Goal: Transaction & Acquisition: Subscribe to service/newsletter

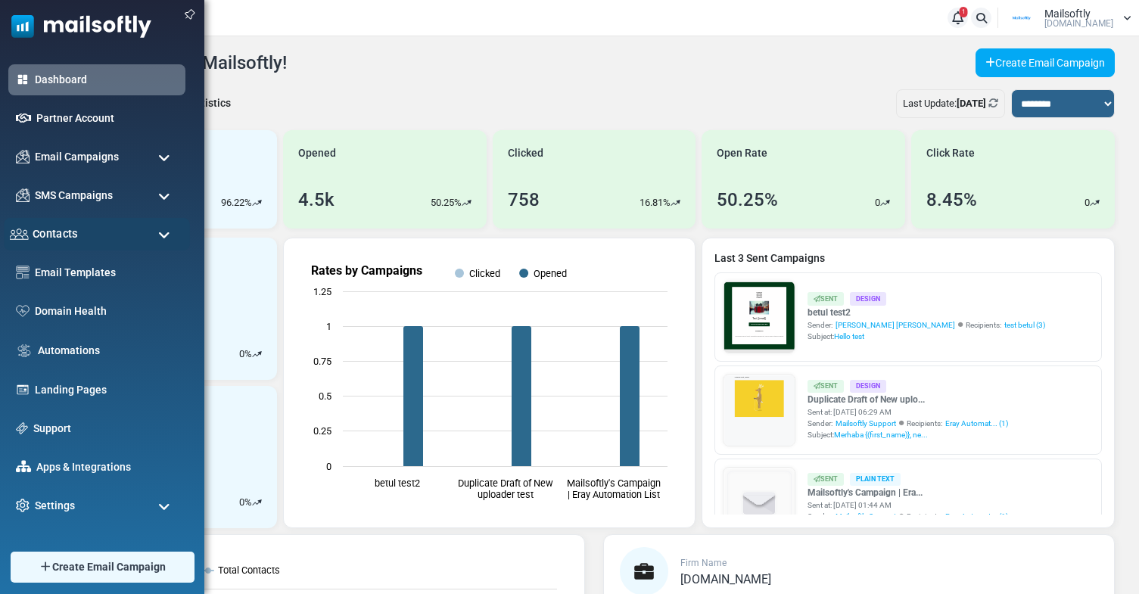
click at [110, 237] on div "Contacts" at bounding box center [97, 234] width 186 height 33
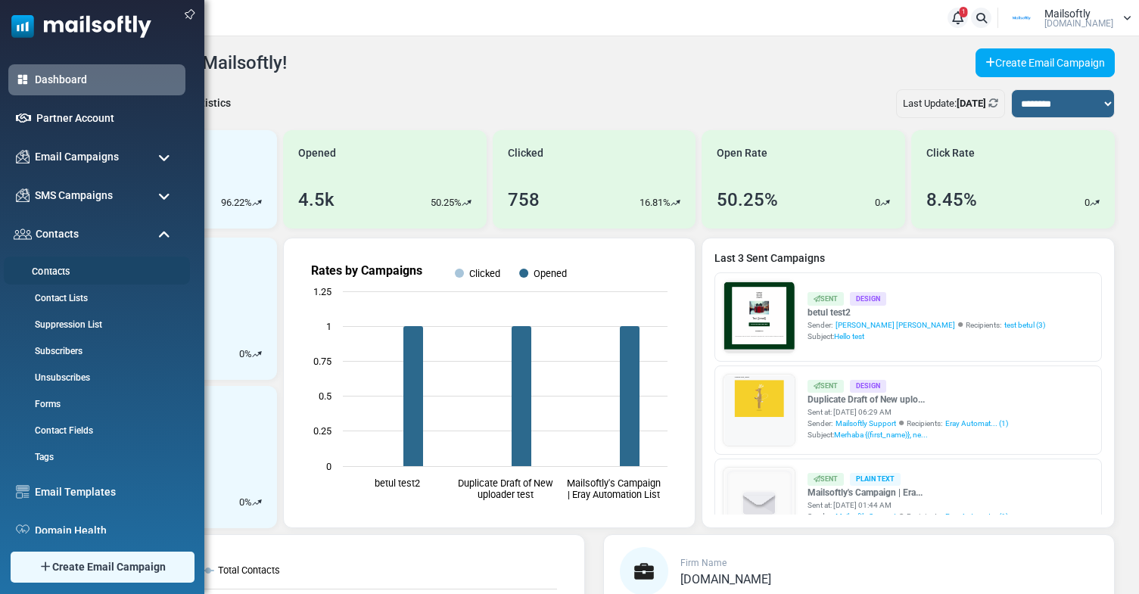
click at [96, 268] on link "Contacts" at bounding box center [95, 272] width 182 height 14
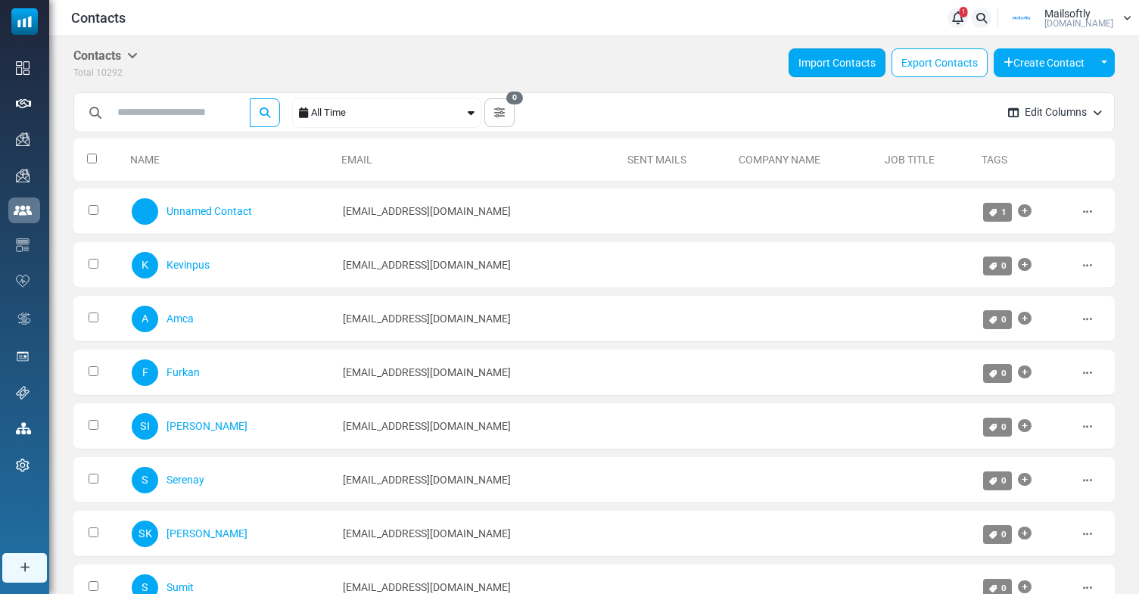
click at [845, 69] on link "Import Contacts" at bounding box center [837, 62] width 97 height 29
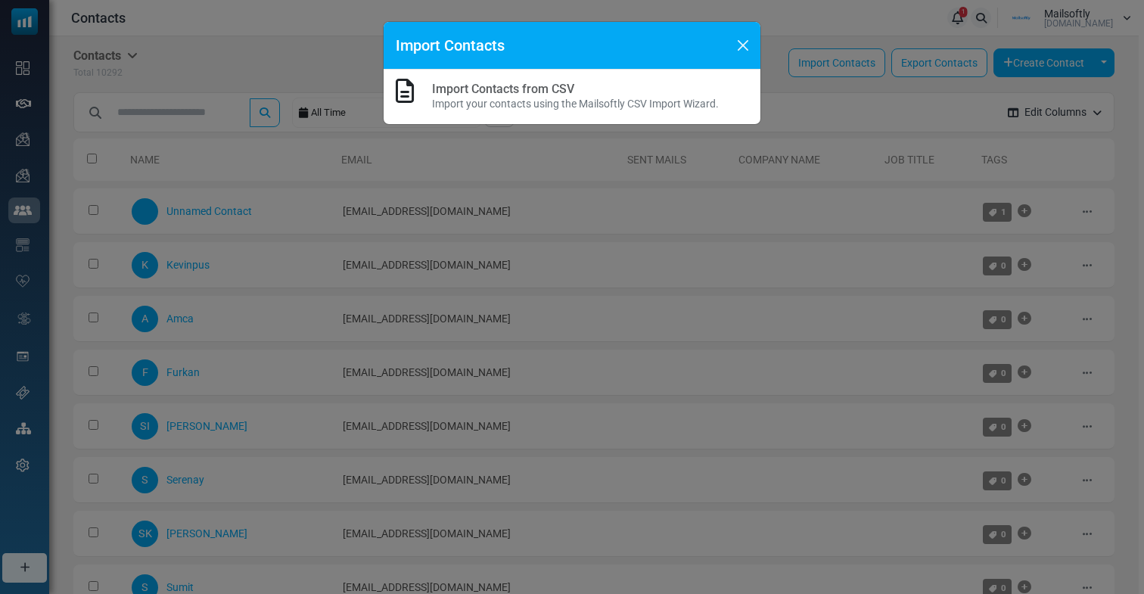
click at [661, 101] on p "Import your contacts using the Mailsoftly CSV Import Wizard." at bounding box center [575, 104] width 287 height 16
click at [41, 206] on div "Import Contacts Import Contacts from CSV Import your contacts using the Mailsof…" at bounding box center [572, 297] width 1144 height 594
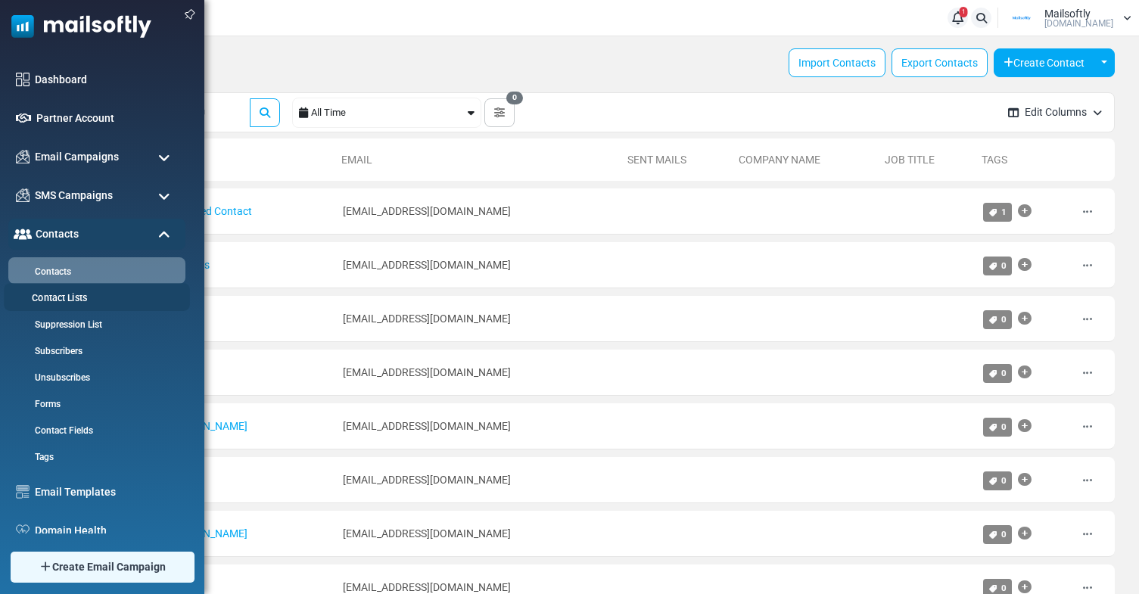
click at [68, 290] on li "Contact Lists" at bounding box center [97, 297] width 186 height 28
click at [65, 297] on link "Contact Lists" at bounding box center [95, 298] width 182 height 14
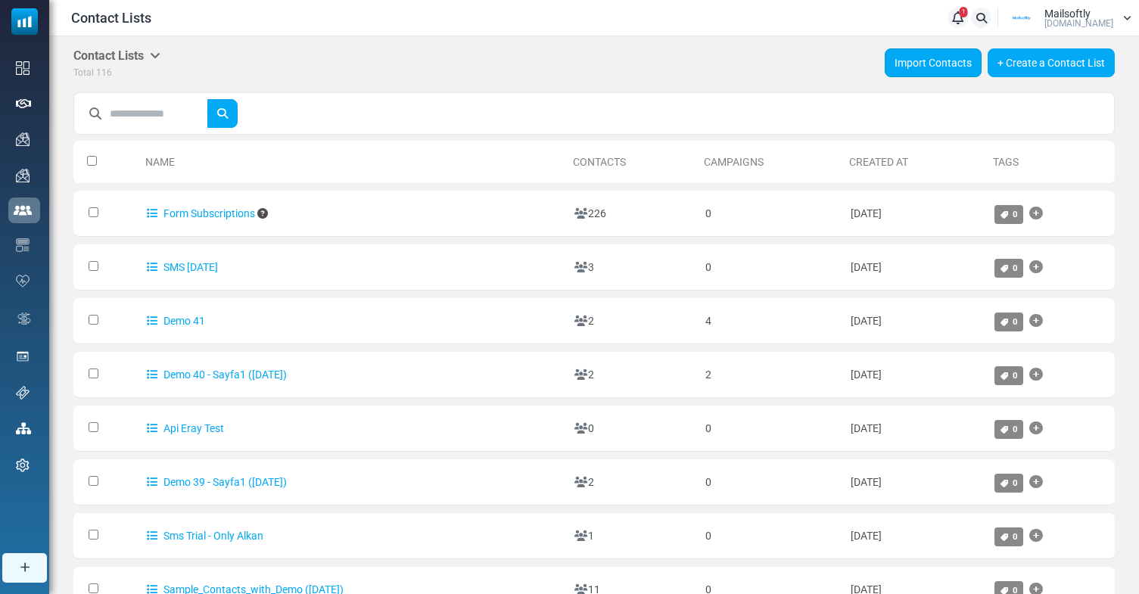
click at [917, 66] on link "Import Contacts" at bounding box center [933, 62] width 97 height 29
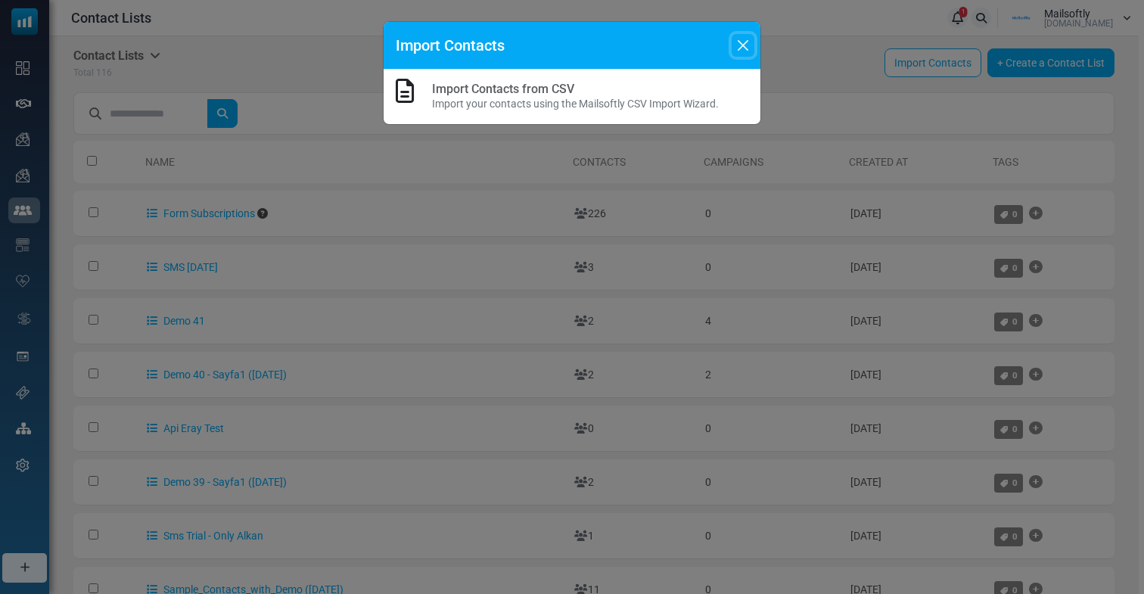
click at [745, 36] on button "Close" at bounding box center [743, 45] width 23 height 23
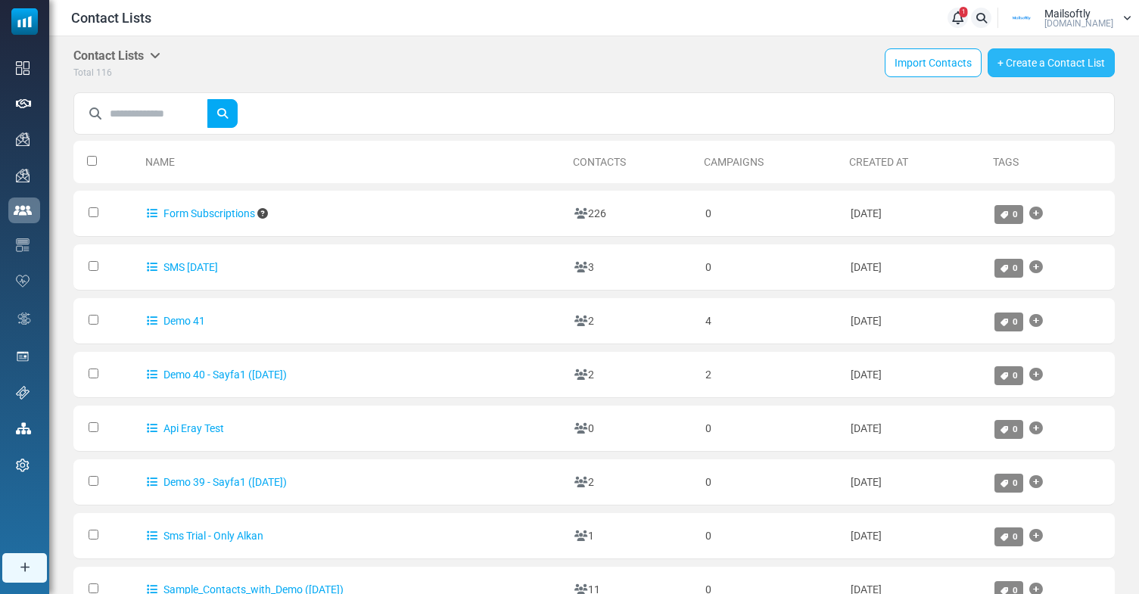
click at [1063, 61] on link "+ Create a Contact List" at bounding box center [1051, 62] width 127 height 29
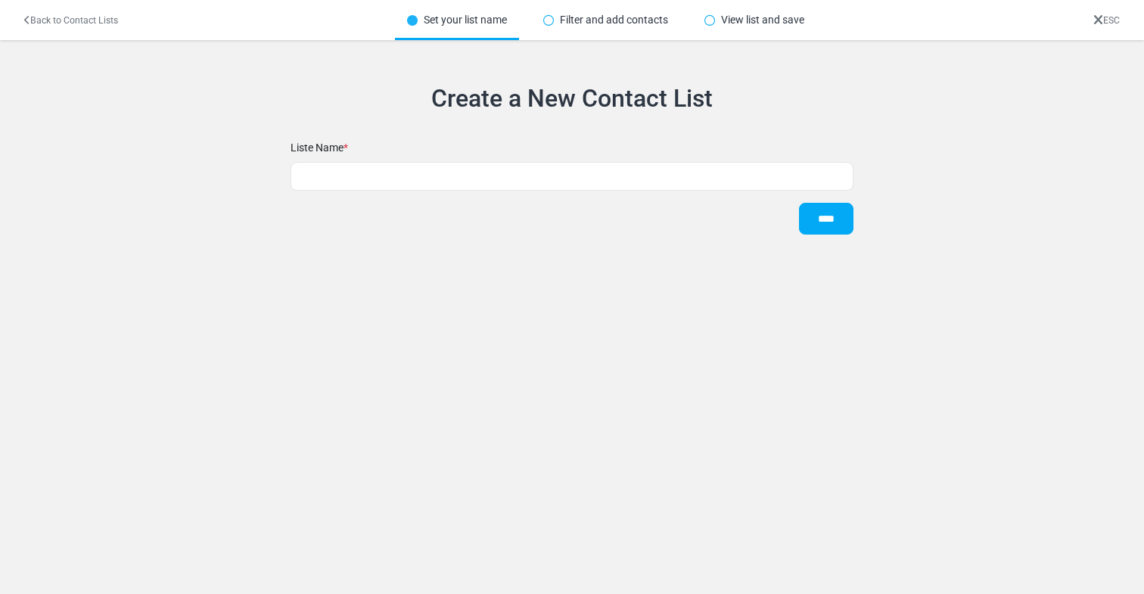
click at [550, 16] on icon at bounding box center [548, 20] width 11 height 11
click at [603, 20] on div "Filter and add contacts" at bounding box center [605, 20] width 149 height 40
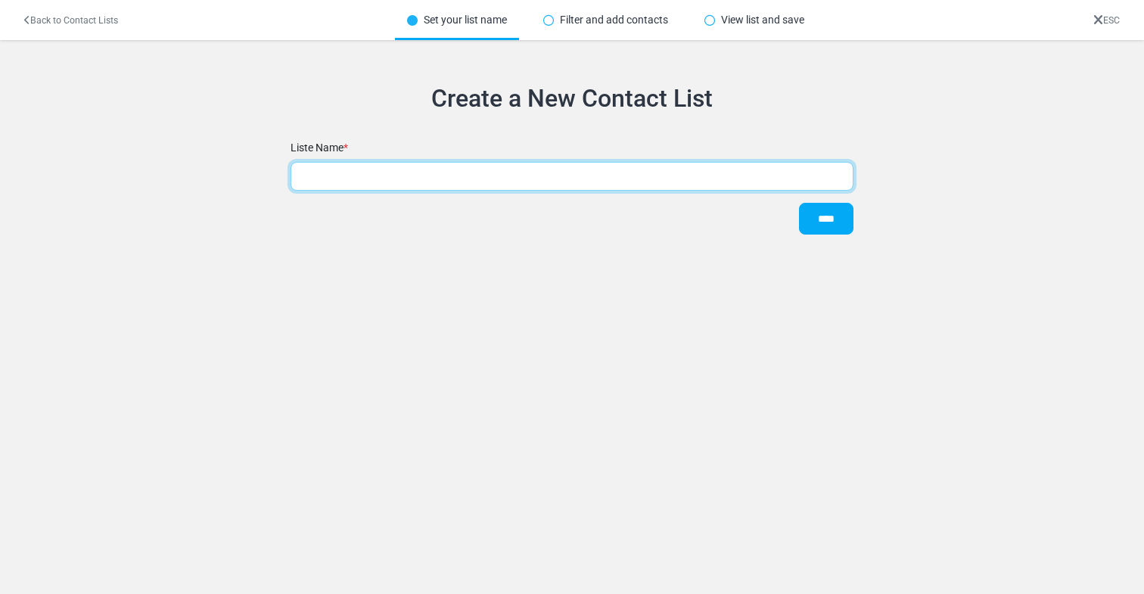
click at [565, 171] on input "text" at bounding box center [572, 176] width 563 height 29
type input "***"
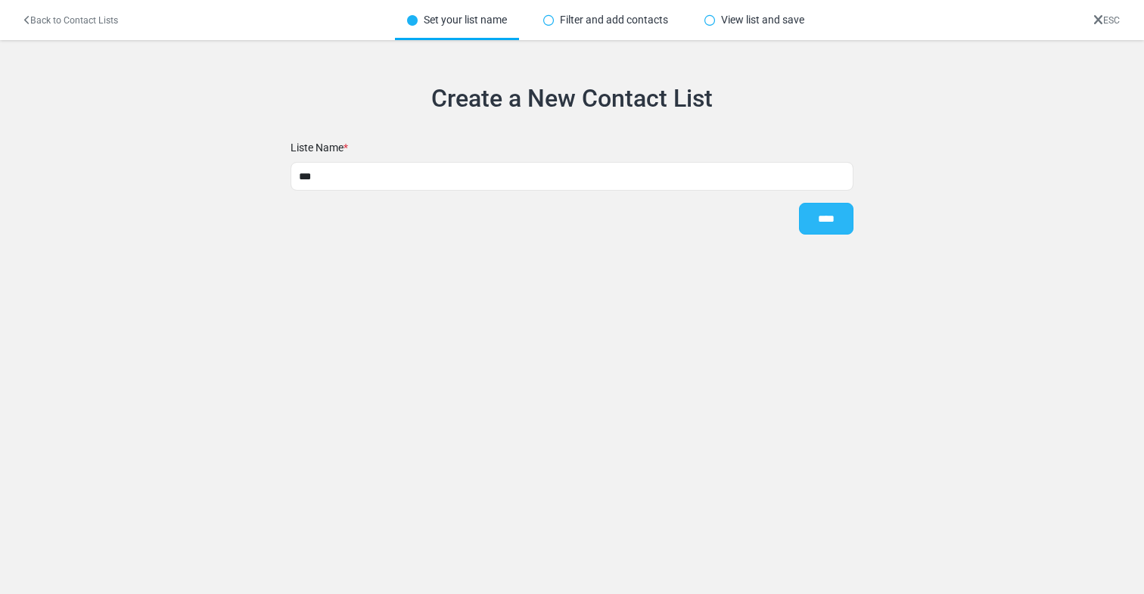
click at [822, 208] on input "****" at bounding box center [826, 219] width 54 height 32
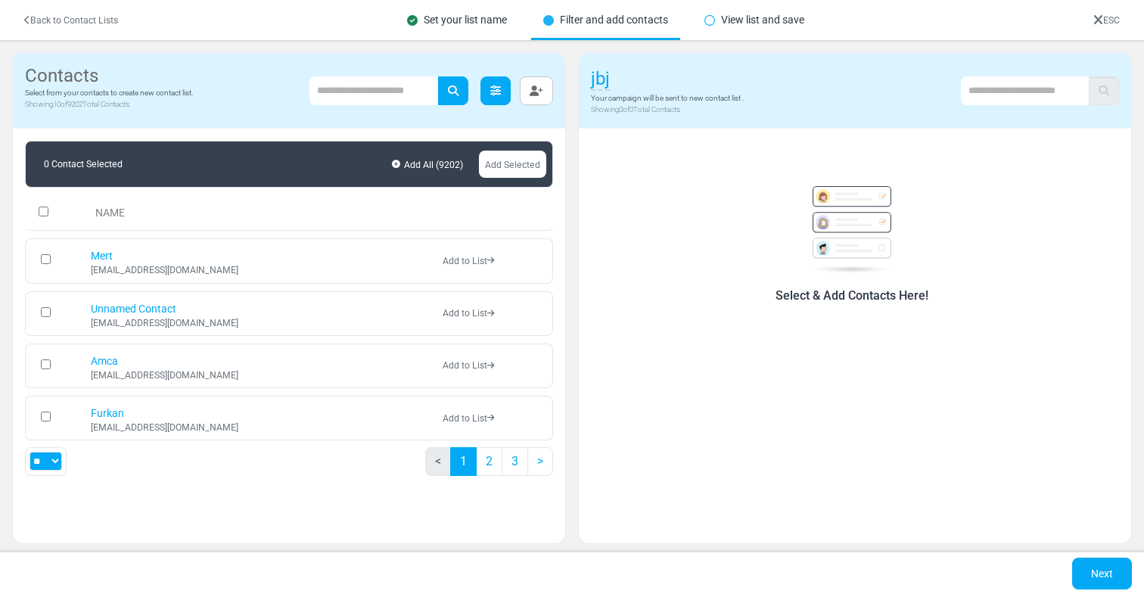
click at [500, 87] on icon at bounding box center [495, 91] width 11 height 11
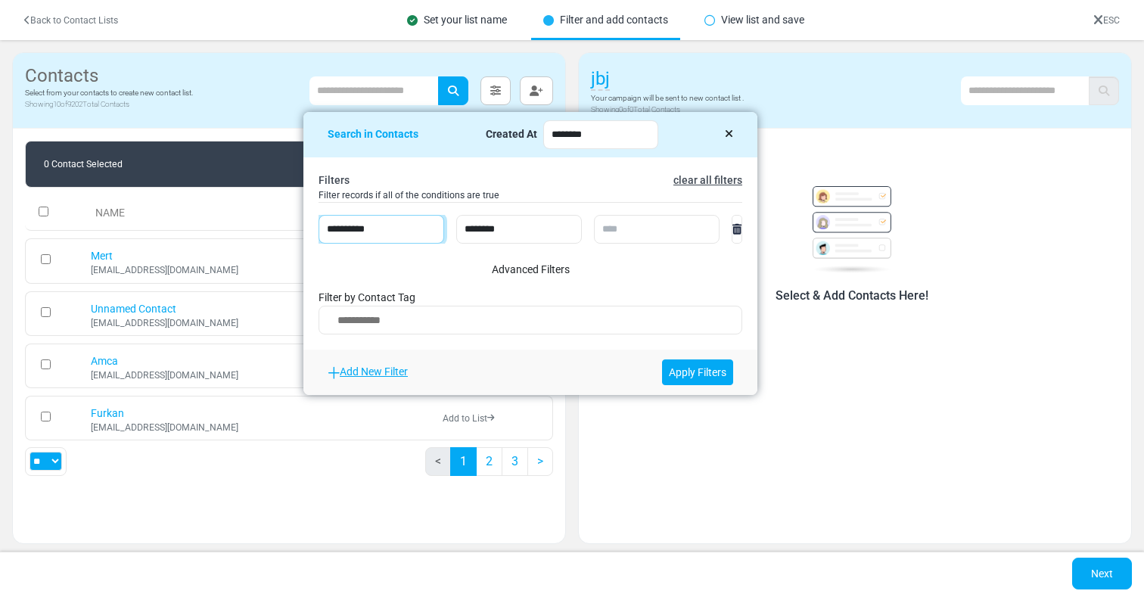
click at [425, 229] on select "**********" at bounding box center [382, 229] width 126 height 29
click at [432, 315] on textarea "Search" at bounding box center [530, 323] width 404 height 24
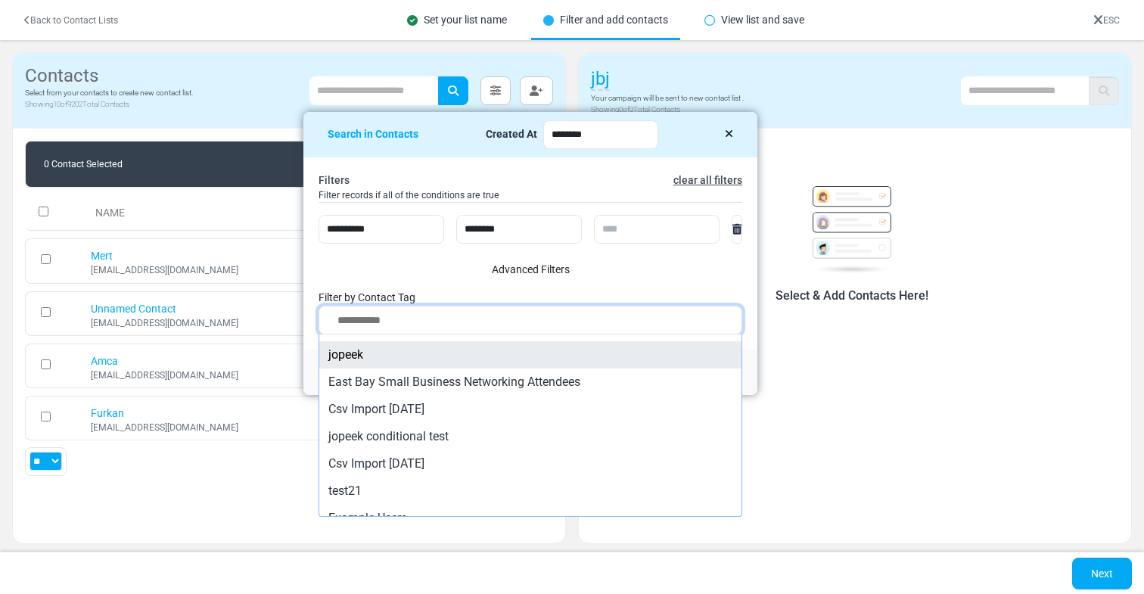
scroll to position [1172, 0]
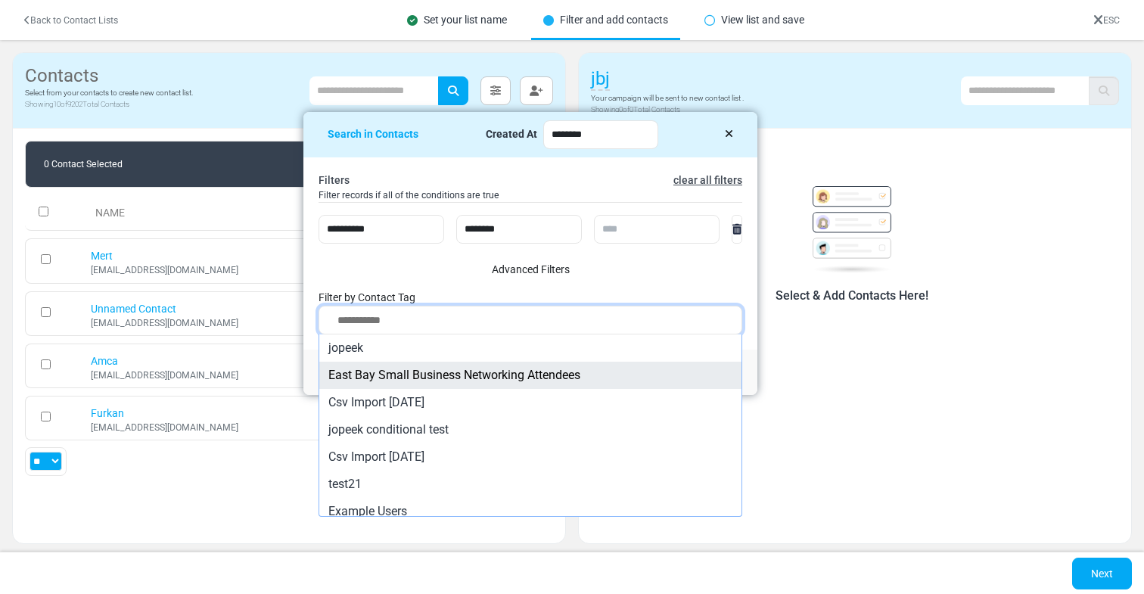
select select "****"
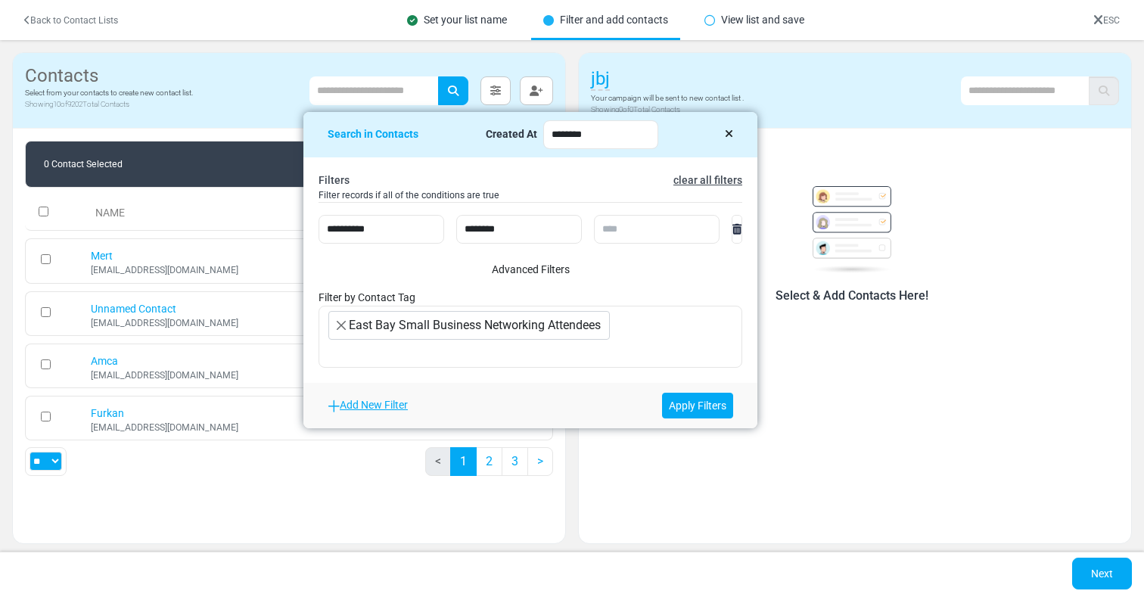
click at [599, 382] on div "**********" at bounding box center [530, 270] width 454 height 226
click at [695, 403] on link "Apply Filters" at bounding box center [697, 406] width 71 height 26
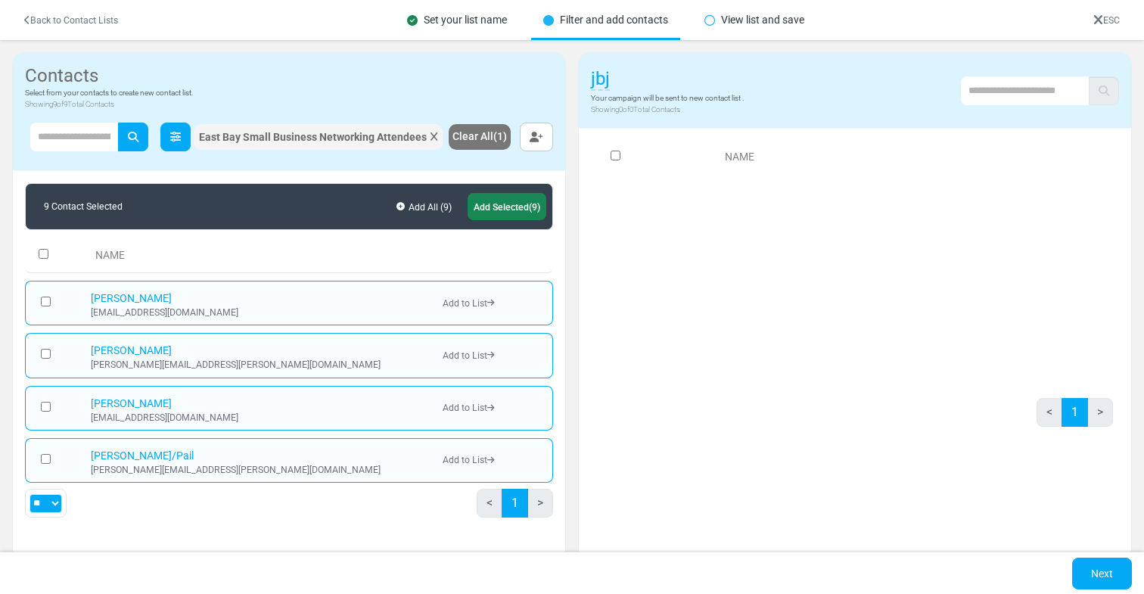
click at [168, 143] on link at bounding box center [175, 137] width 30 height 29
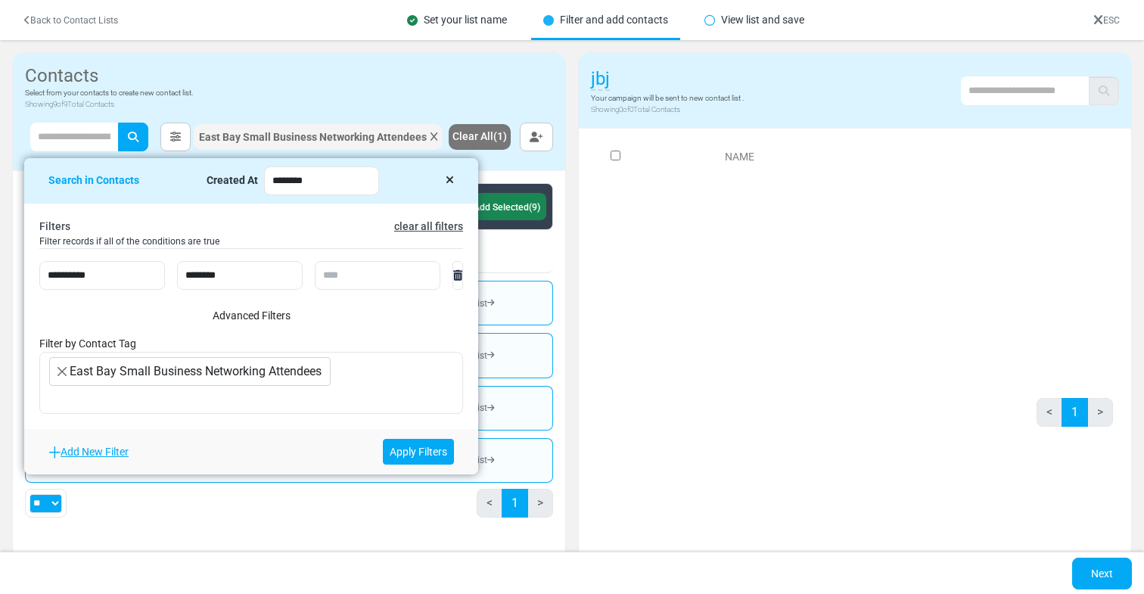
click at [462, 279] on icon at bounding box center [457, 275] width 9 height 11
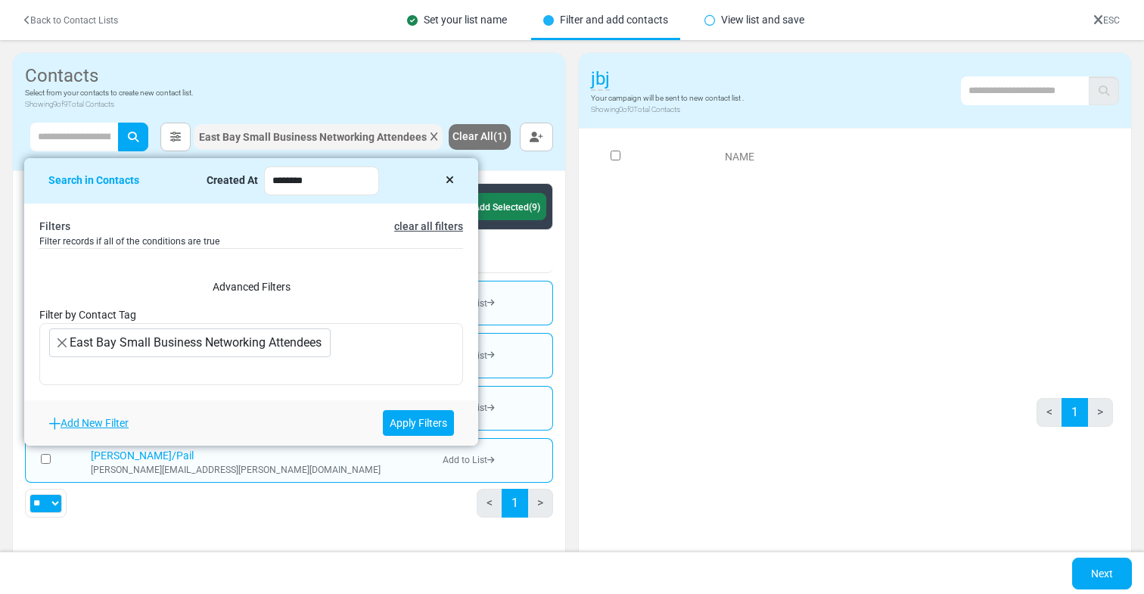
click at [95, 420] on link "Add New Filter" at bounding box center [88, 423] width 80 height 12
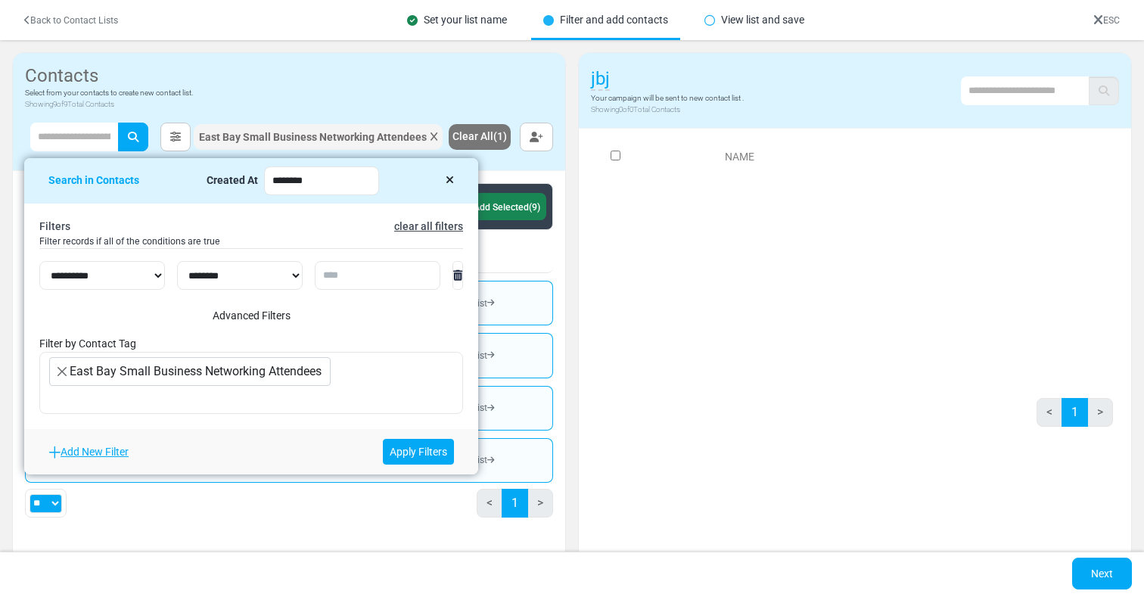
click at [462, 274] on icon at bounding box center [457, 275] width 9 height 11
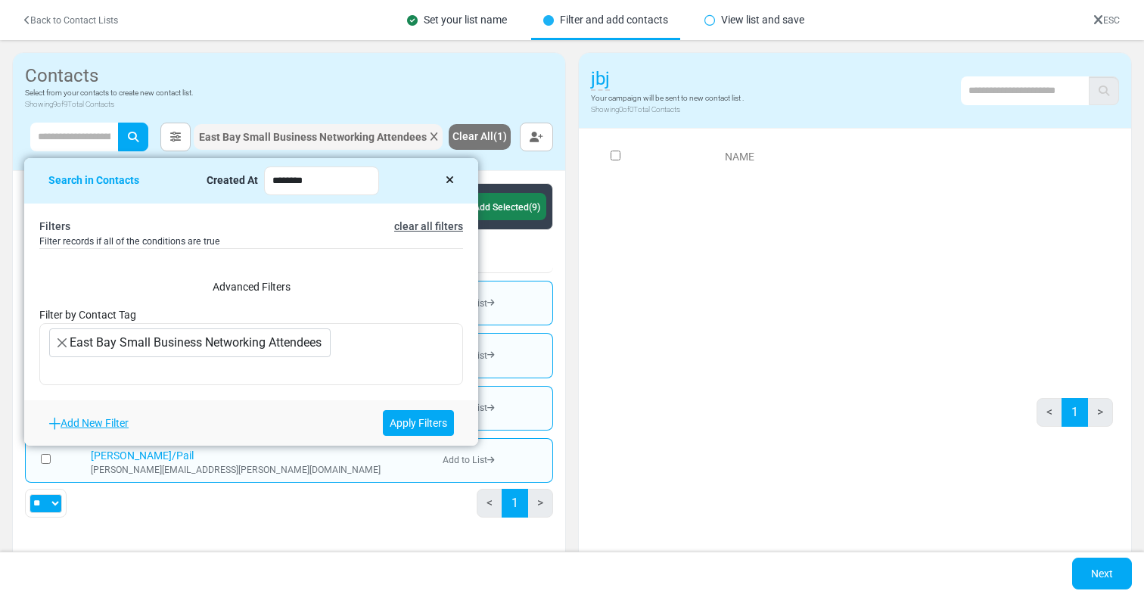
drag, startPoint x: 157, startPoint y: 184, endPoint x: 680, endPoint y: 185, distance: 523.7
click at [680, 185] on div "Contacts Select from your contacts to create new contact list. Showing 9 of 9 T…" at bounding box center [572, 307] width 1156 height 558
click at [238, 174] on div "Created At" at bounding box center [232, 181] width 51 height 16
click at [627, 318] on div "NAME 0 Selected Remove Selected Remove All ( 0 )" at bounding box center [855, 253] width 516 height 242
click at [450, 176] on icon at bounding box center [450, 180] width 8 height 11
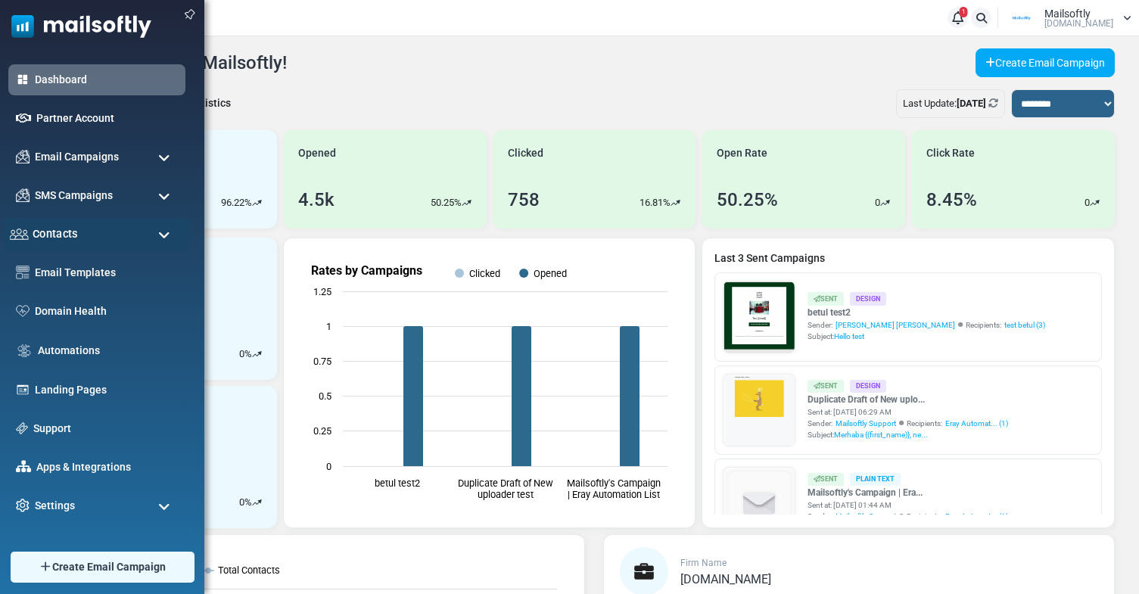
click at [56, 226] on span "Contacts" at bounding box center [55, 234] width 45 height 17
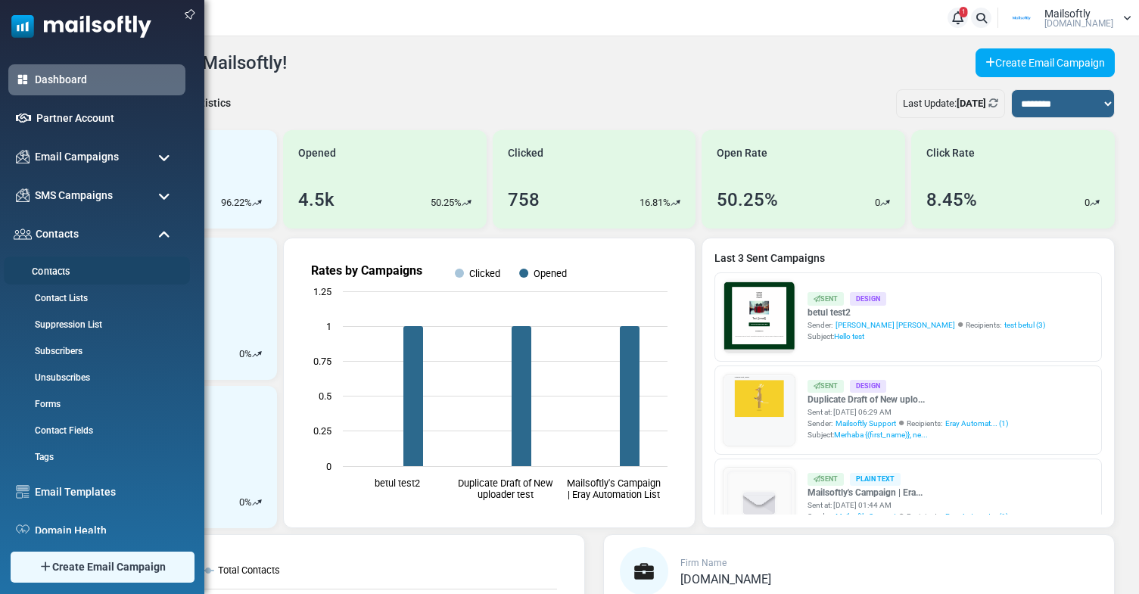
click at [61, 261] on li "Contacts" at bounding box center [97, 271] width 186 height 28
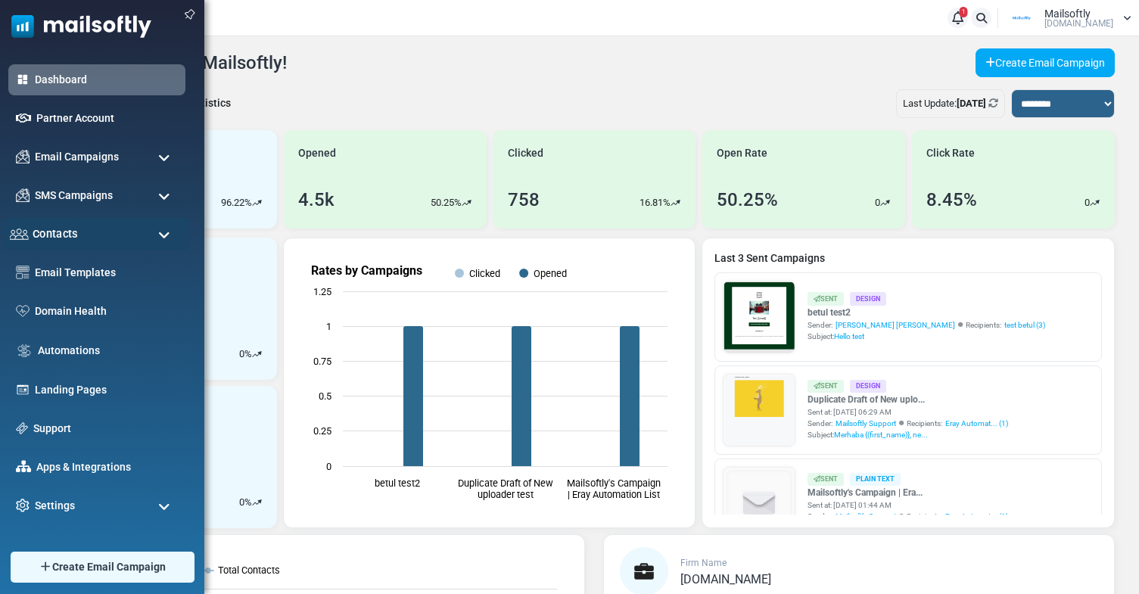
click at [66, 239] on span "Contacts" at bounding box center [55, 234] width 45 height 17
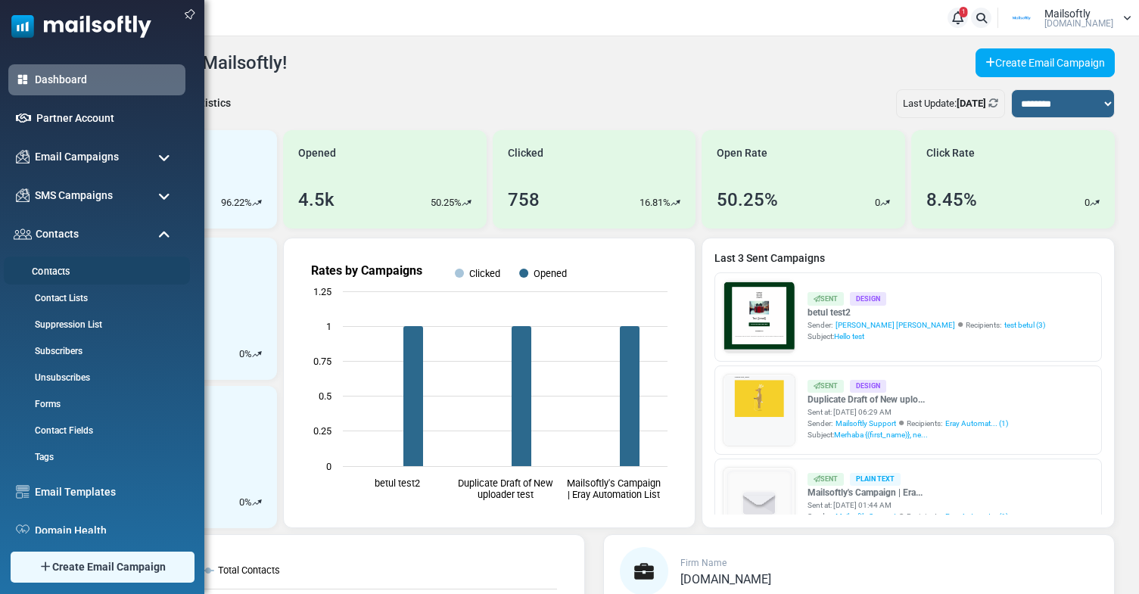
click at [62, 265] on link "Contacts" at bounding box center [95, 272] width 182 height 14
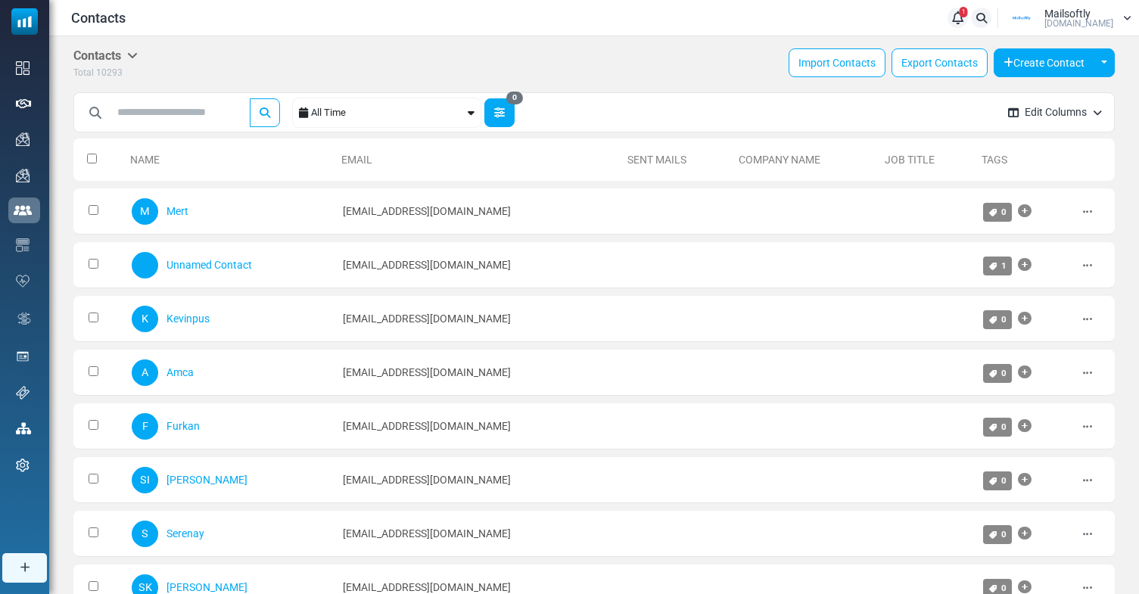
click at [501, 111] on icon "button" at bounding box center [499, 112] width 11 height 11
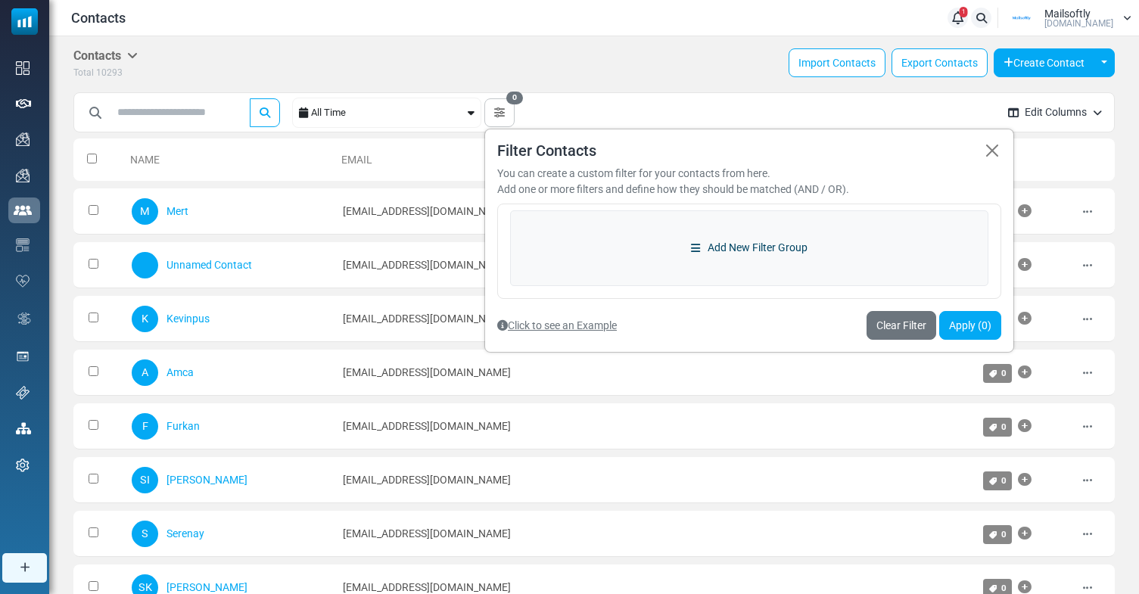
click at [724, 238] on link "Add New Filter Group" at bounding box center [749, 248] width 478 height 76
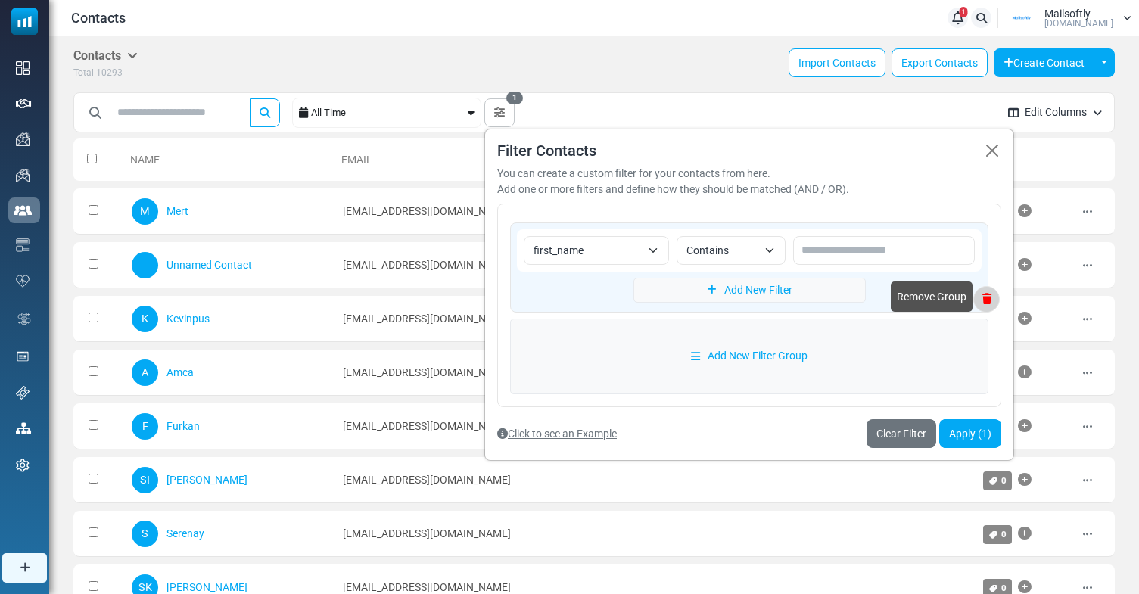
click at [991, 294] on icon at bounding box center [986, 299] width 25 height 11
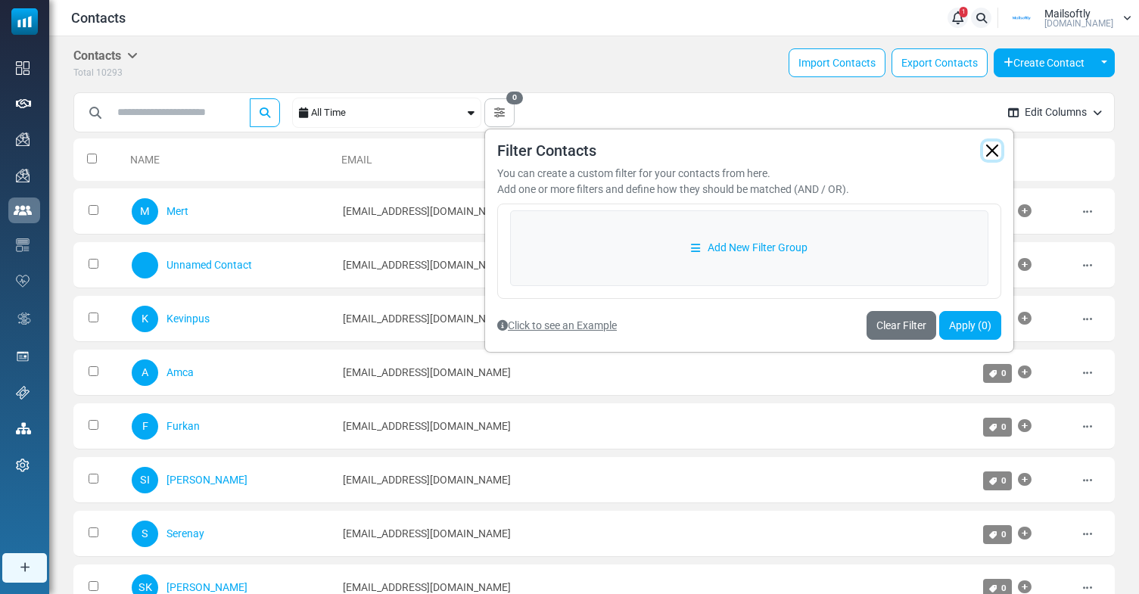
click at [1001, 154] on button "button" at bounding box center [992, 151] width 18 height 18
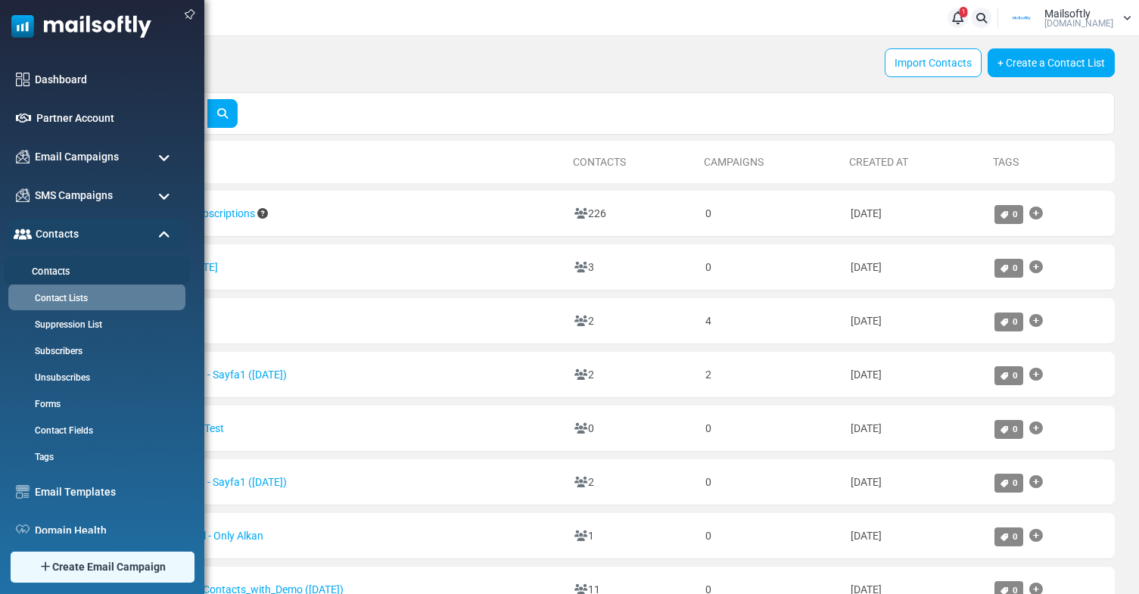
click at [80, 275] on link "Contacts" at bounding box center [95, 272] width 182 height 14
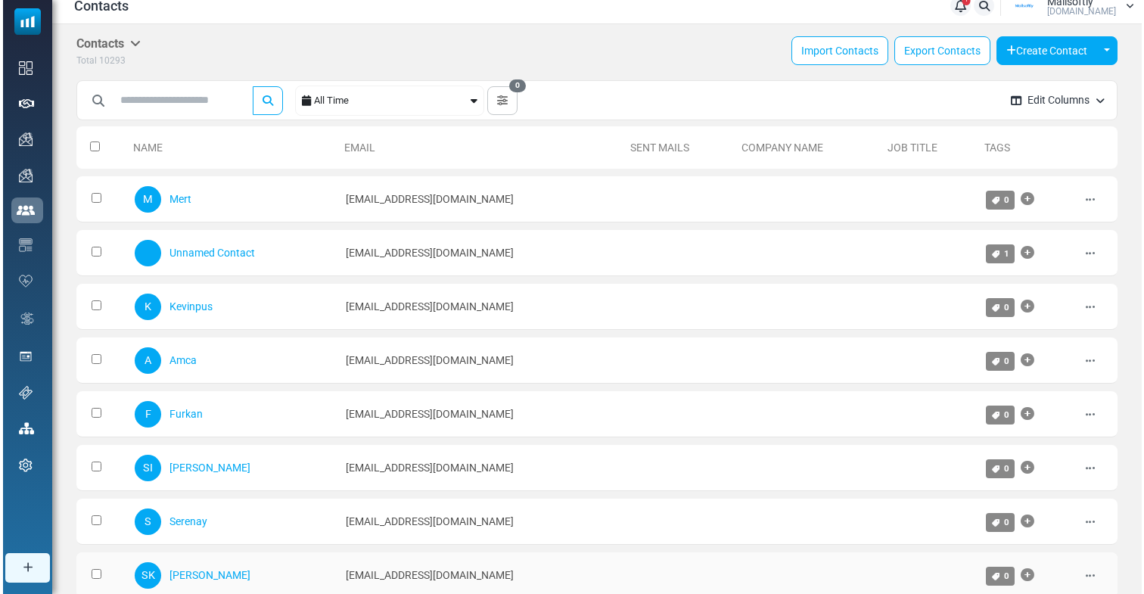
scroll to position [11, 0]
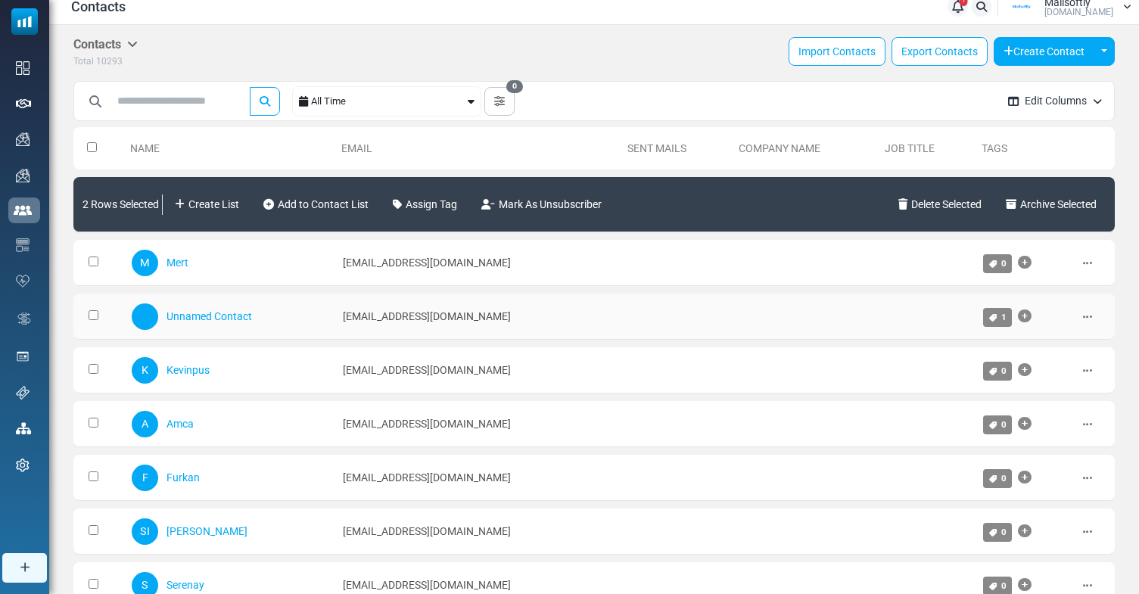
click at [92, 308] on td at bounding box center [98, 317] width 51 height 46
click at [307, 204] on link "Add to Contact List" at bounding box center [315, 204] width 117 height 42
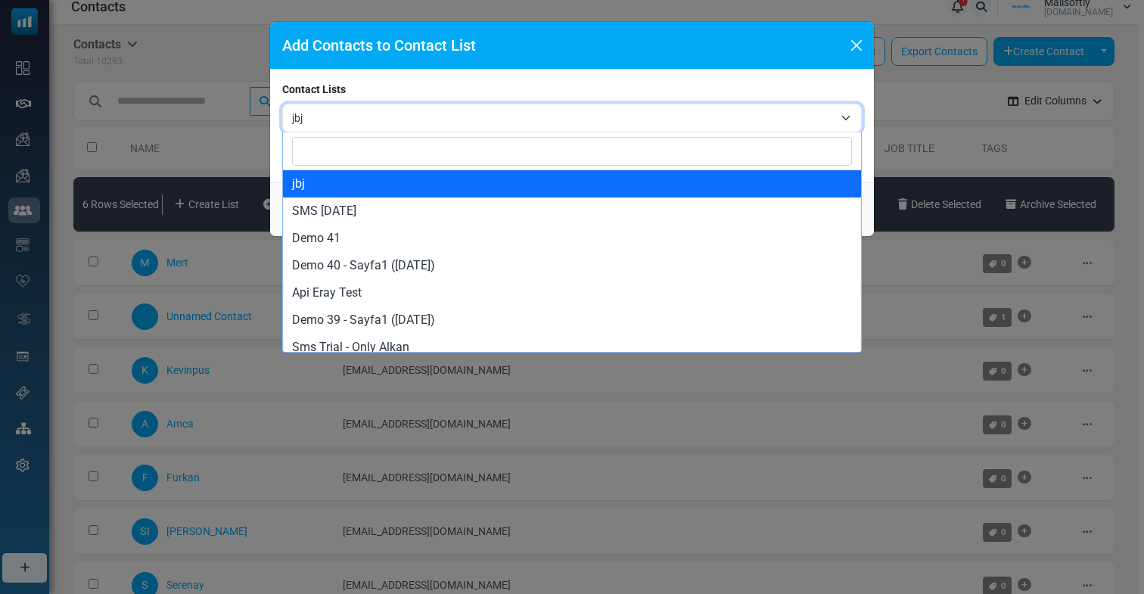
click at [401, 120] on span "jbj" at bounding box center [563, 118] width 542 height 18
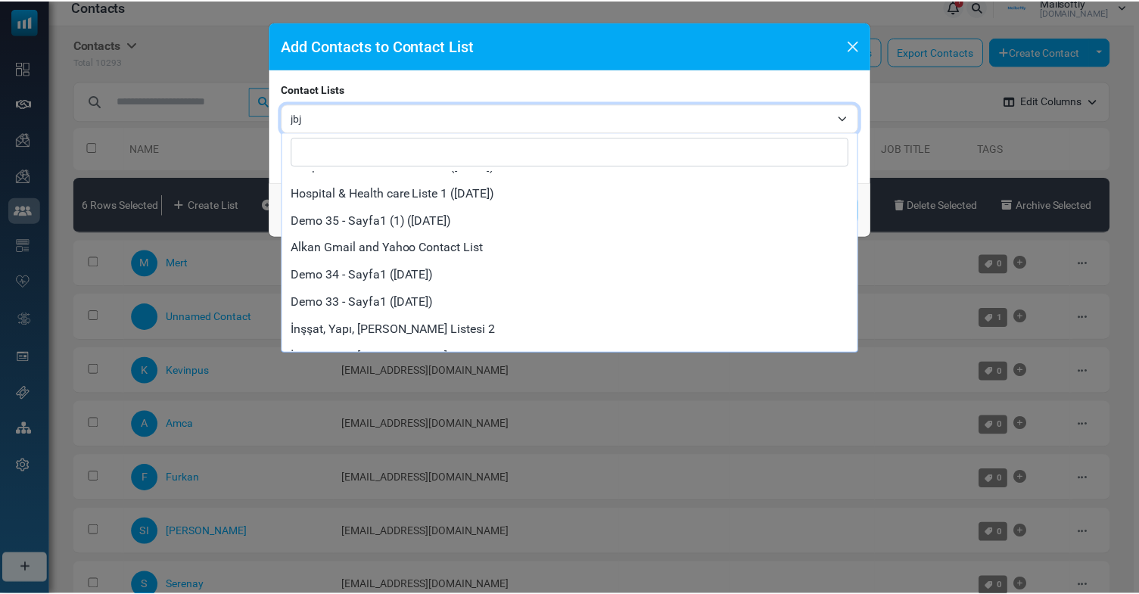
scroll to position [836, 0]
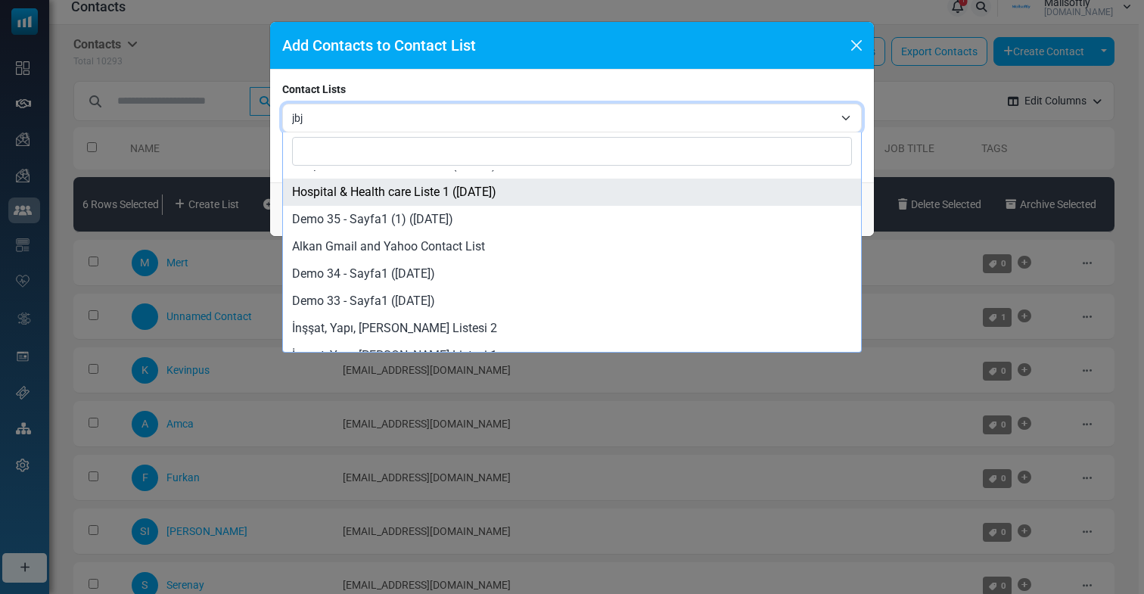
select select "*****"
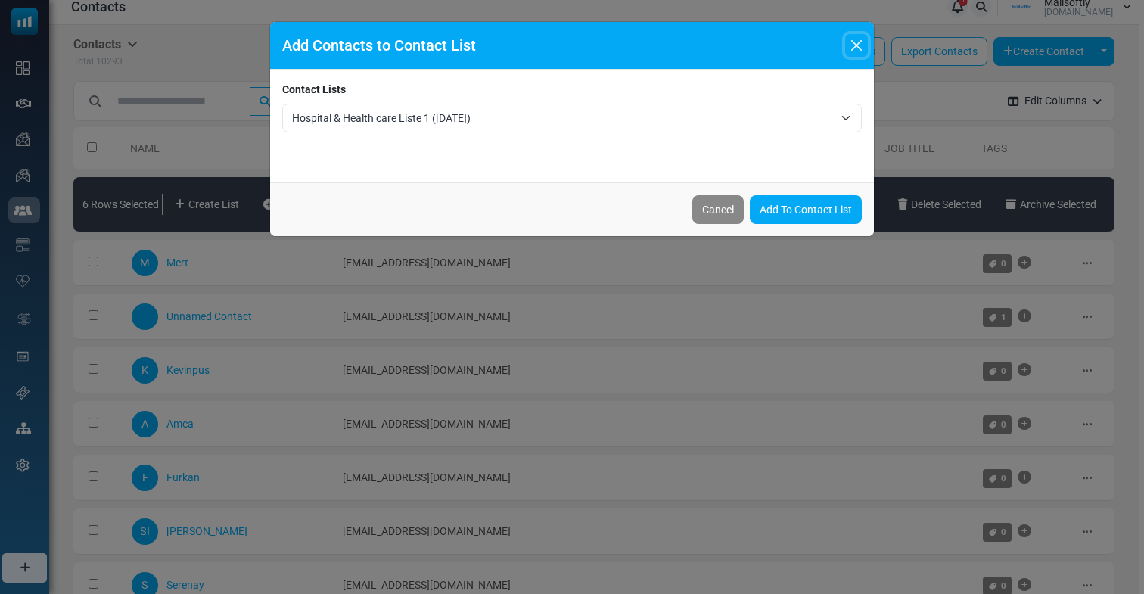
click at [852, 48] on button "Close" at bounding box center [856, 45] width 23 height 23
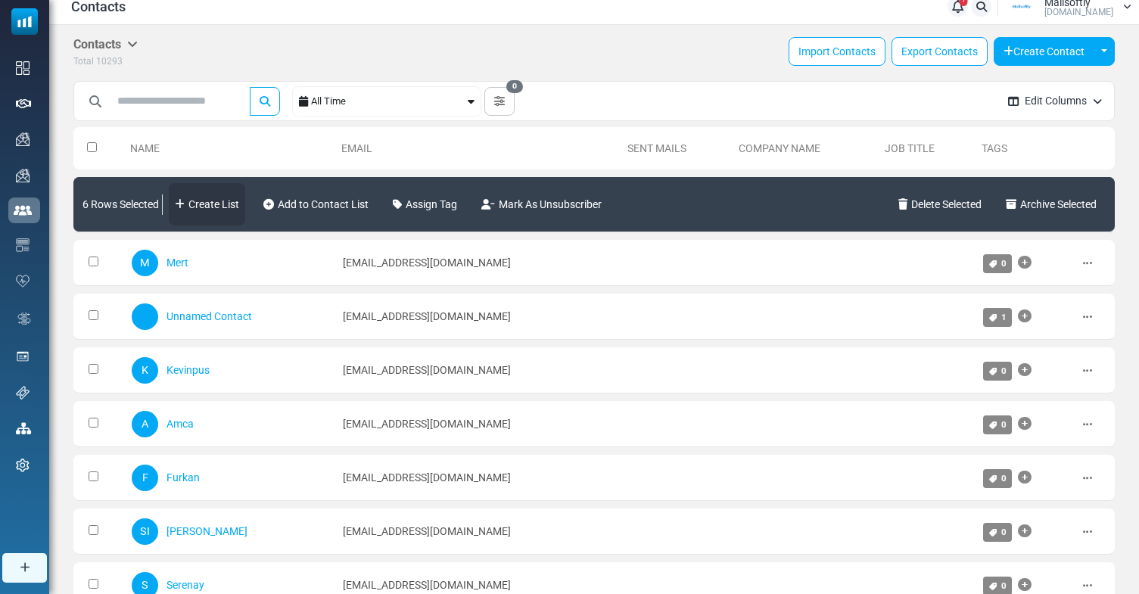
click at [224, 206] on link "Create List" at bounding box center [207, 204] width 76 height 42
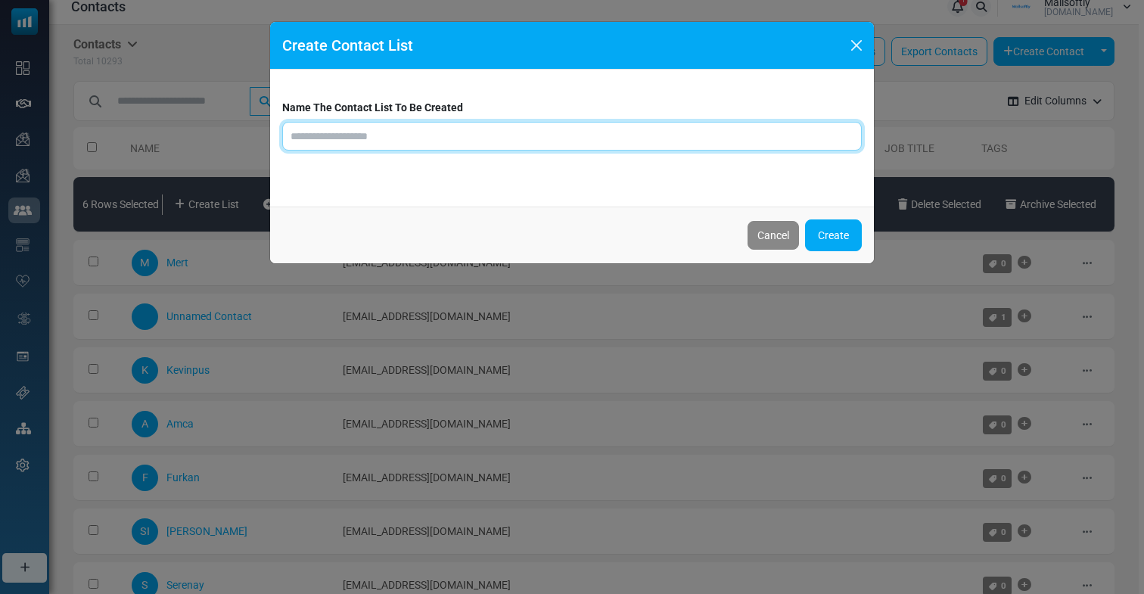
click at [387, 130] on input "text" at bounding box center [572, 136] width 580 height 29
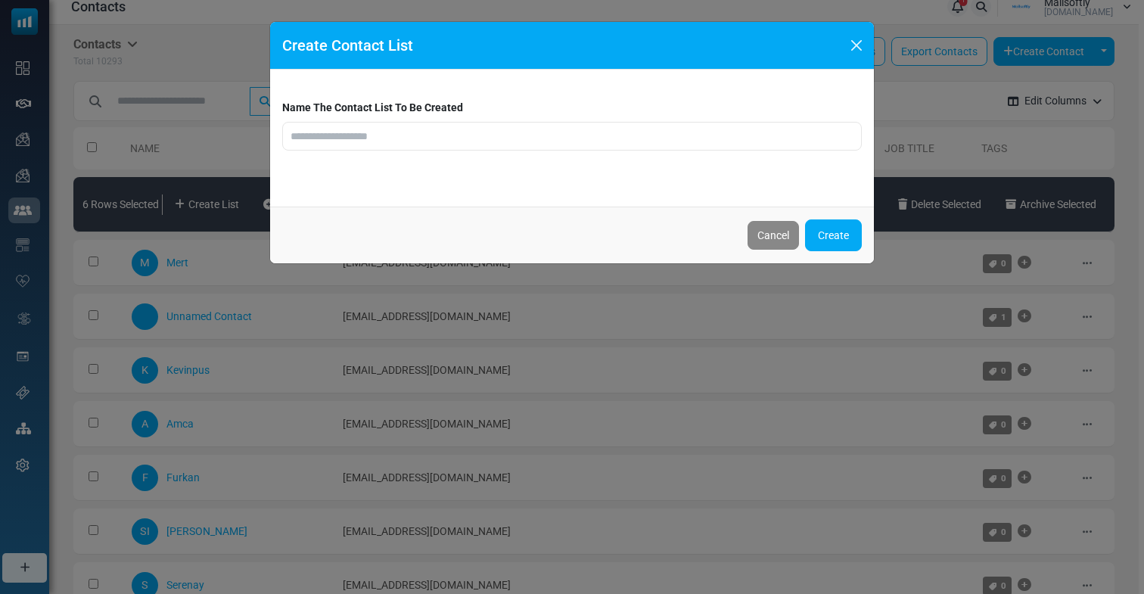
click at [433, 198] on div "Name The Contact List To Be Created" at bounding box center [572, 138] width 604 height 137
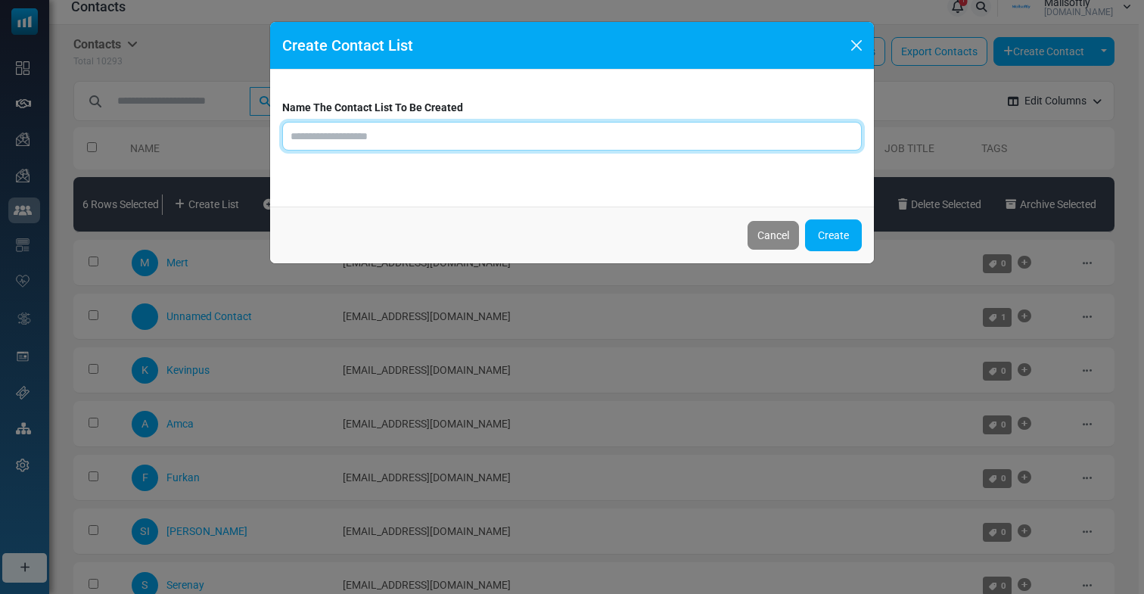
click at [359, 134] on input "text" at bounding box center [572, 136] width 580 height 29
type input "**********"
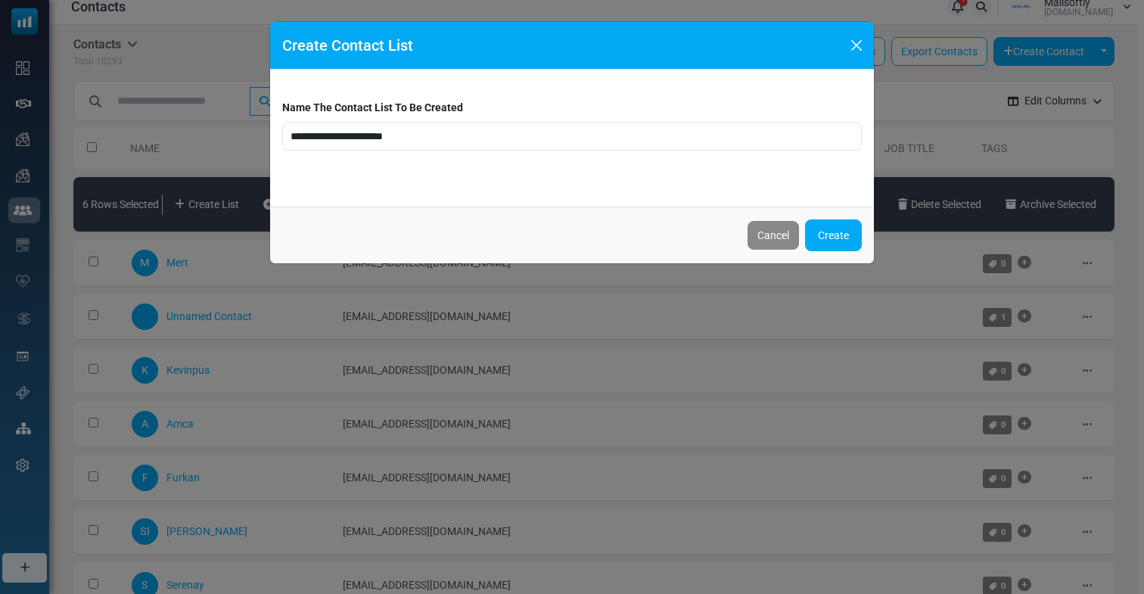
click at [423, 179] on div "**********" at bounding box center [572, 138] width 604 height 137
click at [849, 226] on button "Create" at bounding box center [833, 235] width 57 height 32
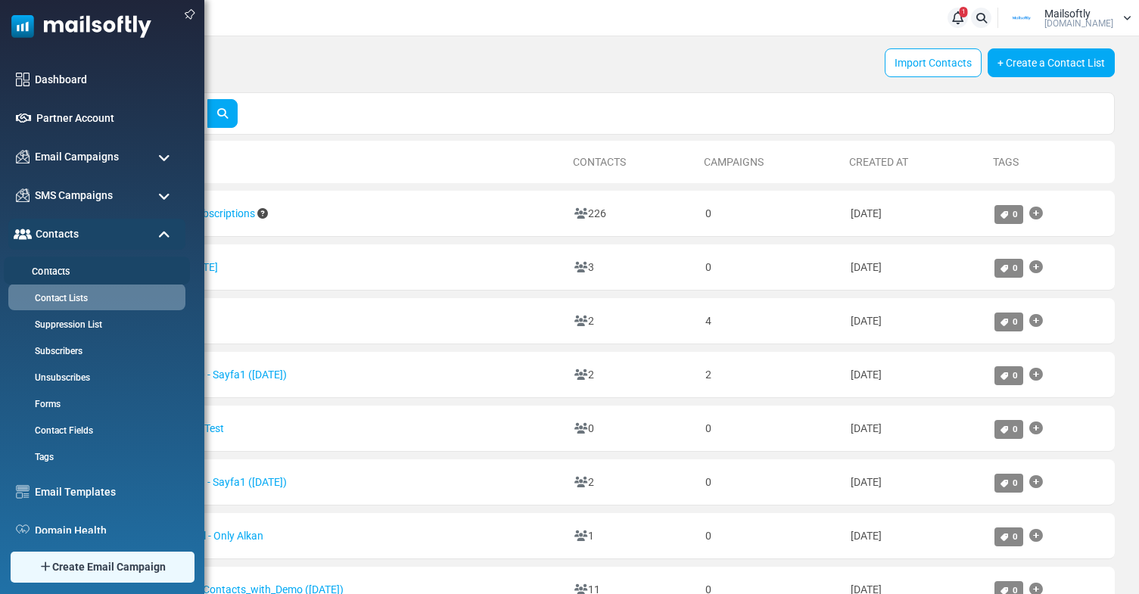
click at [61, 275] on link "Contacts" at bounding box center [95, 272] width 182 height 14
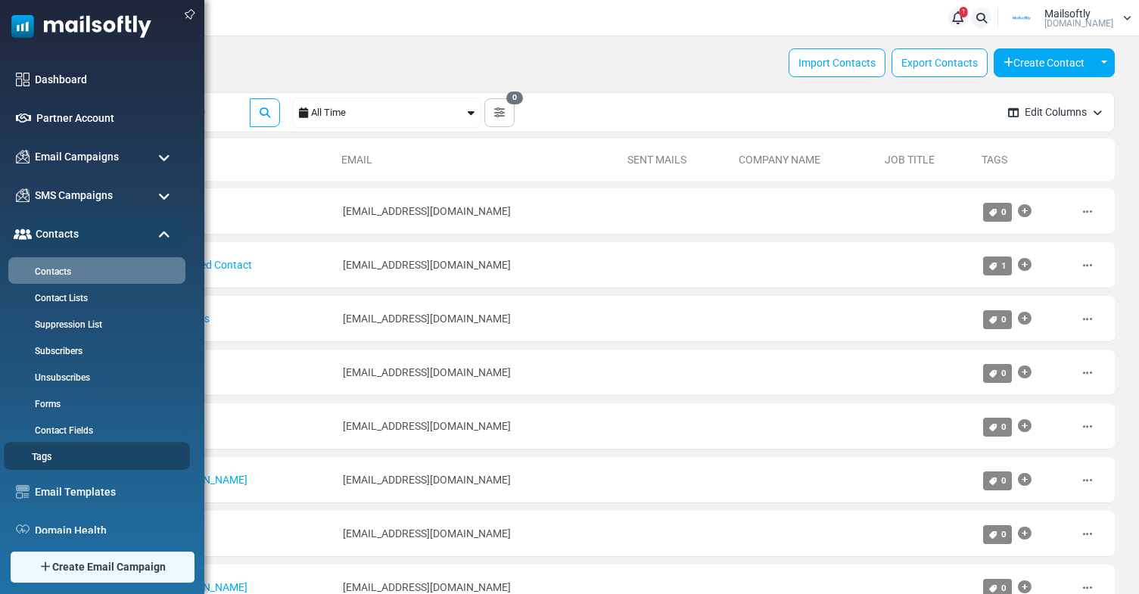
click at [39, 461] on link "Tags" at bounding box center [95, 457] width 182 height 14
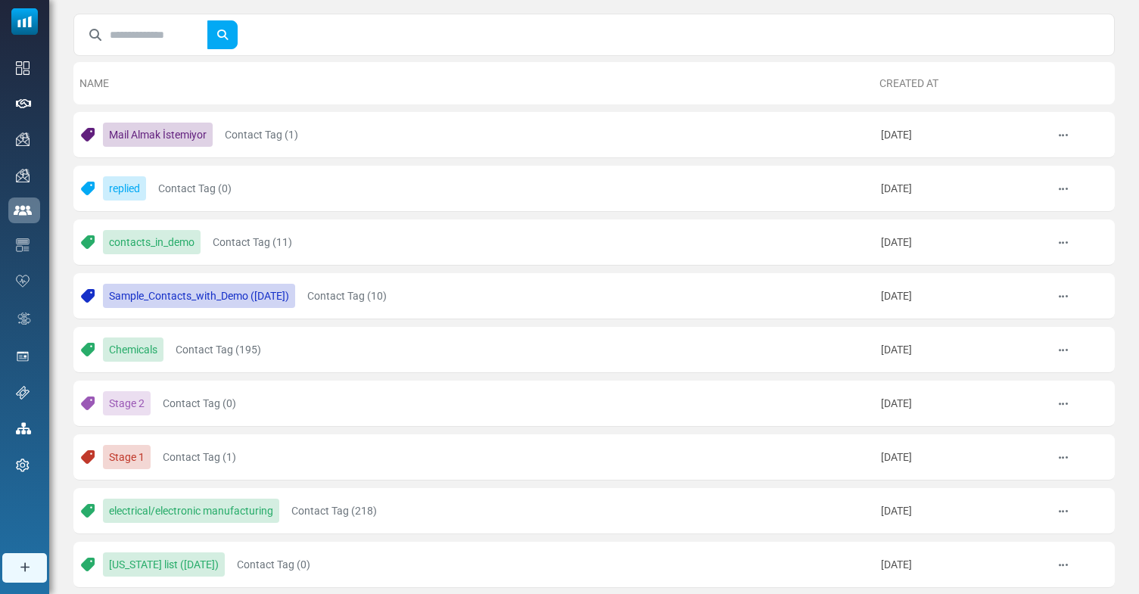
scroll to position [123, 0]
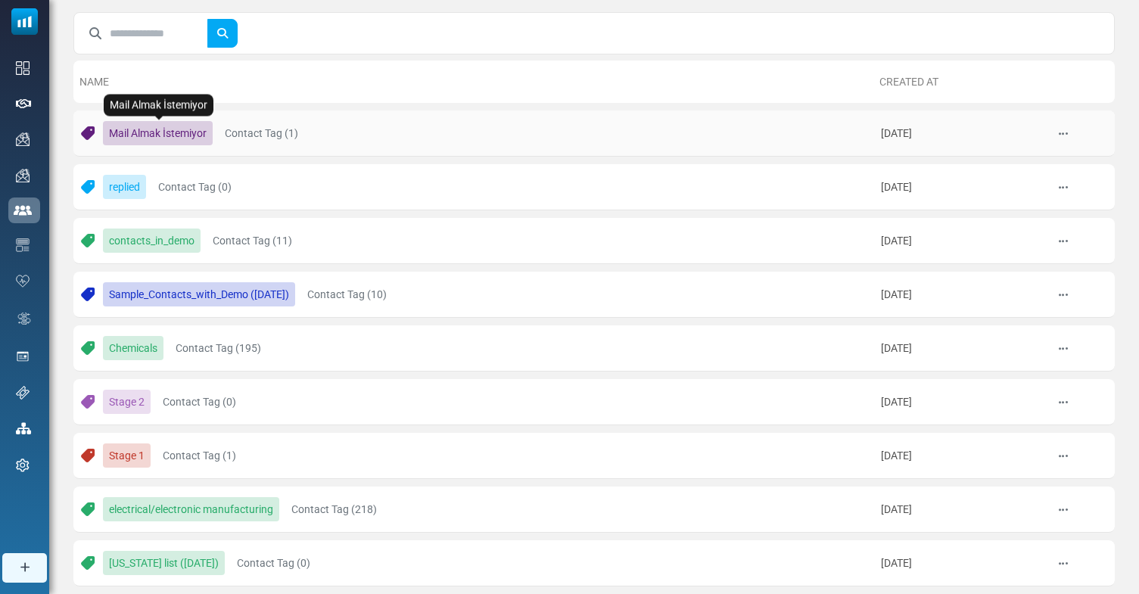
click at [188, 128] on link "Mail Almak İstemiyor" at bounding box center [158, 133] width 110 height 24
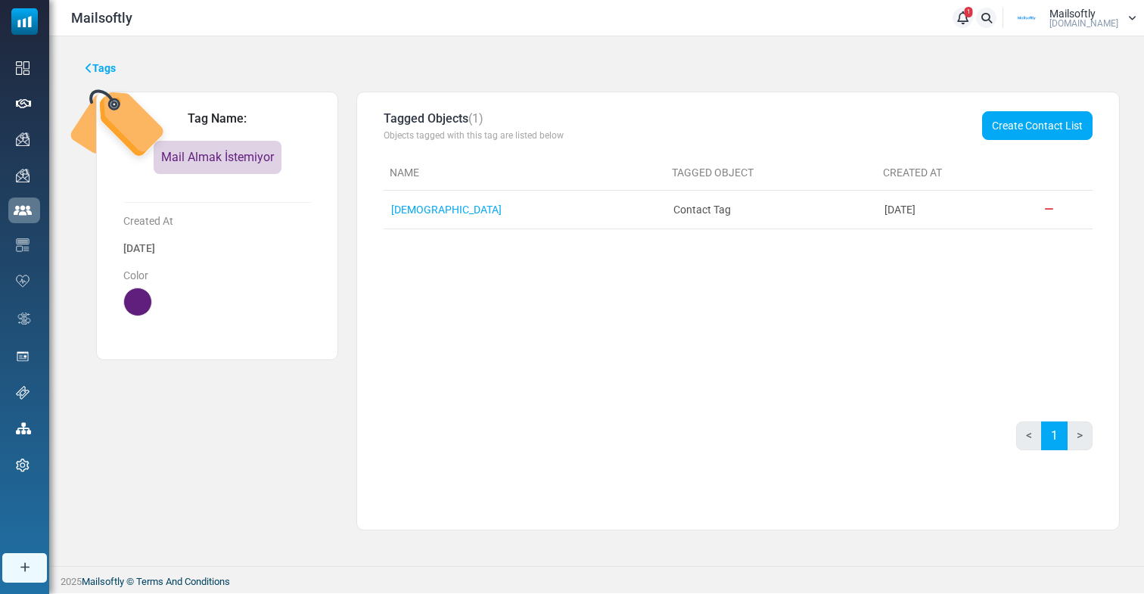
click at [95, 66] on link "Tags" at bounding box center [101, 69] width 30 height 16
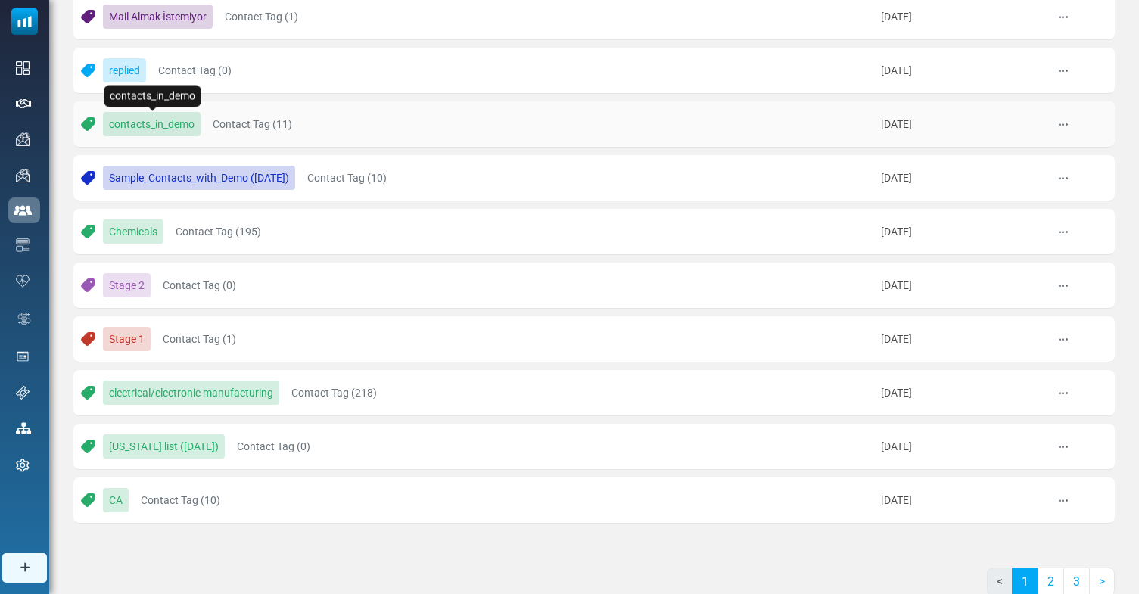
scroll to position [293, 0]
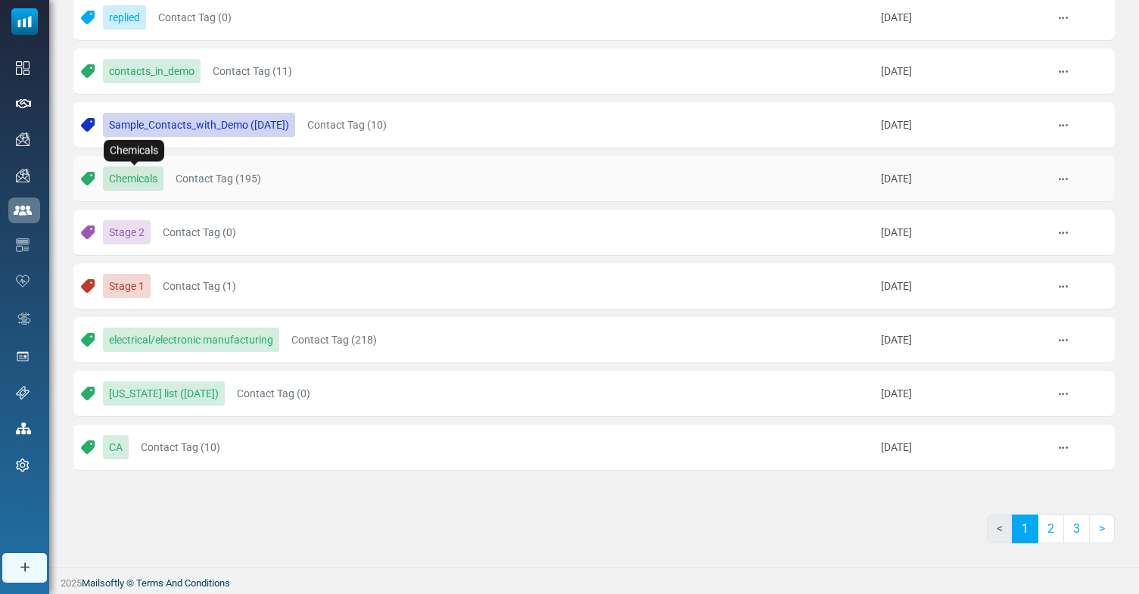
click at [135, 170] on link "Chemicals" at bounding box center [133, 179] width 61 height 24
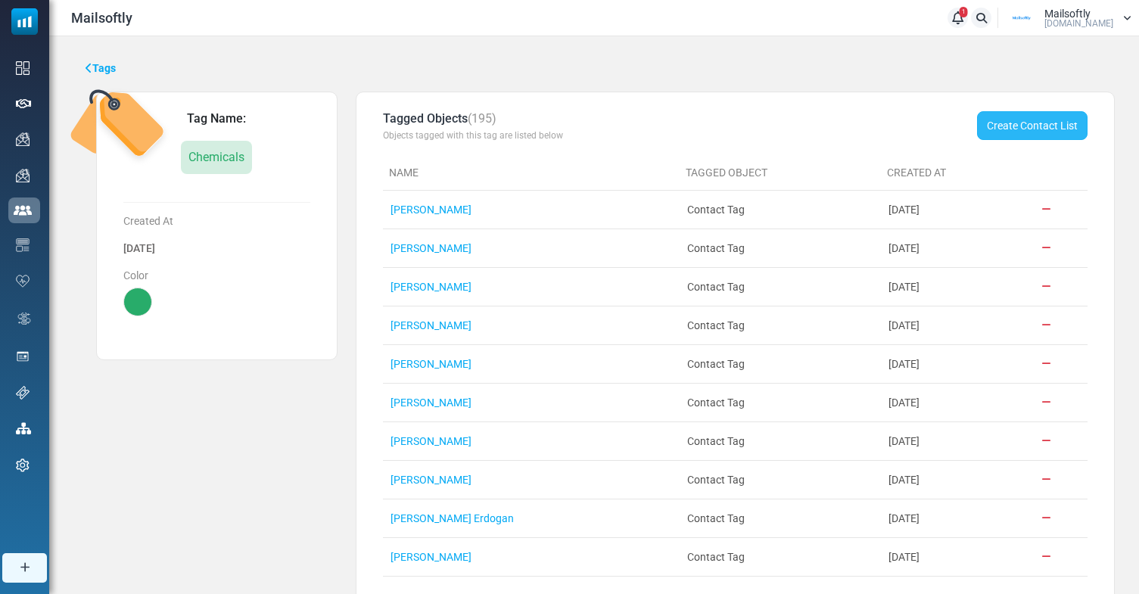
click at [986, 124] on button "Create Contact List" at bounding box center [1032, 125] width 110 height 29
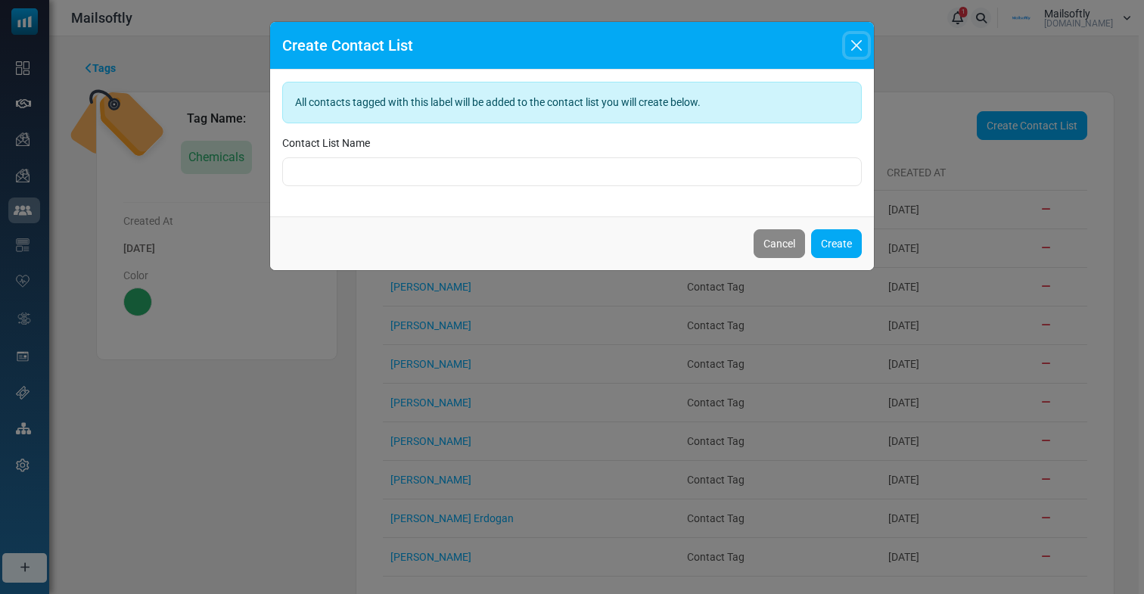
click at [856, 42] on button "Close" at bounding box center [856, 45] width 23 height 23
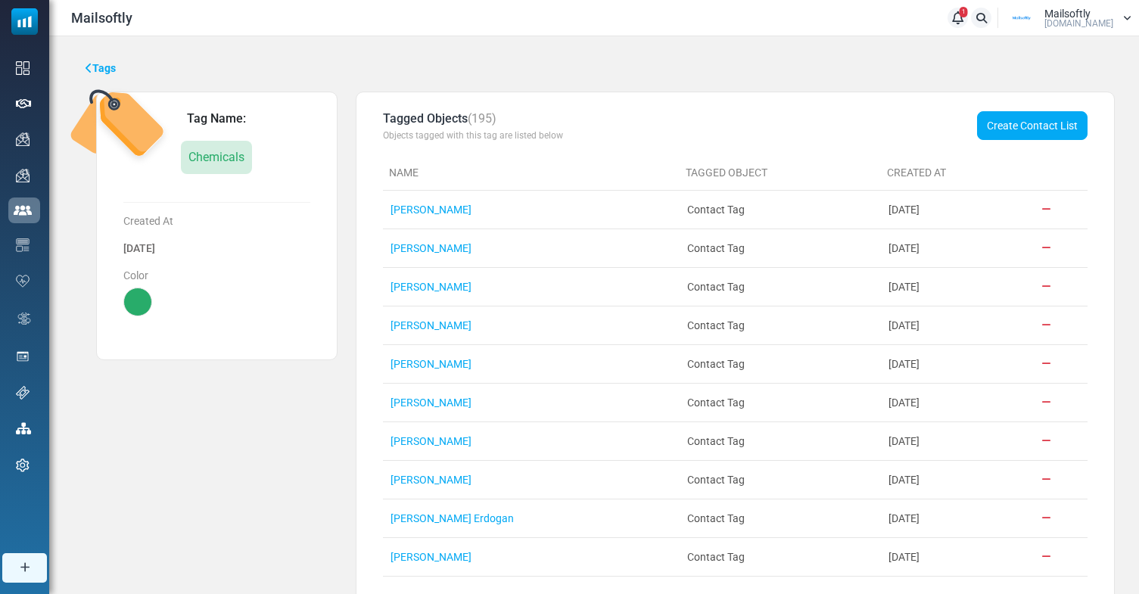
click at [100, 64] on link "Tags" at bounding box center [101, 69] width 30 height 16
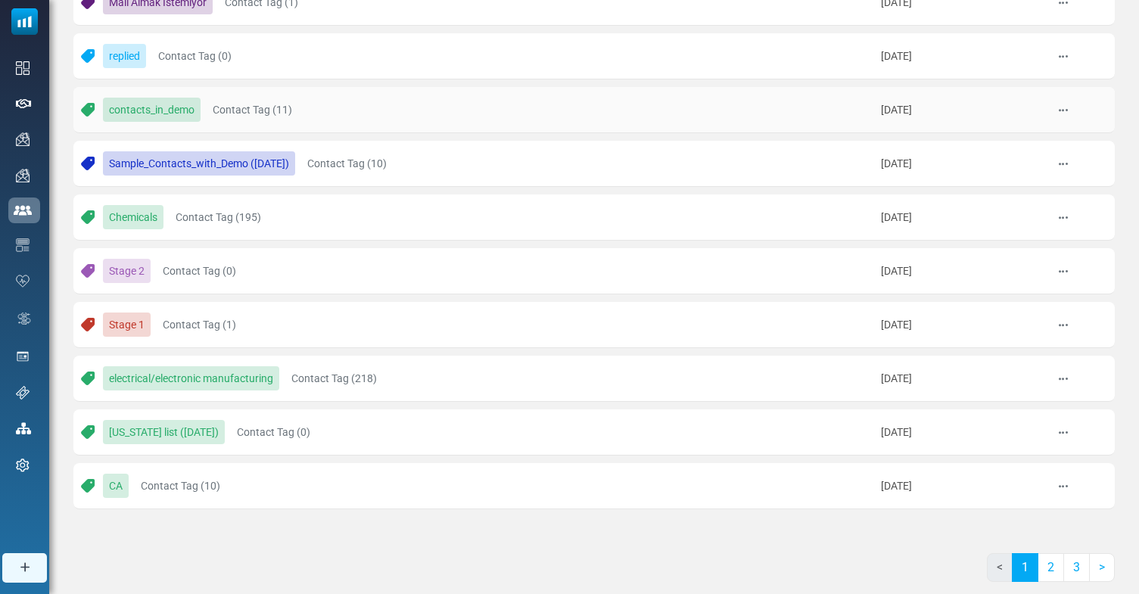
scroll to position [283, 0]
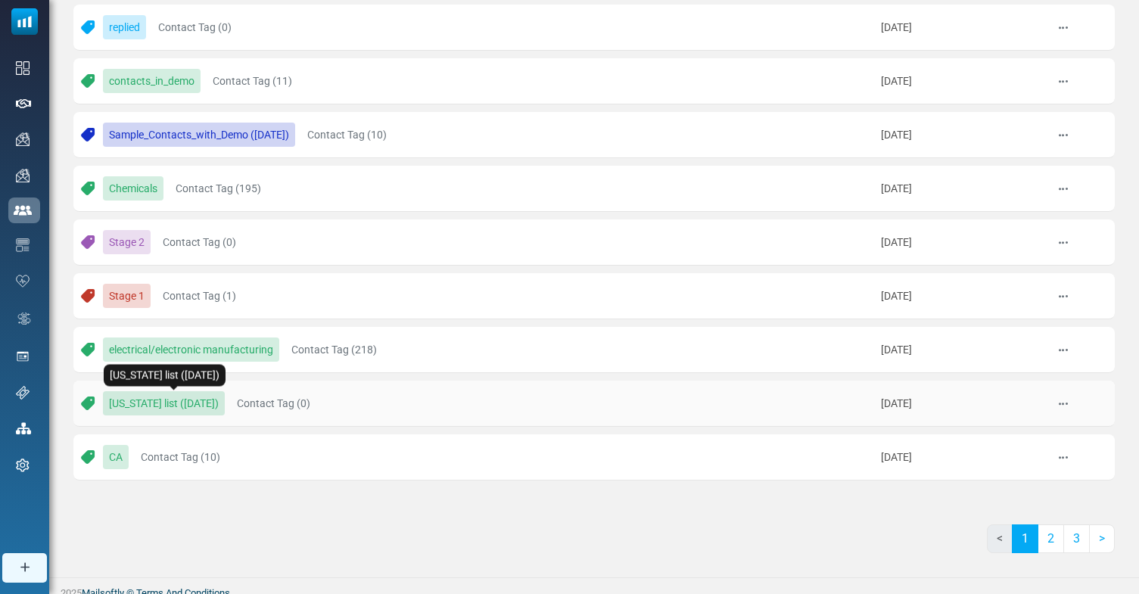
click at [199, 408] on link "[US_STATE] list ([DATE])" at bounding box center [164, 403] width 122 height 24
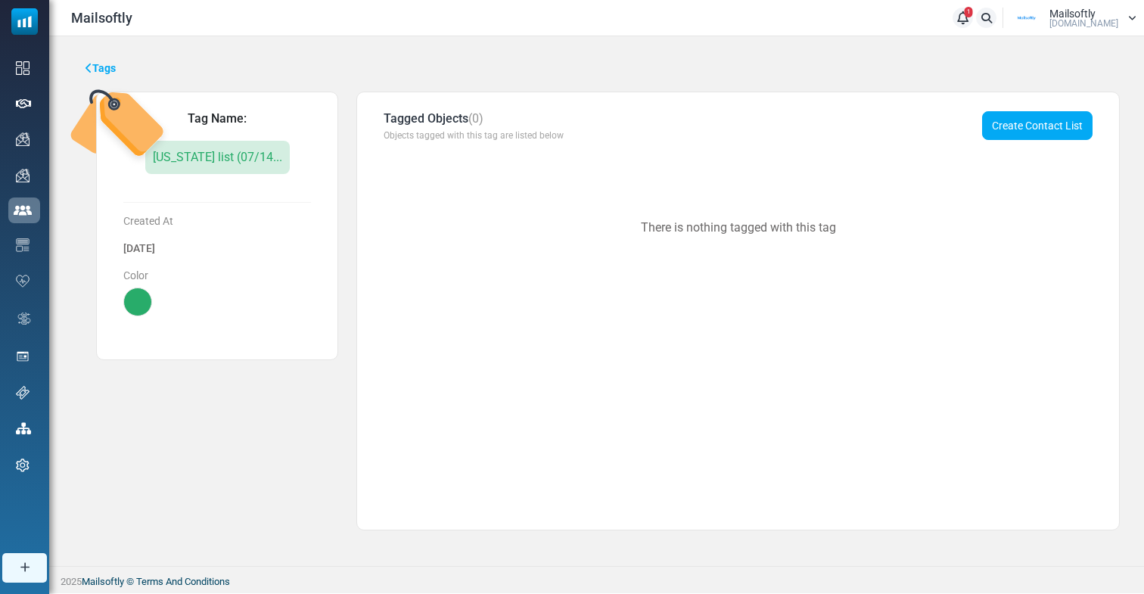
click at [108, 69] on link "Tags" at bounding box center [101, 69] width 30 height 16
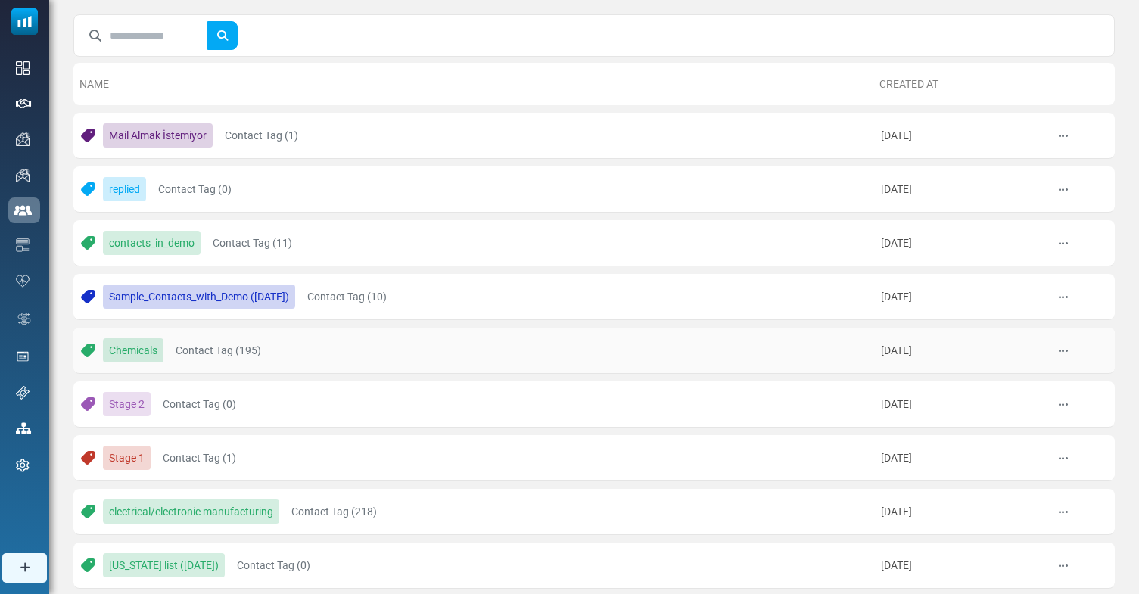
scroll to position [122, 0]
click at [140, 241] on link "contacts_in_demo" at bounding box center [152, 242] width 98 height 24
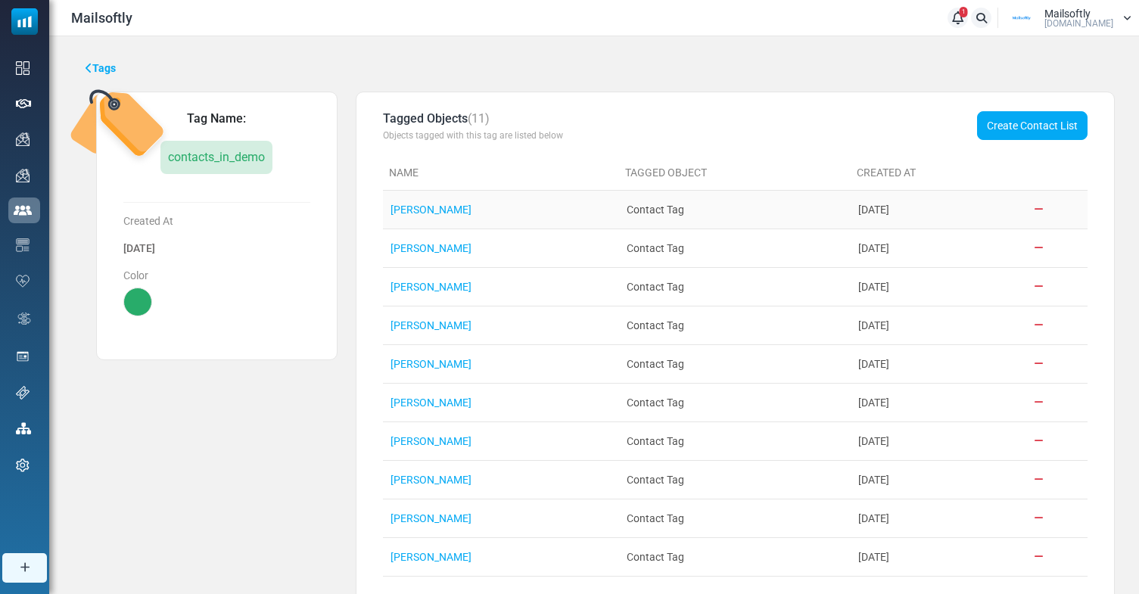
click at [652, 207] on td "Contact Tag" at bounding box center [735, 210] width 232 height 39
click at [992, 130] on button "Create Contact List" at bounding box center [1032, 125] width 110 height 29
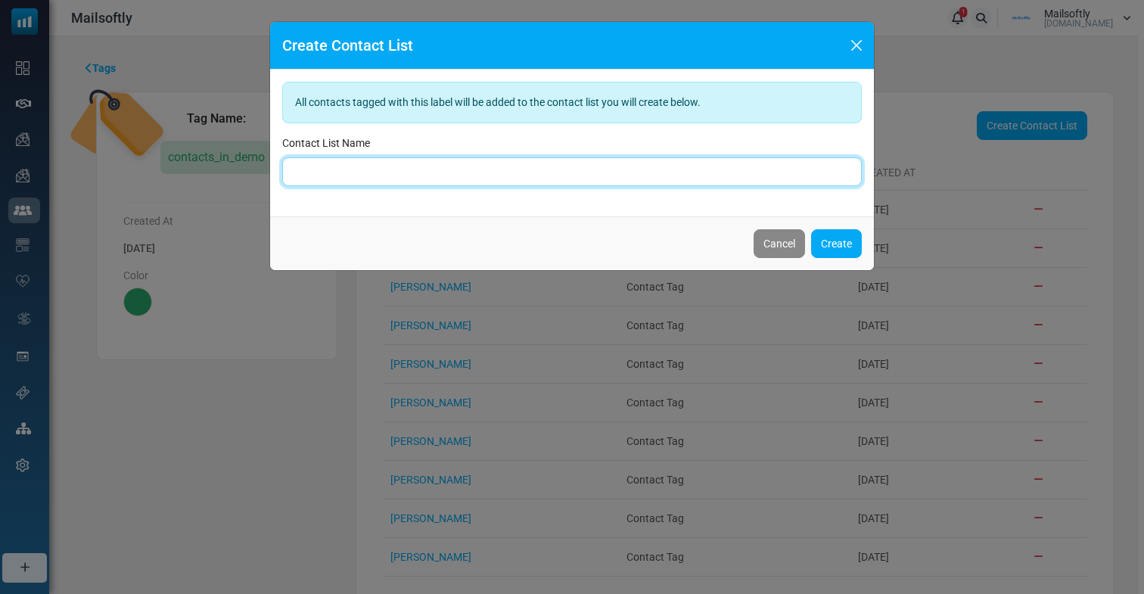
click at [512, 167] on input "text" at bounding box center [572, 171] width 580 height 29
type input "*******"
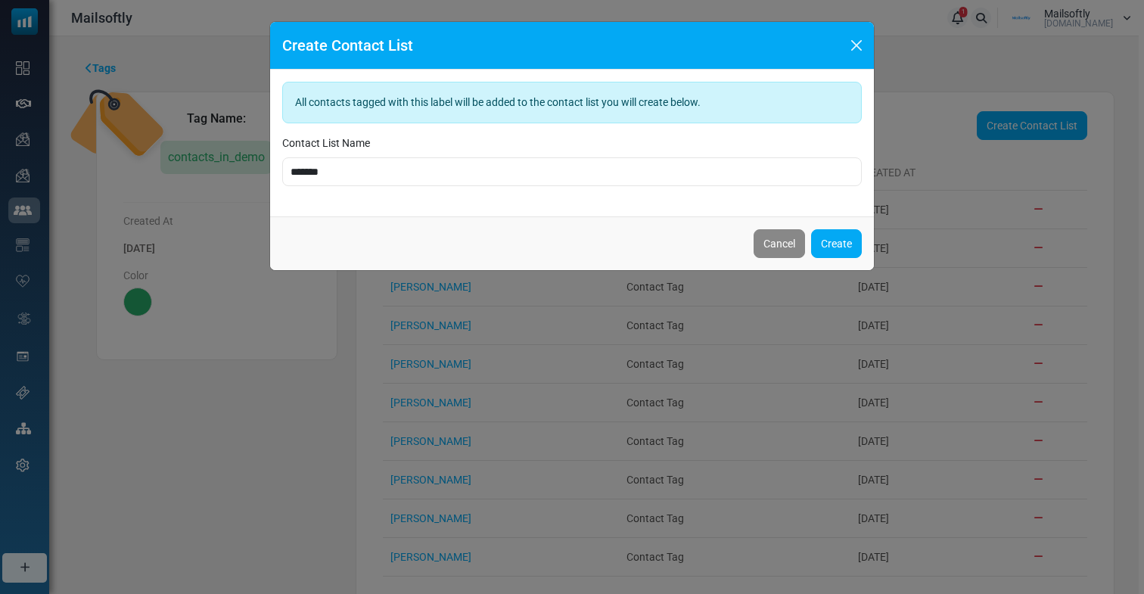
click at [501, 201] on div "Create Contact List All contacts tagged with this label will be added to the co…" at bounding box center [571, 146] width 605 height 250
click at [490, 199] on div "Create Contact List All contacts tagged with this label will be added to the co…" at bounding box center [571, 146] width 605 height 250
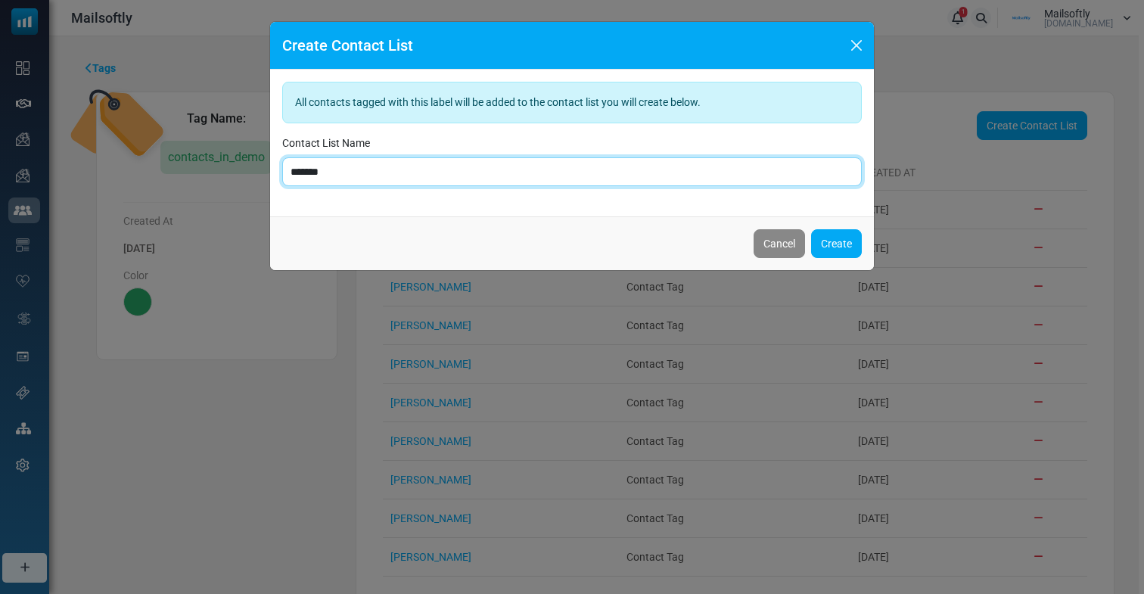
click at [337, 167] on input "*******" at bounding box center [572, 171] width 580 height 29
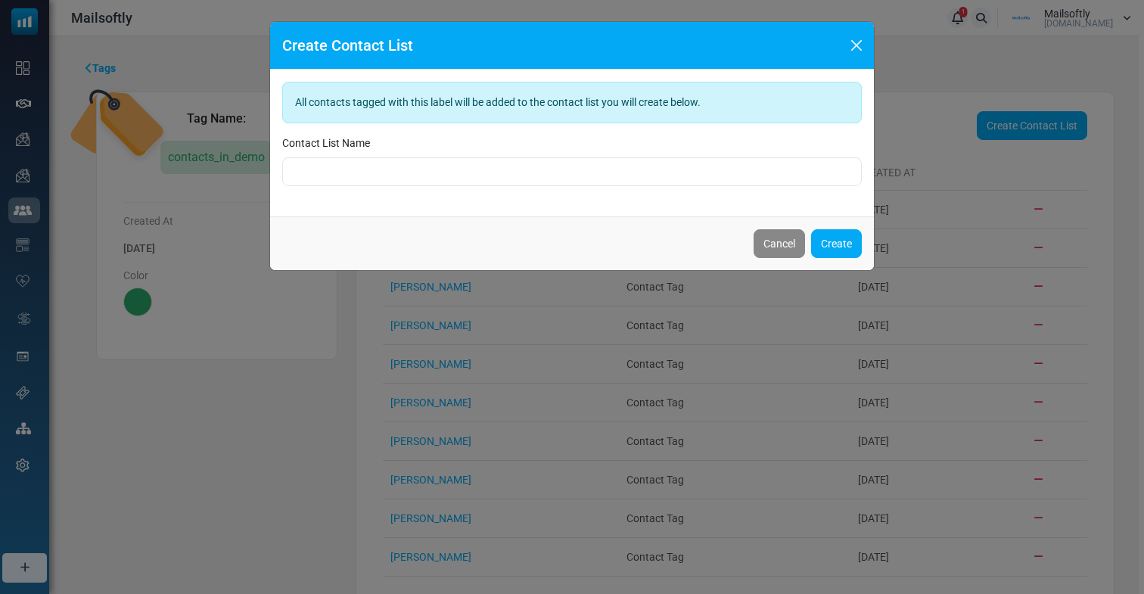
click at [353, 202] on div "Create Contact List All contacts tagged with this label will be added to the co…" at bounding box center [571, 146] width 605 height 250
click at [855, 44] on button "Close" at bounding box center [856, 45] width 23 height 23
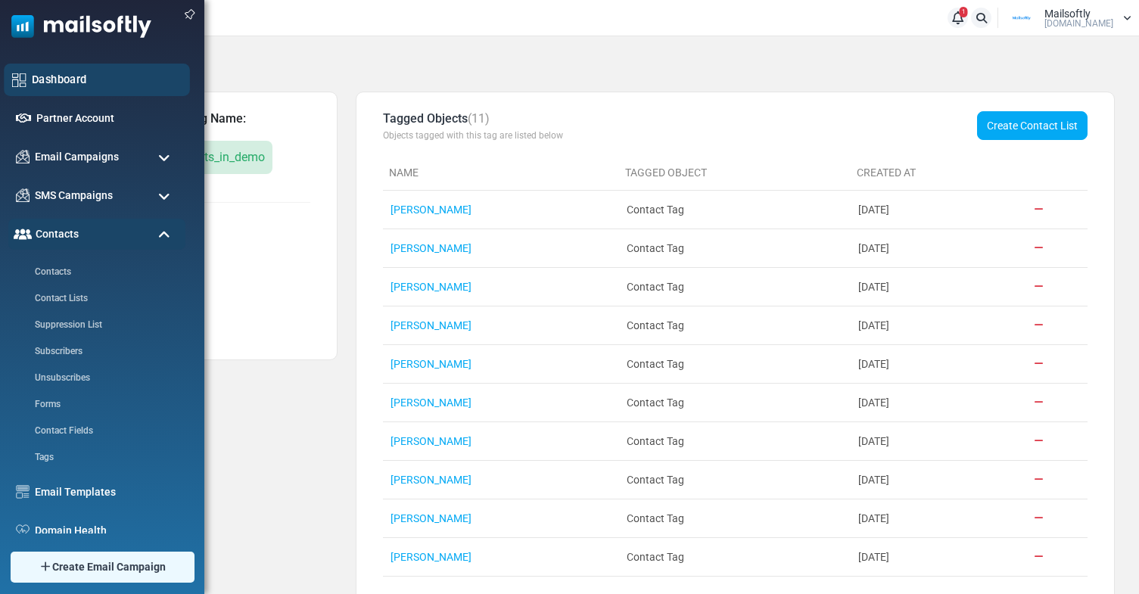
click at [27, 71] on div "Dashboard" at bounding box center [97, 80] width 186 height 33
click at [39, 86] on link "Dashboard" at bounding box center [107, 79] width 150 height 17
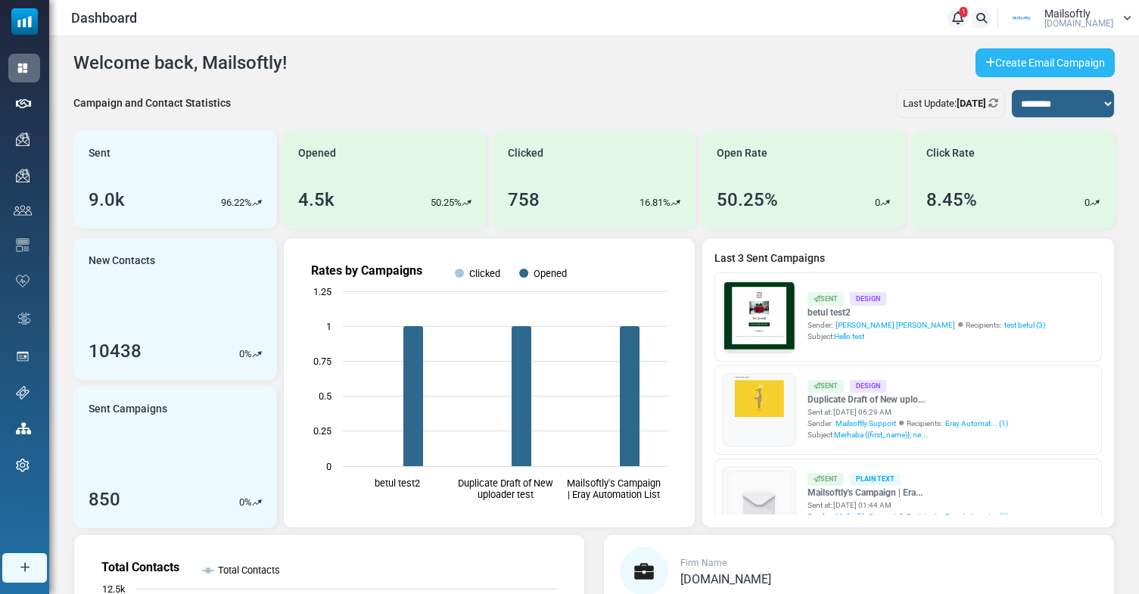
click at [1025, 61] on link "Create Email Campaign" at bounding box center [1045, 62] width 139 height 29
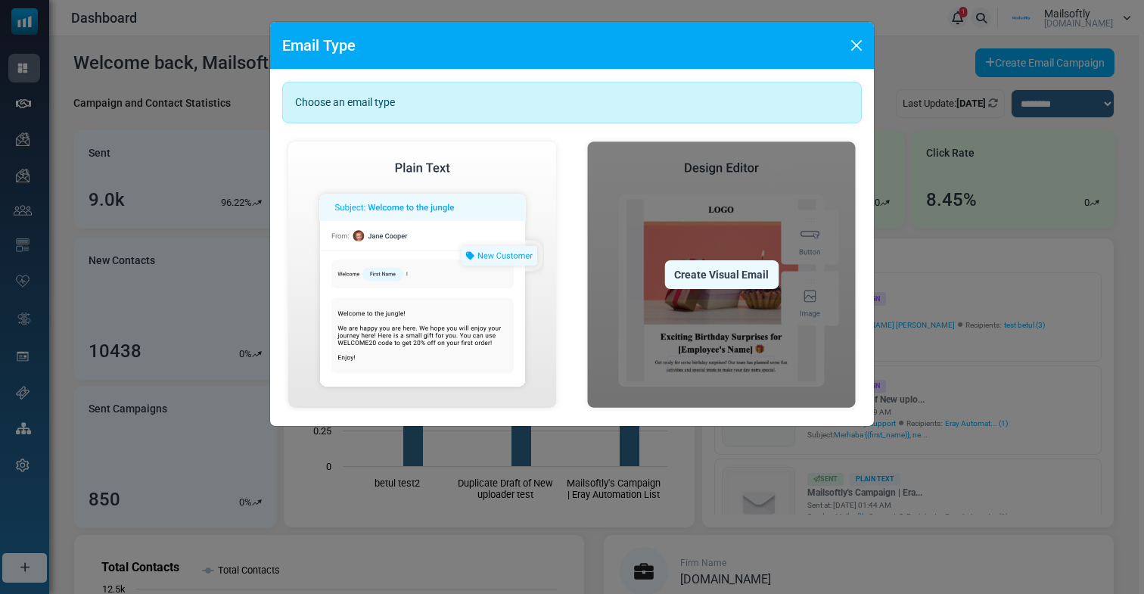
click at [625, 182] on img at bounding box center [721, 274] width 281 height 279
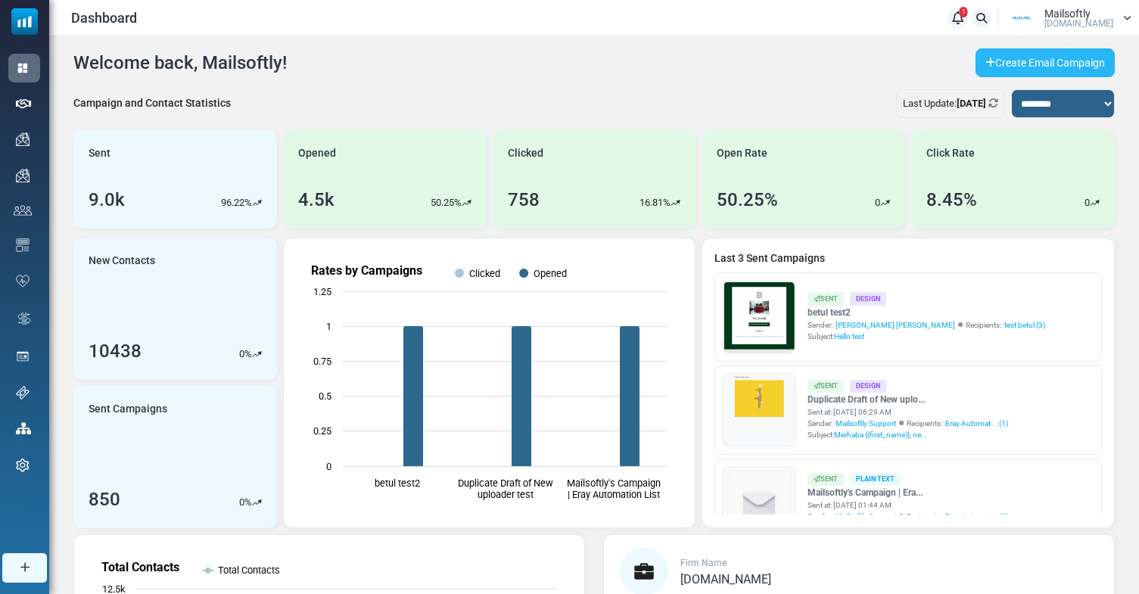
click at [1010, 61] on link "Create Email Campaign" at bounding box center [1045, 62] width 139 height 29
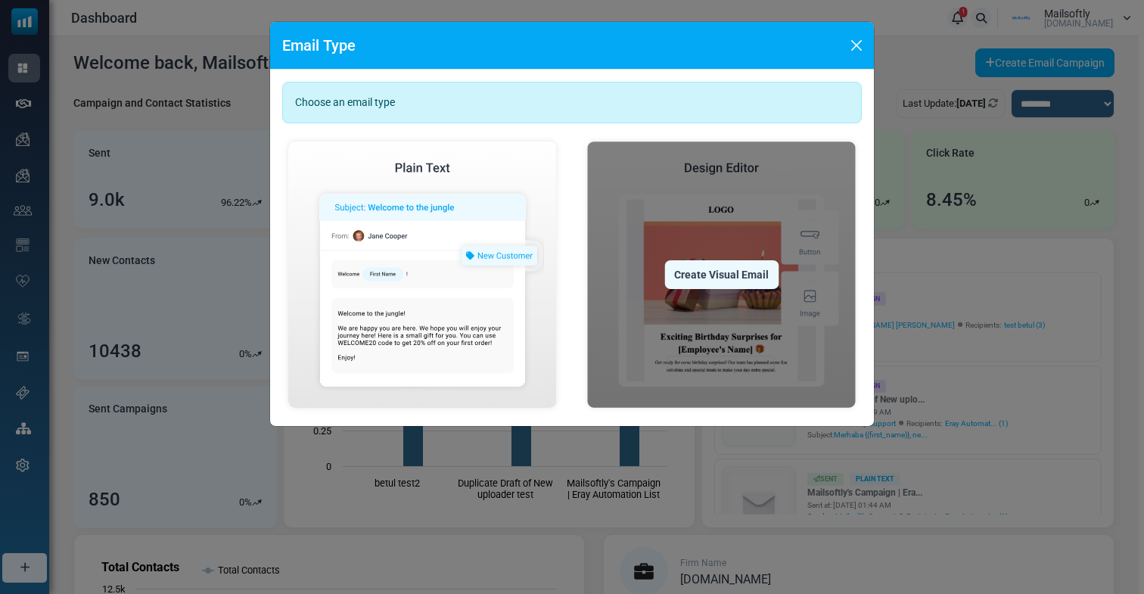
click at [717, 249] on img at bounding box center [721, 274] width 281 height 279
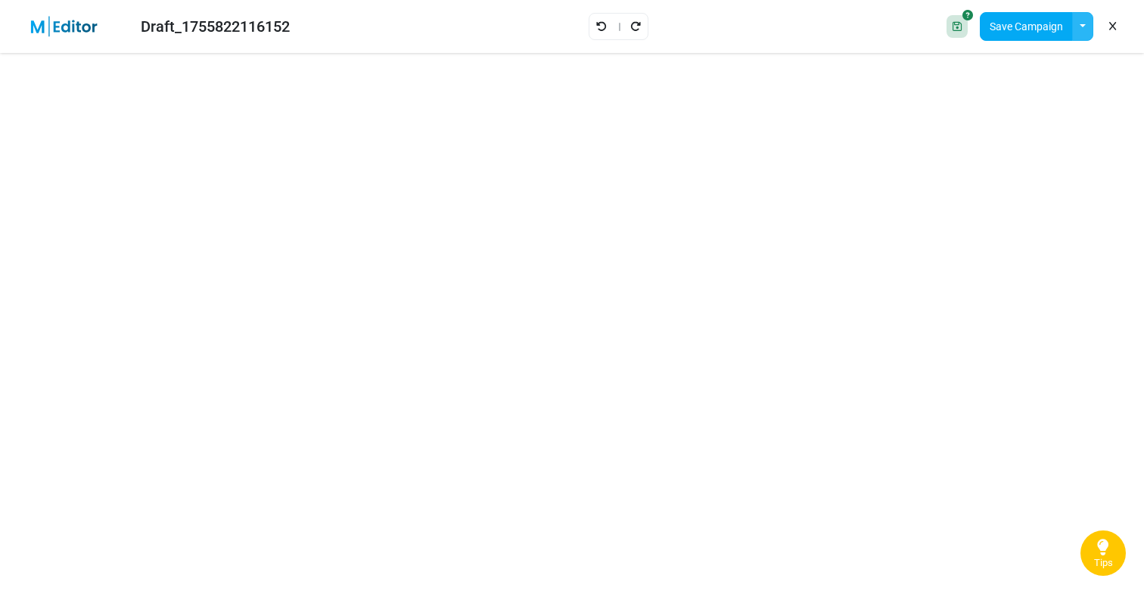
click at [1084, 26] on button "button" at bounding box center [1082, 26] width 21 height 29
click at [1001, 95] on link "Insert Template" at bounding box center [1021, 101] width 129 height 27
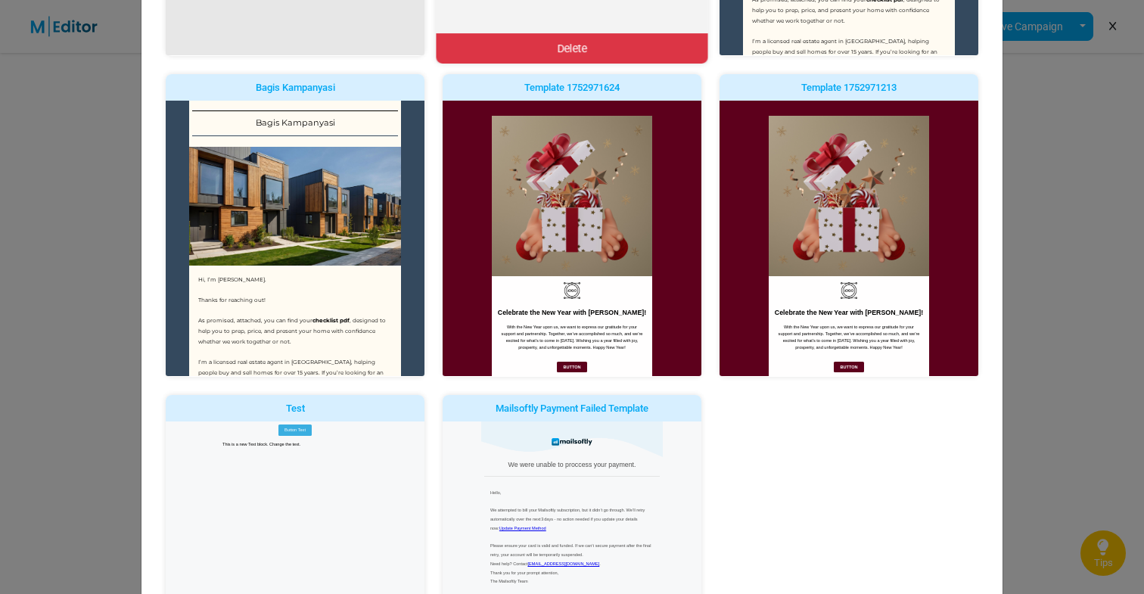
scroll to position [495, 0]
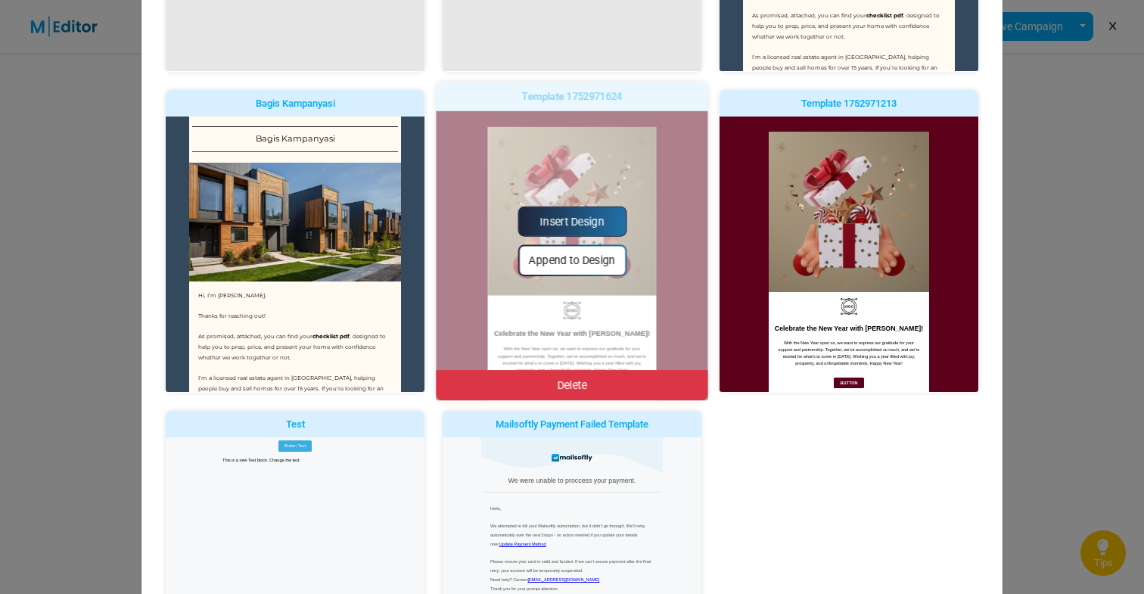
click at [563, 222] on link "Insert Design" at bounding box center [572, 222] width 109 height 30
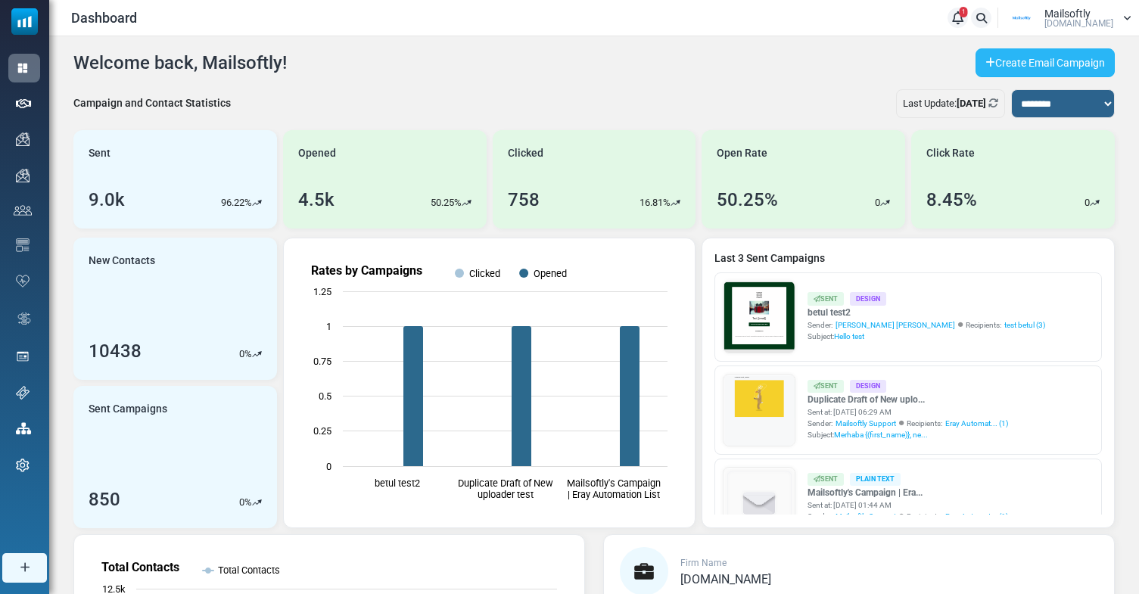
click at [994, 66] on link "Create Email Campaign" at bounding box center [1045, 62] width 139 height 29
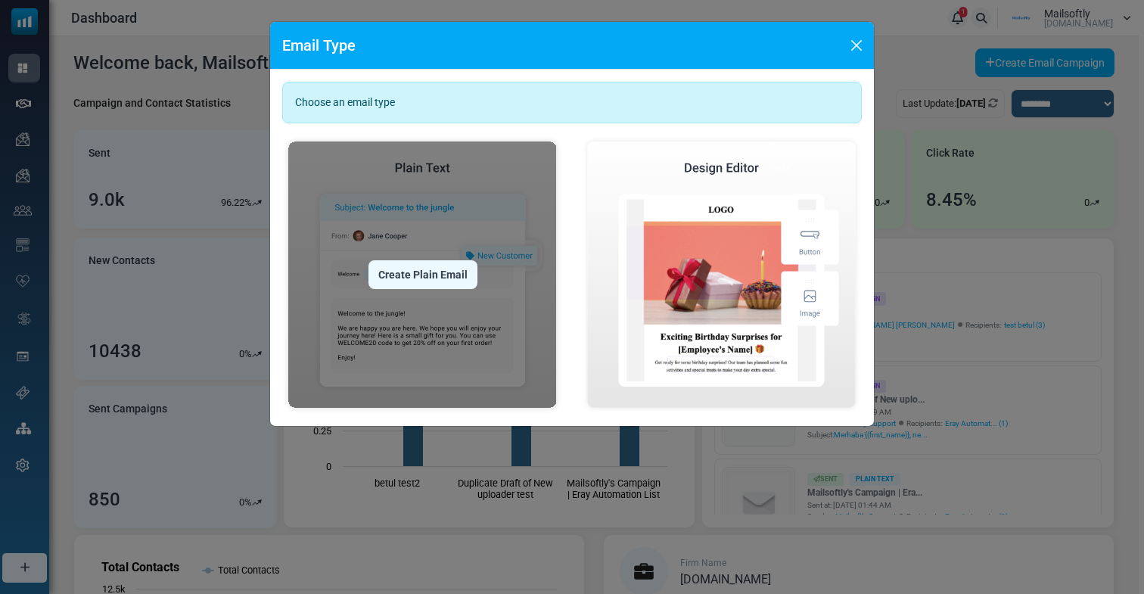
click at [431, 298] on img at bounding box center [422, 274] width 281 height 279
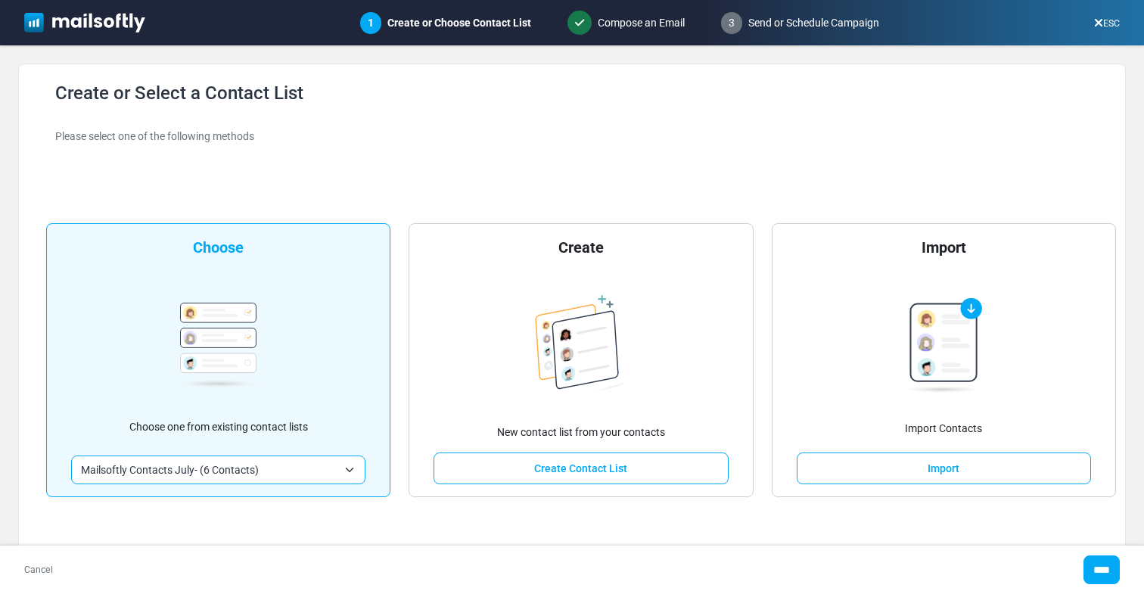
click at [781, 20] on div "3 Send or Schedule Campaign" at bounding box center [800, 23] width 182 height 46
click at [1090, 563] on input "****" at bounding box center [1102, 570] width 36 height 29
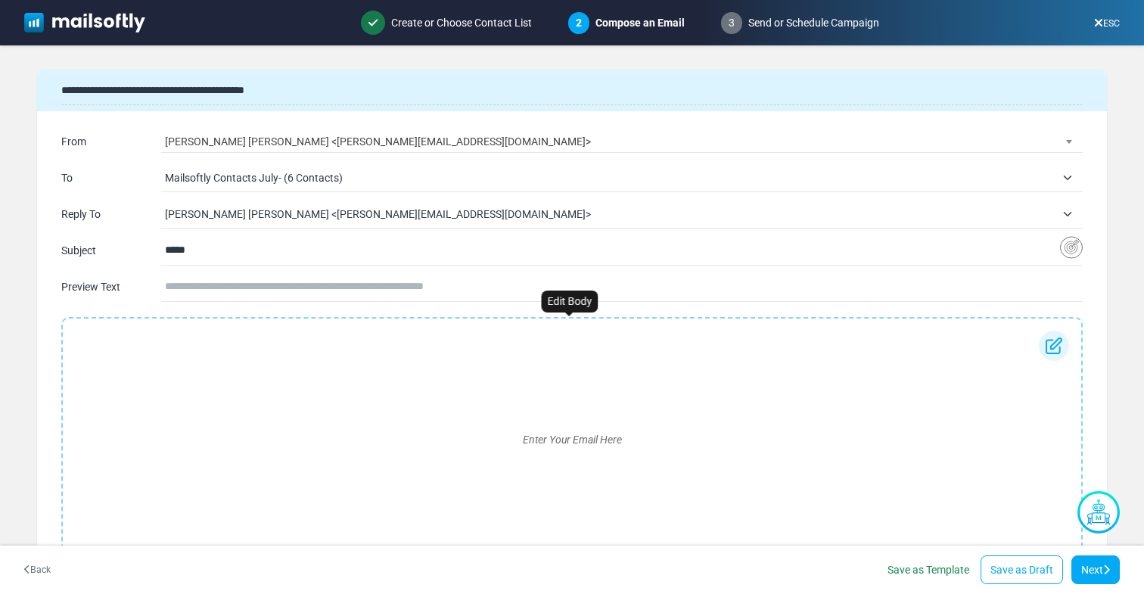
click at [303, 358] on div "Enter Your Email Here" at bounding box center [572, 440] width 994 height 218
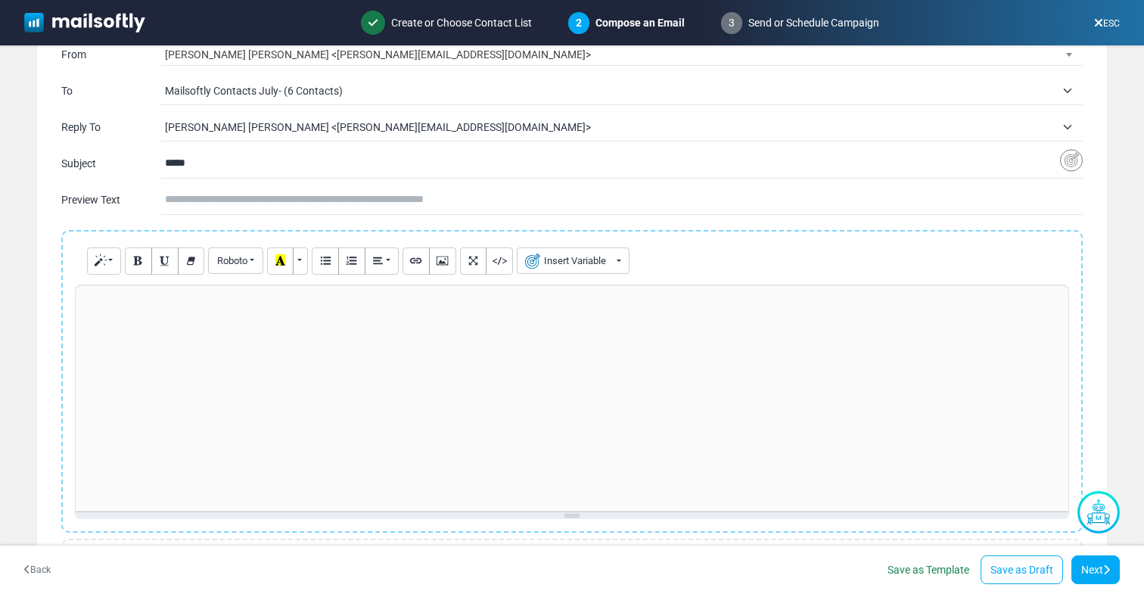
scroll to position [89, 0]
click at [13, 270] on form "**********" at bounding box center [572, 301] width 1144 height 512
click at [164, 300] on p at bounding box center [572, 299] width 978 height 16
click at [579, 256] on button "Insert Variable" at bounding box center [573, 258] width 113 height 26
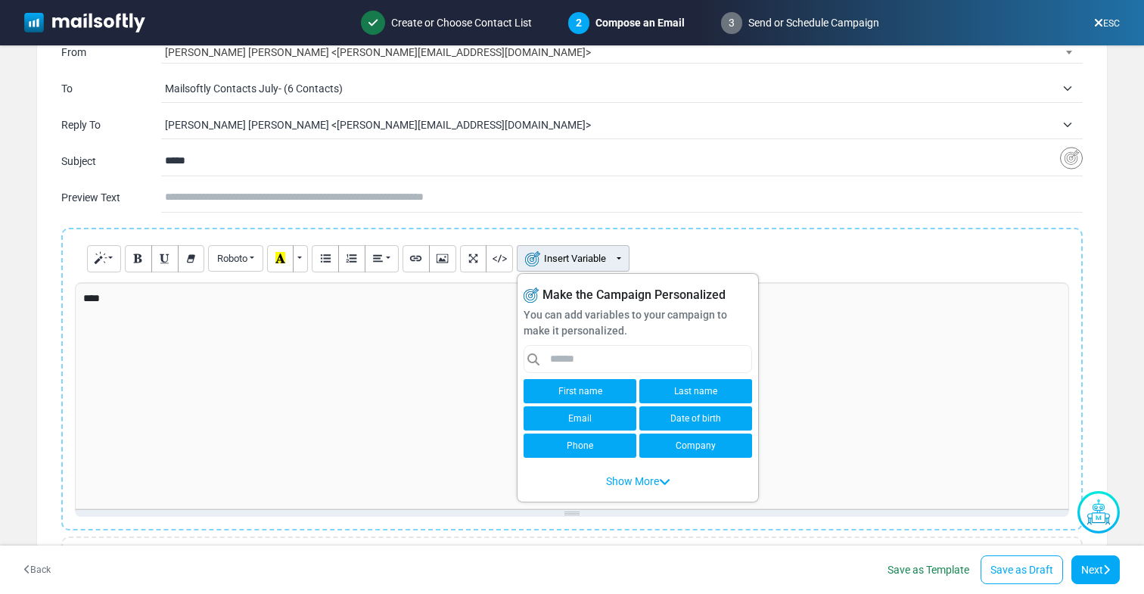
click at [577, 397] on link "First name" at bounding box center [580, 391] width 113 height 24
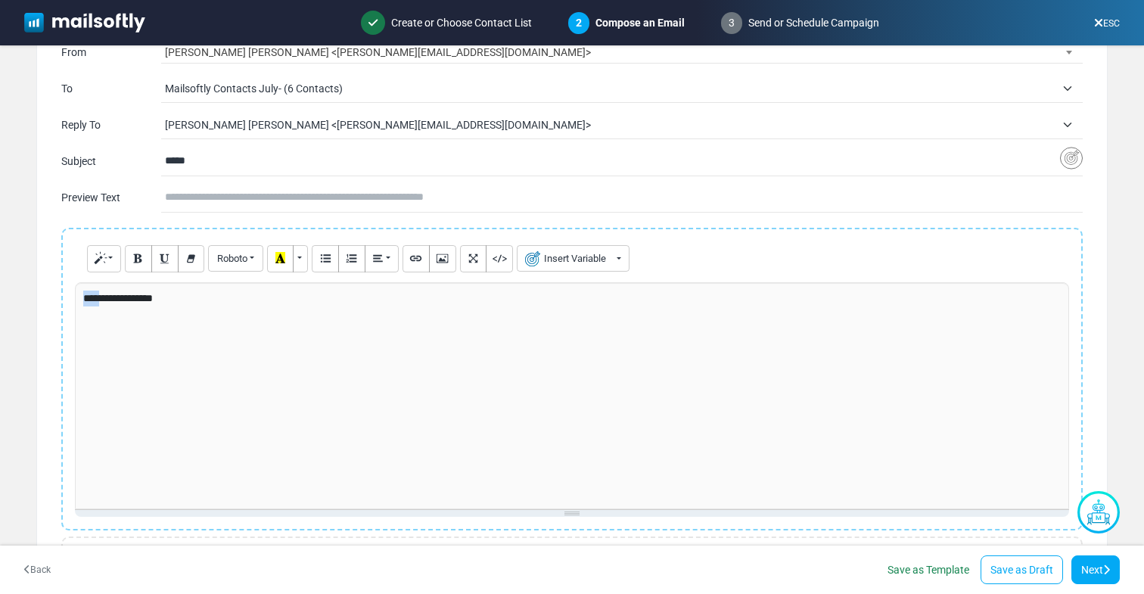
drag, startPoint x: 100, startPoint y: 297, endPoint x: 76, endPoint y: 295, distance: 23.6
click at [76, 296] on div "**********" at bounding box center [572, 395] width 994 height 227
click at [173, 297] on p "**********" at bounding box center [569, 299] width 973 height 16
click at [567, 269] on button "Insert Variable" at bounding box center [573, 258] width 113 height 26
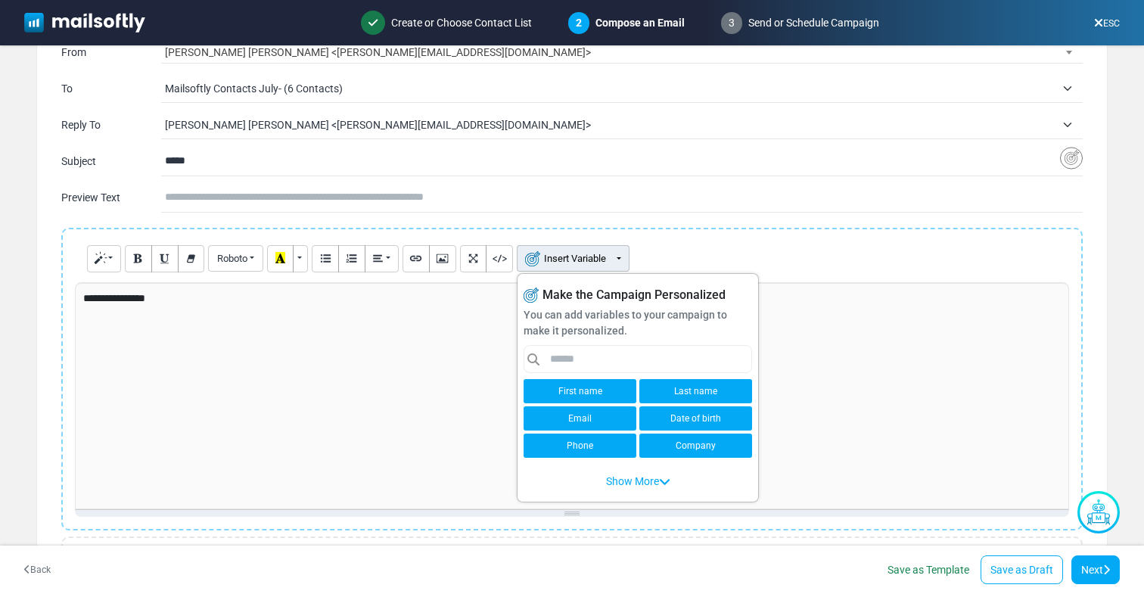
click at [686, 392] on link "Last name" at bounding box center [696, 391] width 113 height 24
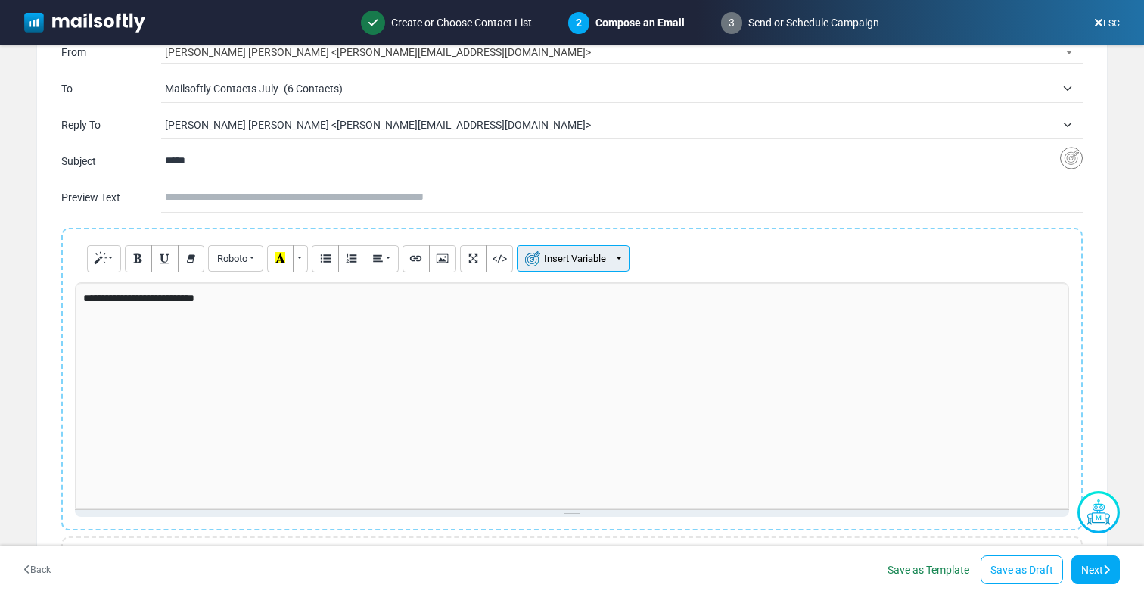
click at [623, 253] on button "Insert Variable" at bounding box center [573, 258] width 113 height 26
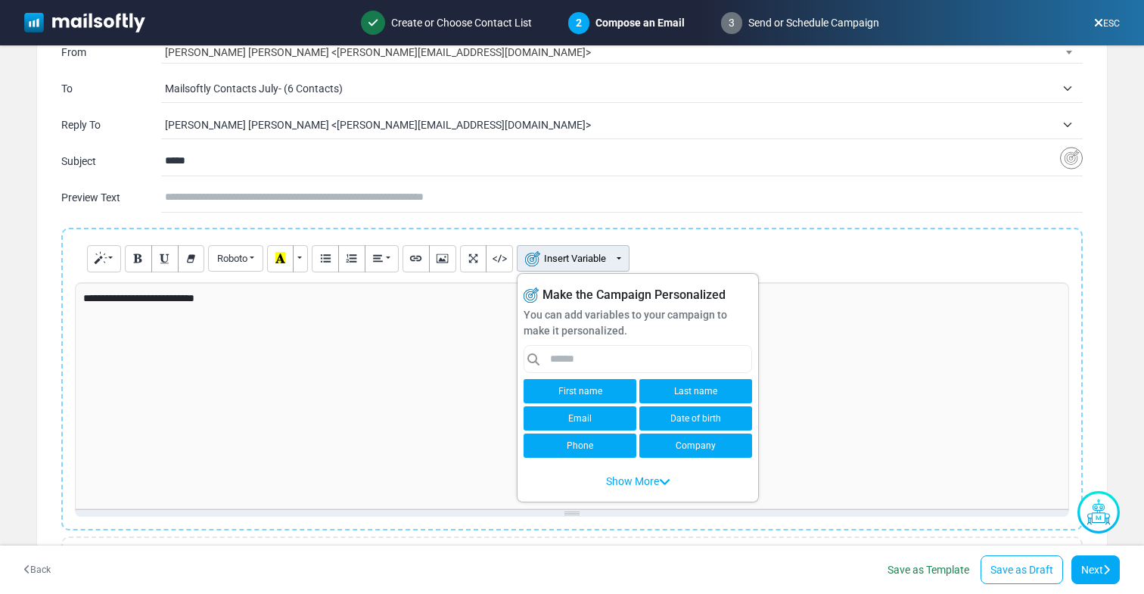
click at [223, 300] on p "**********" at bounding box center [569, 299] width 973 height 16
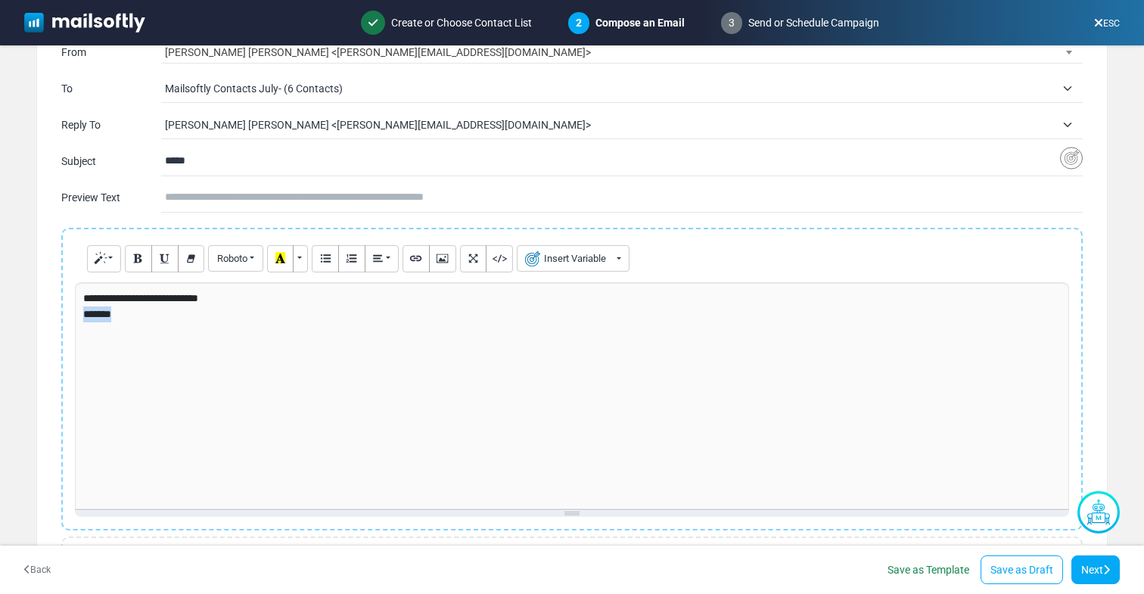
drag, startPoint x: 125, startPoint y: 317, endPoint x: 78, endPoint y: 317, distance: 46.9
click at [78, 318] on div "**********" at bounding box center [572, 395] width 994 height 227
click at [49, 288] on div "**********" at bounding box center [572, 458] width 1070 height 460
click at [42, 311] on div "**********" at bounding box center [572, 458] width 1070 height 460
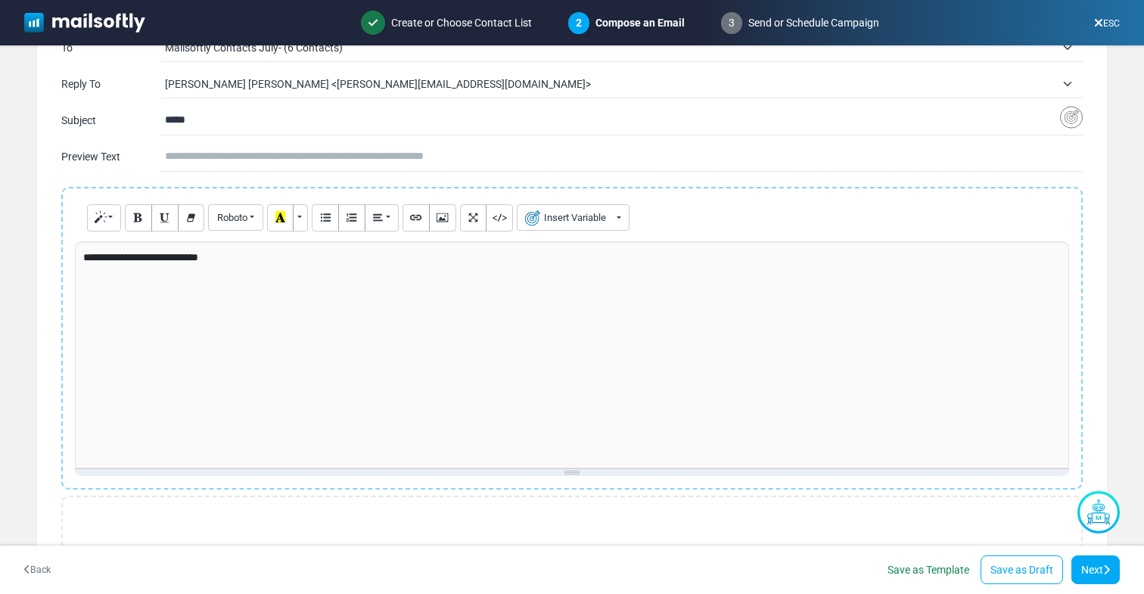
scroll to position [129, 0]
click at [42, 362] on div "**********" at bounding box center [572, 418] width 1070 height 460
click at [583, 225] on button "Insert Variable" at bounding box center [573, 218] width 113 height 26
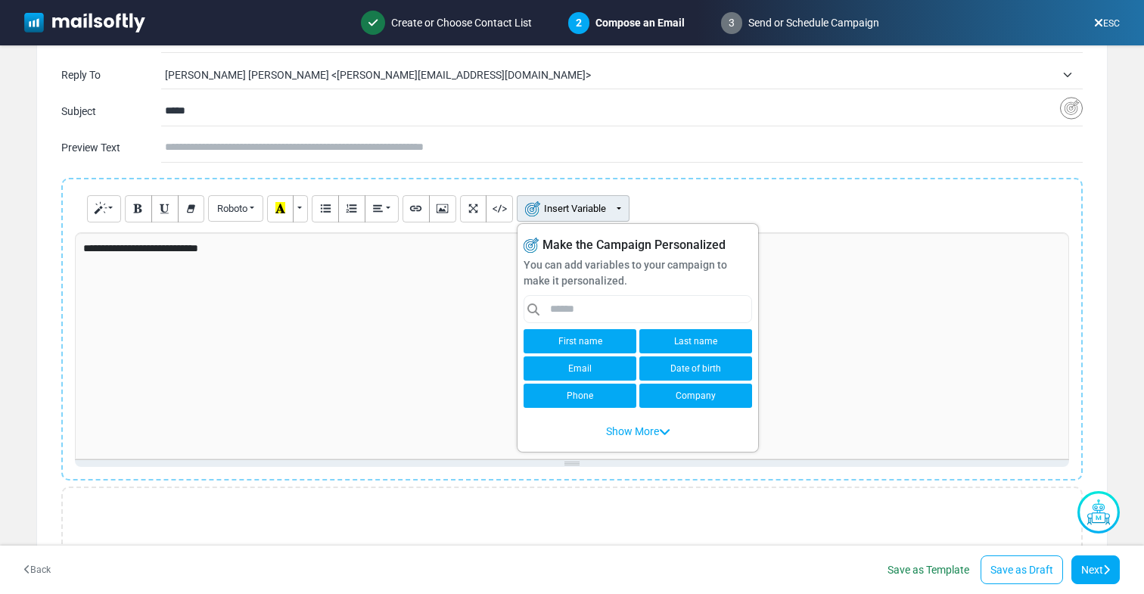
scroll to position [141, 0]
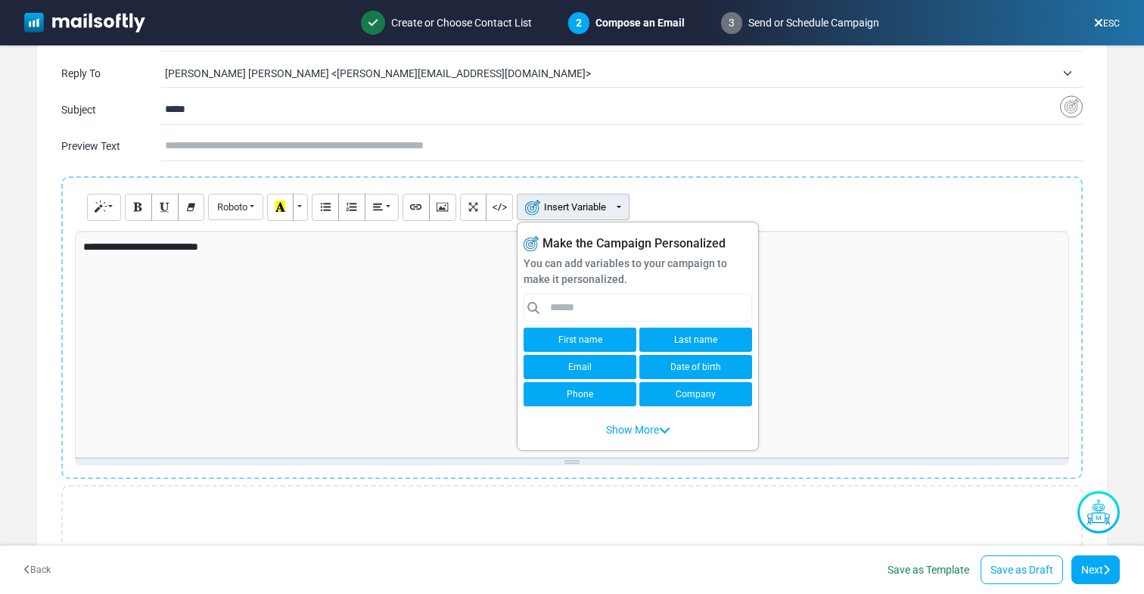
click at [165, 248] on p "**********" at bounding box center [569, 247] width 973 height 16
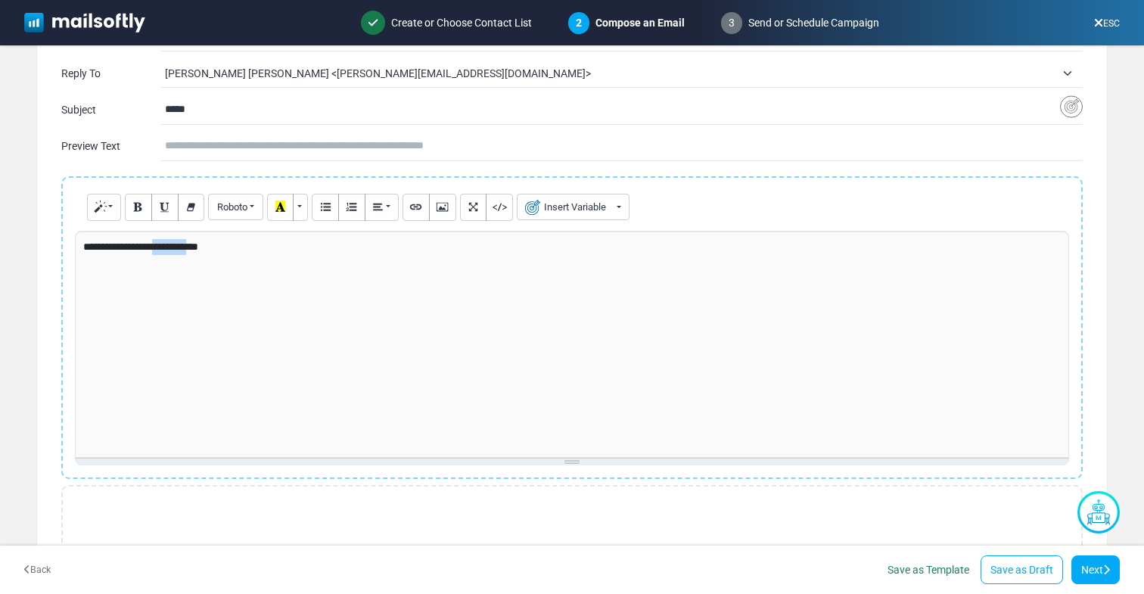
click at [165, 248] on p "**********" at bounding box center [569, 247] width 973 height 16
copy p "**********"
click at [567, 219] on button "Insert Variable" at bounding box center [573, 207] width 113 height 26
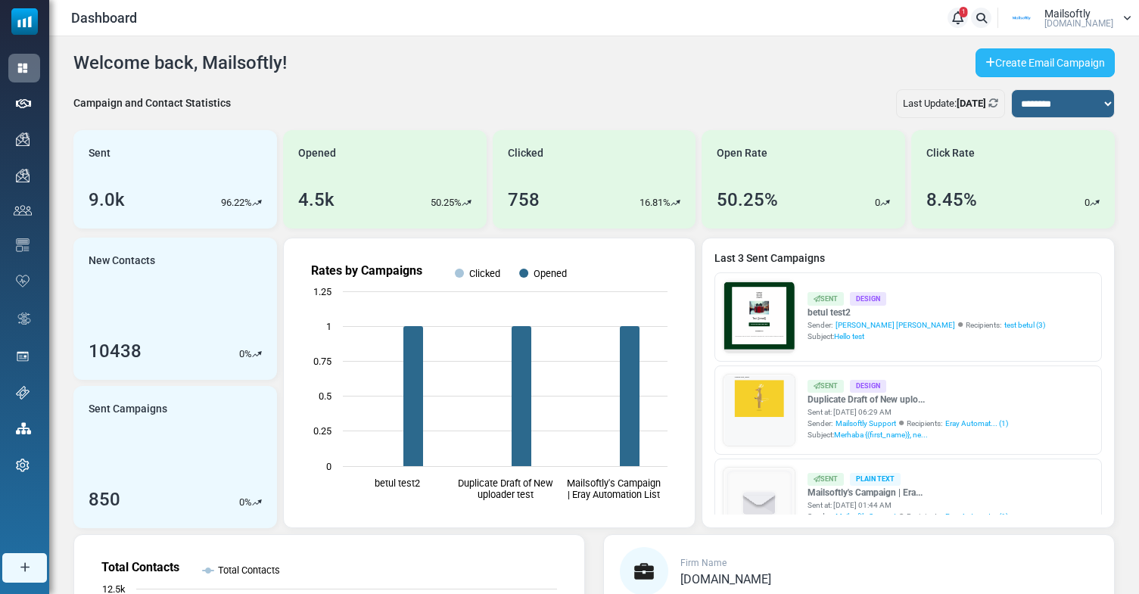
click at [991, 54] on link "Create Email Campaign" at bounding box center [1045, 62] width 139 height 29
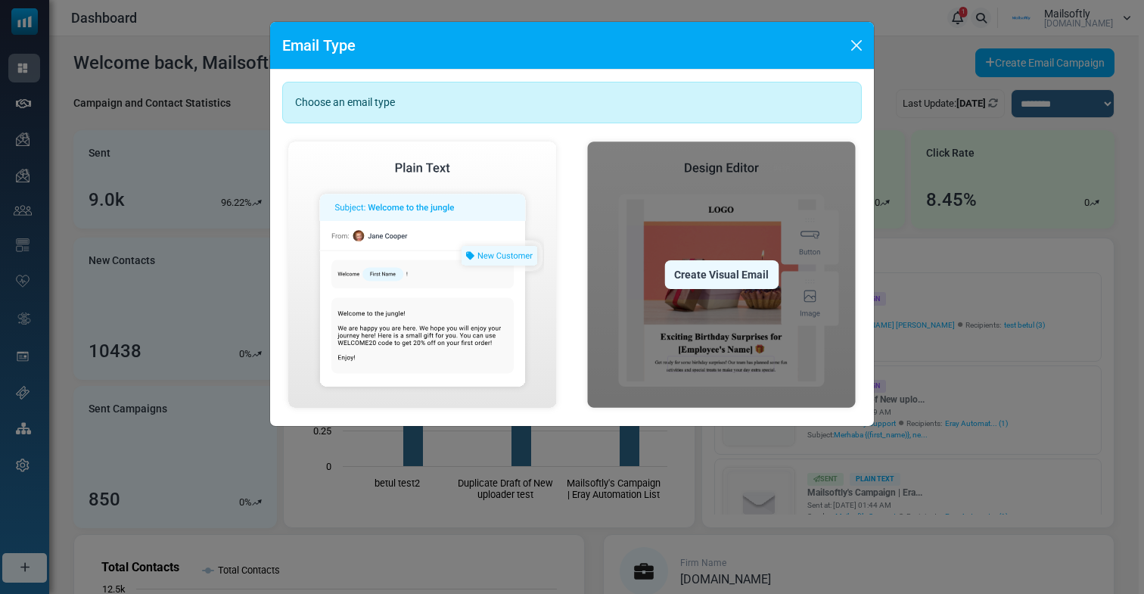
click at [742, 265] on div "Create Visual Email" at bounding box center [721, 274] width 114 height 29
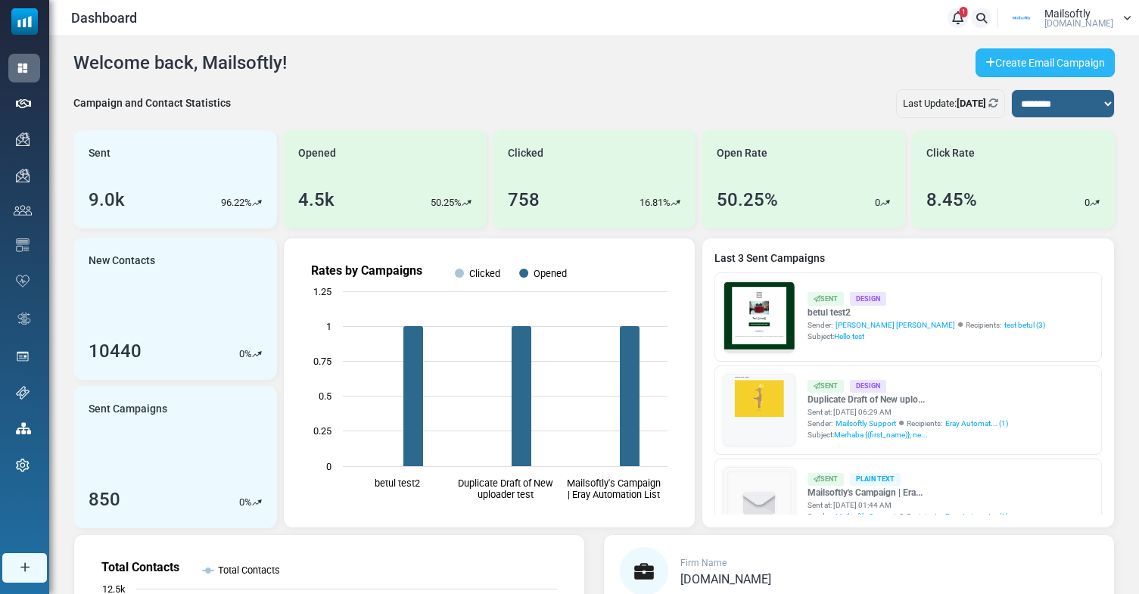
click at [1012, 66] on link "Create Email Campaign" at bounding box center [1045, 62] width 139 height 29
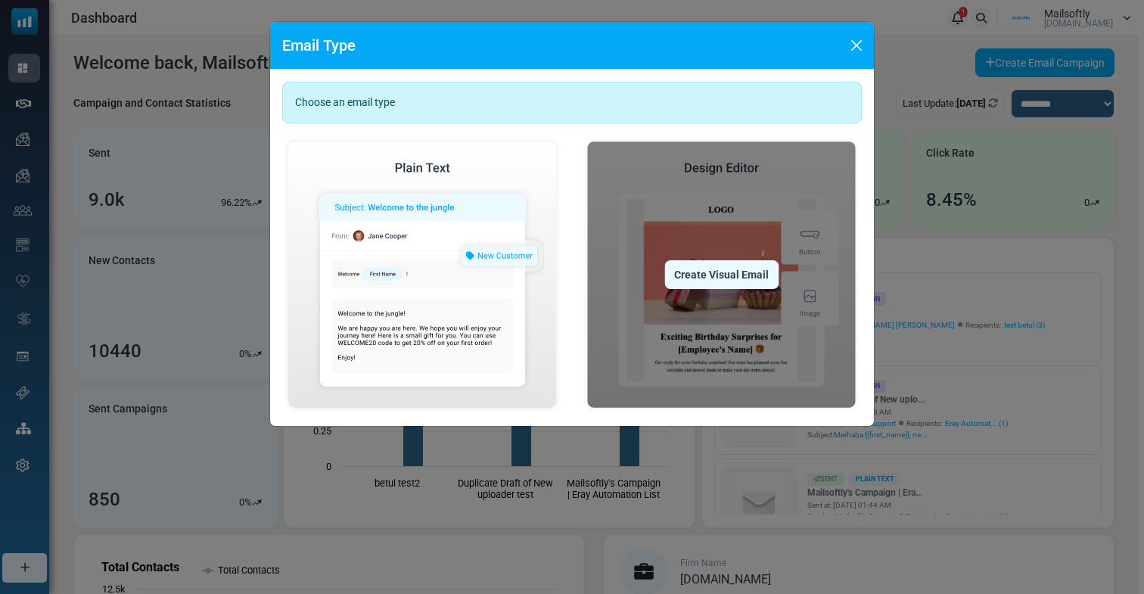
click at [717, 255] on img at bounding box center [721, 274] width 281 height 279
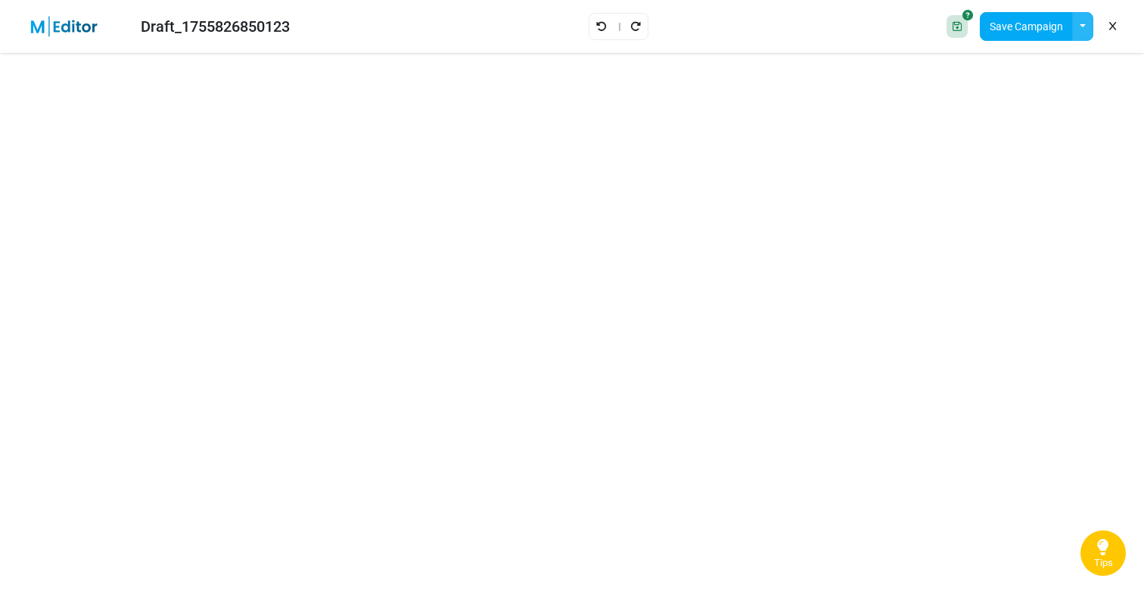
click at [1086, 23] on button "button" at bounding box center [1082, 26] width 21 height 29
click at [1016, 91] on link "Insert Template" at bounding box center [1021, 101] width 129 height 27
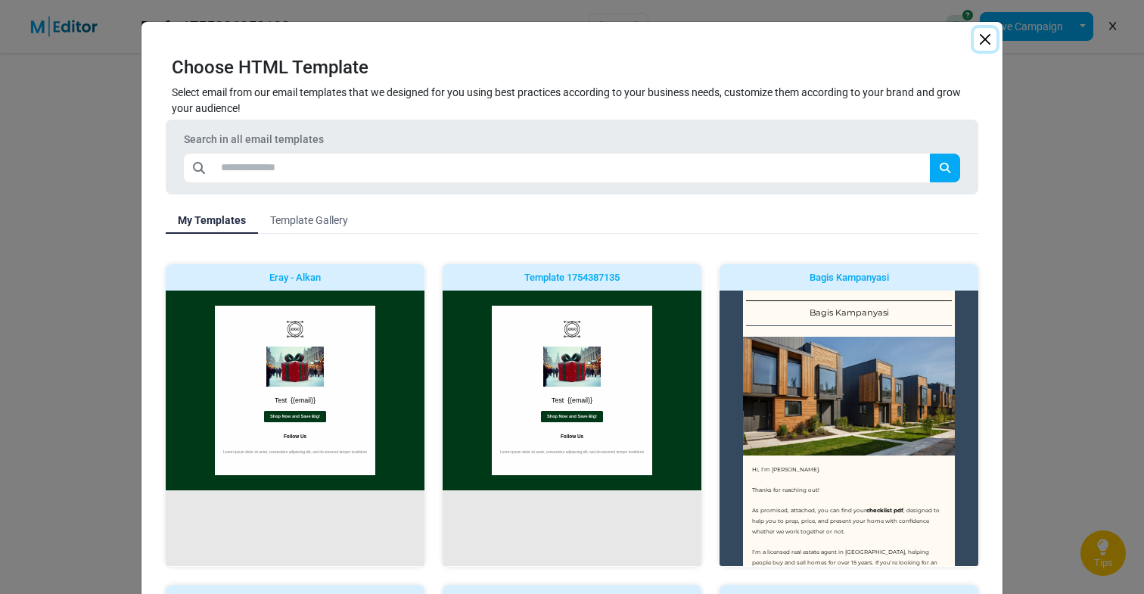
click at [982, 36] on button "Close" at bounding box center [985, 39] width 23 height 23
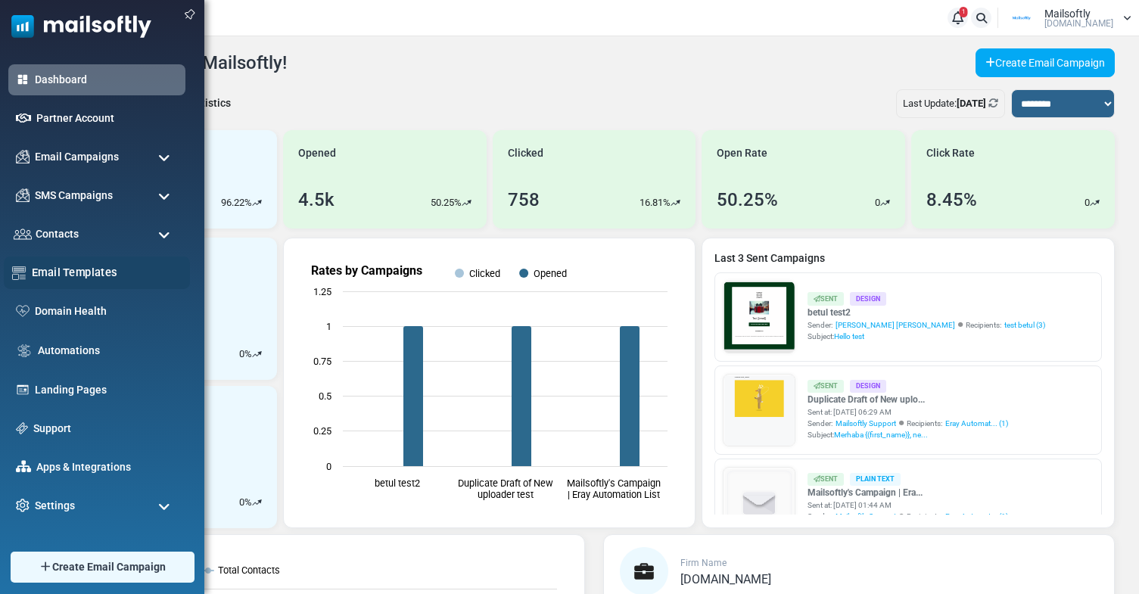
click at [59, 277] on link "Email Templates" at bounding box center [107, 272] width 150 height 17
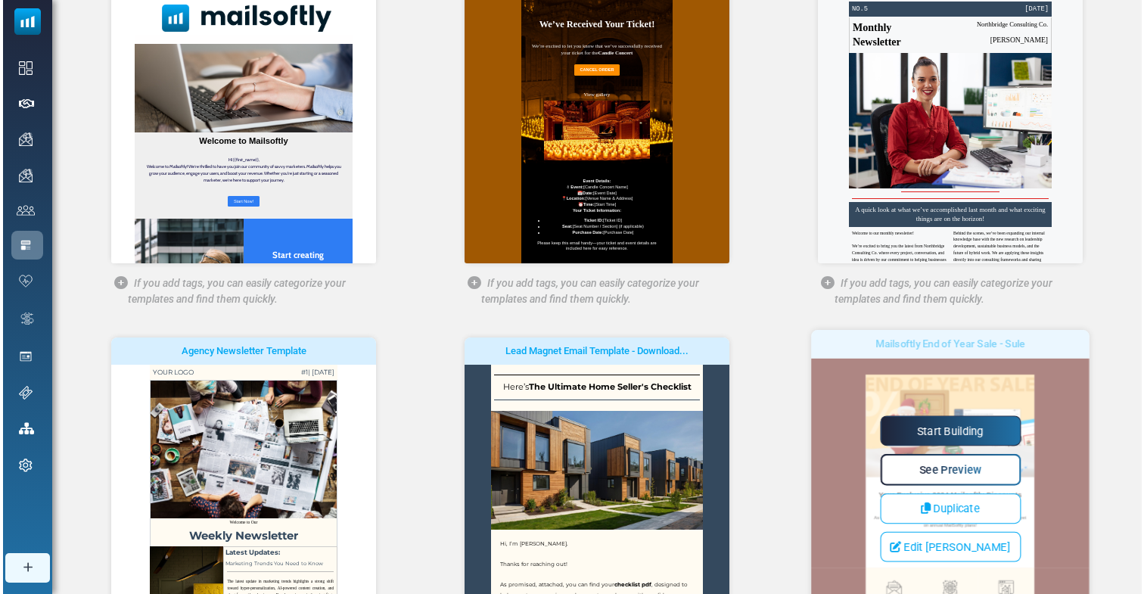
scroll to position [254, 0]
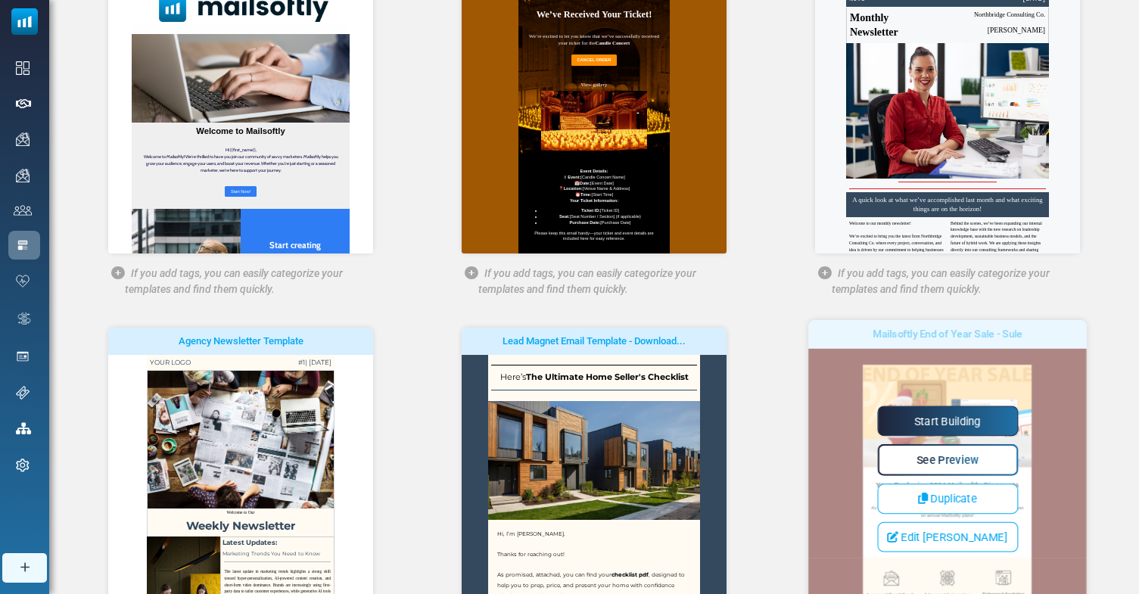
click at [939, 464] on span "See Preview" at bounding box center [948, 459] width 62 height 13
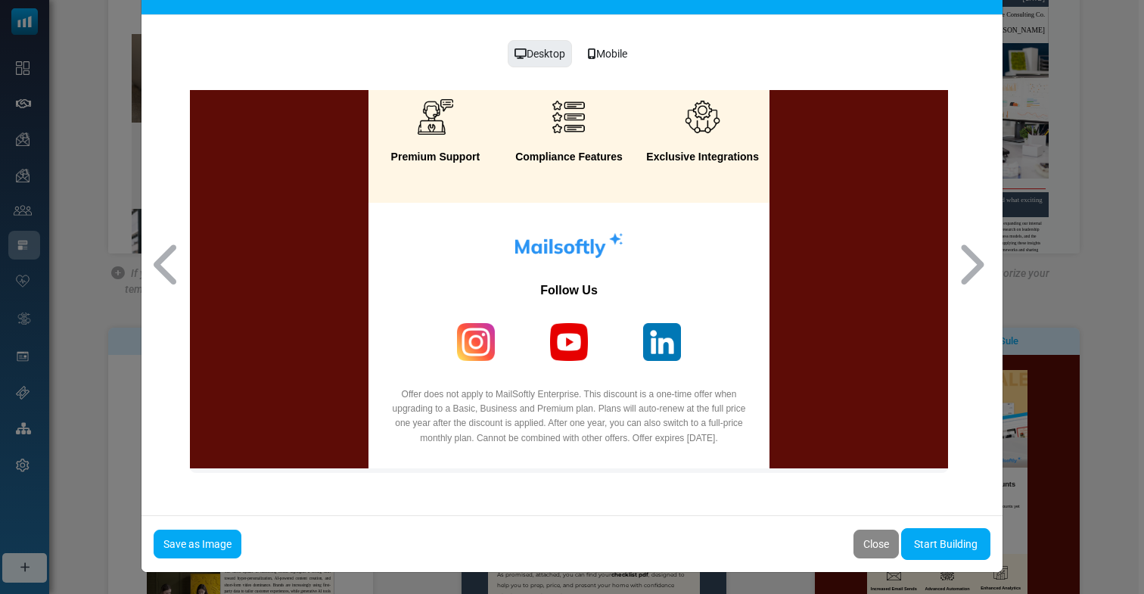
scroll to position [686, 0]
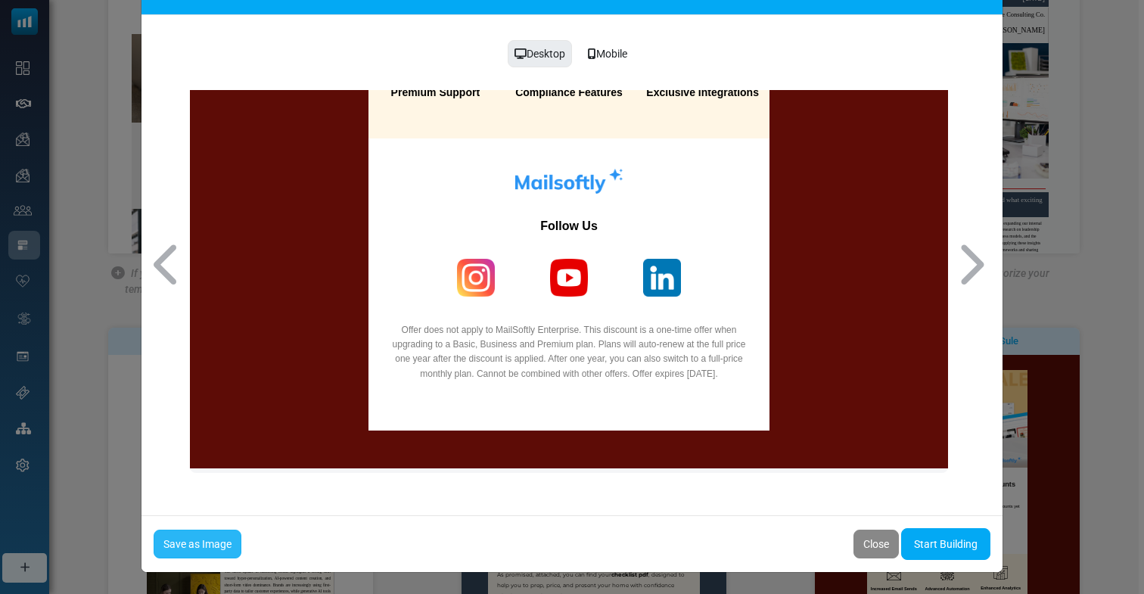
click at [186, 543] on link "Save as Image" at bounding box center [198, 544] width 88 height 29
click at [203, 536] on link "Save as Image" at bounding box center [198, 544] width 88 height 29
click at [618, 45] on div "Mobile" at bounding box center [607, 53] width 59 height 29
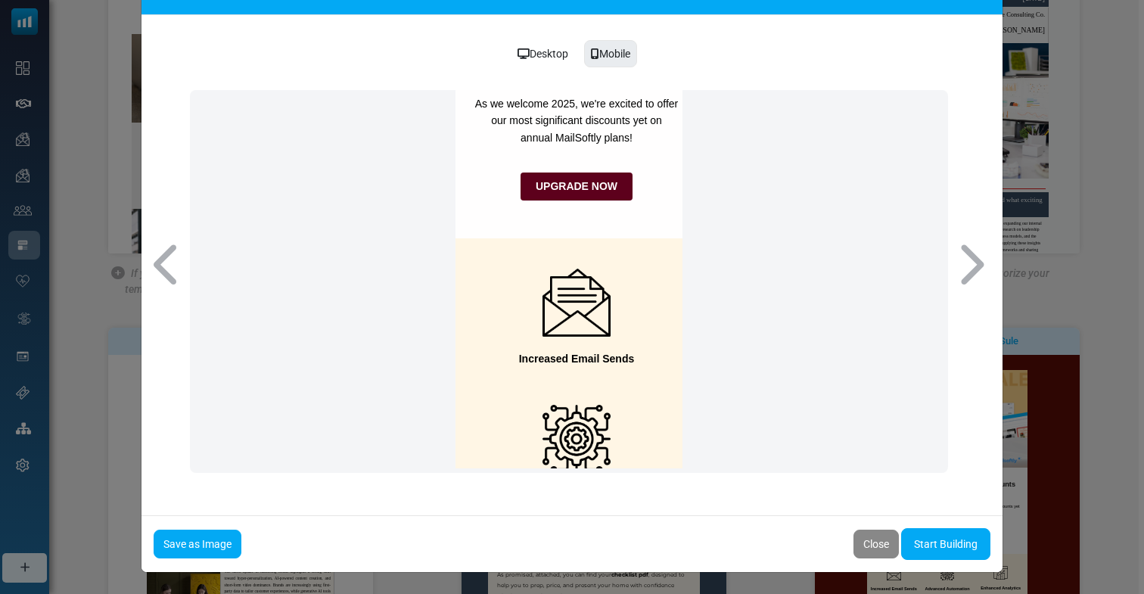
scroll to position [0, 0]
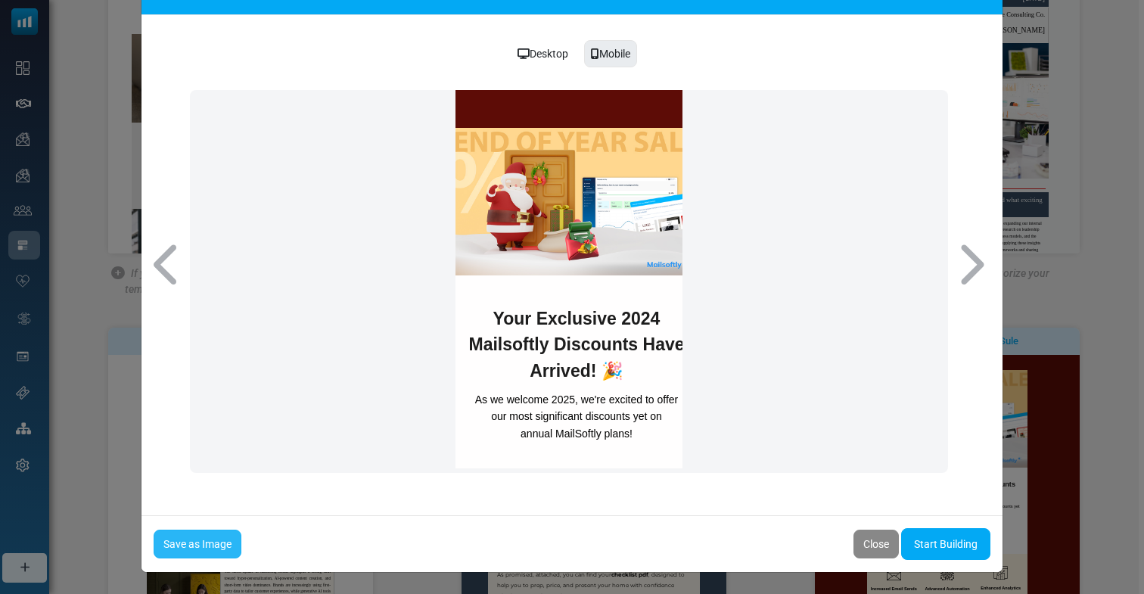
click at [207, 535] on link "Save as Image" at bounding box center [198, 544] width 88 height 29
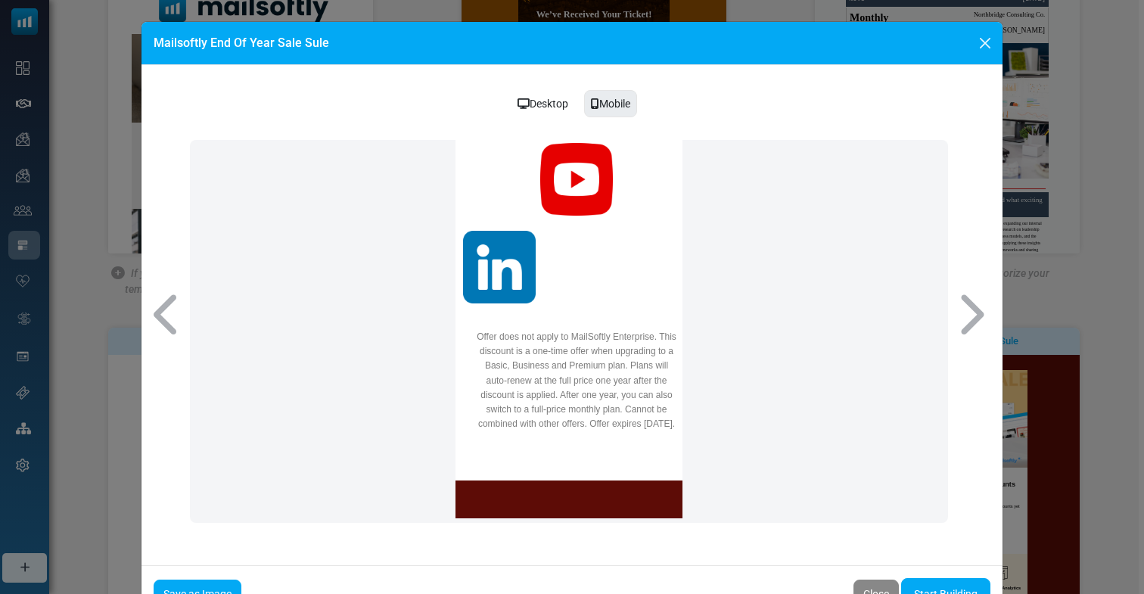
scroll to position [50, 0]
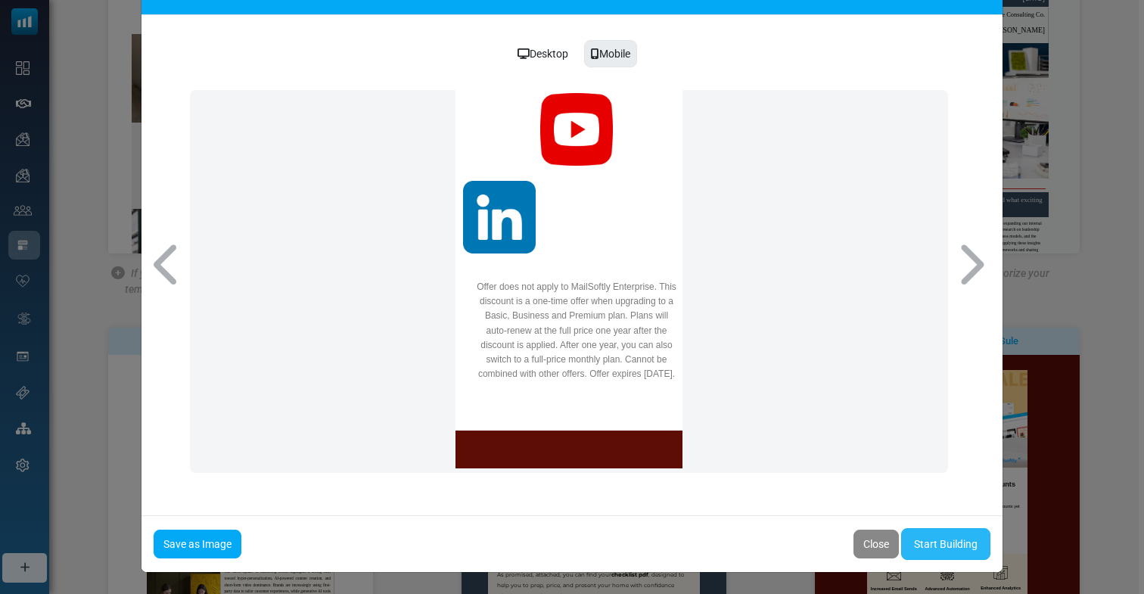
click at [951, 548] on link "Start Building" at bounding box center [945, 544] width 89 height 32
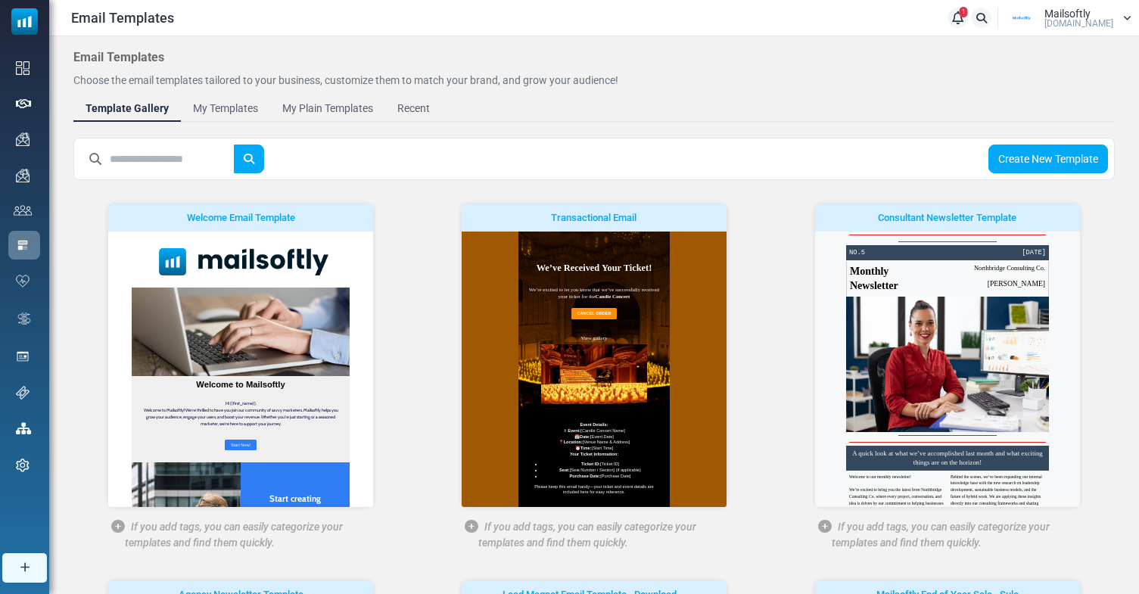
scroll to position [450, 0]
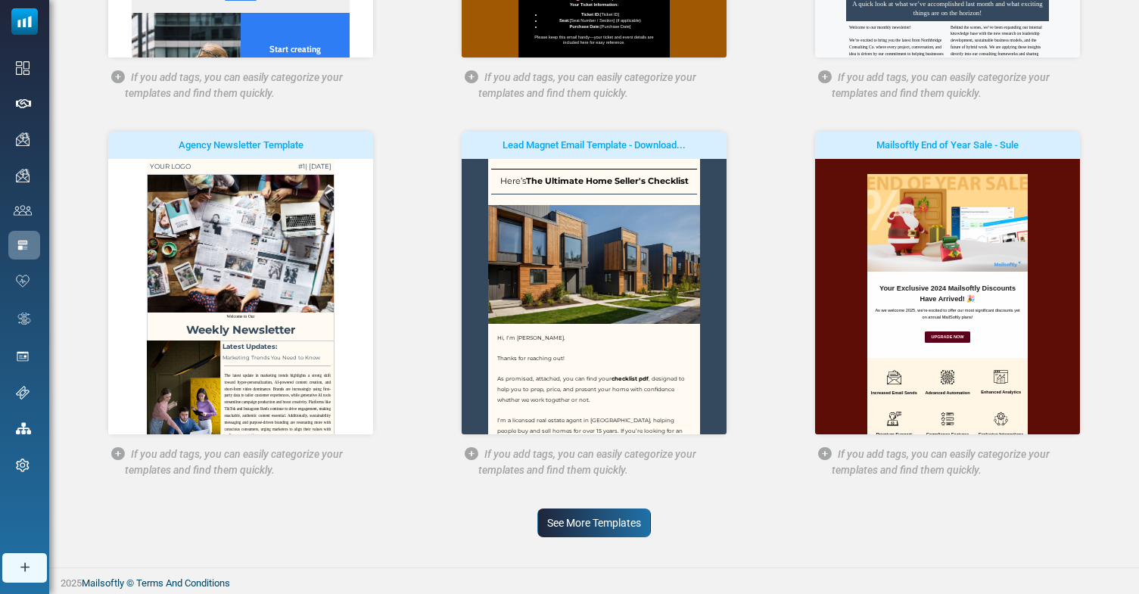
click at [570, 516] on link "See More Templates" at bounding box center [594, 523] width 114 height 29
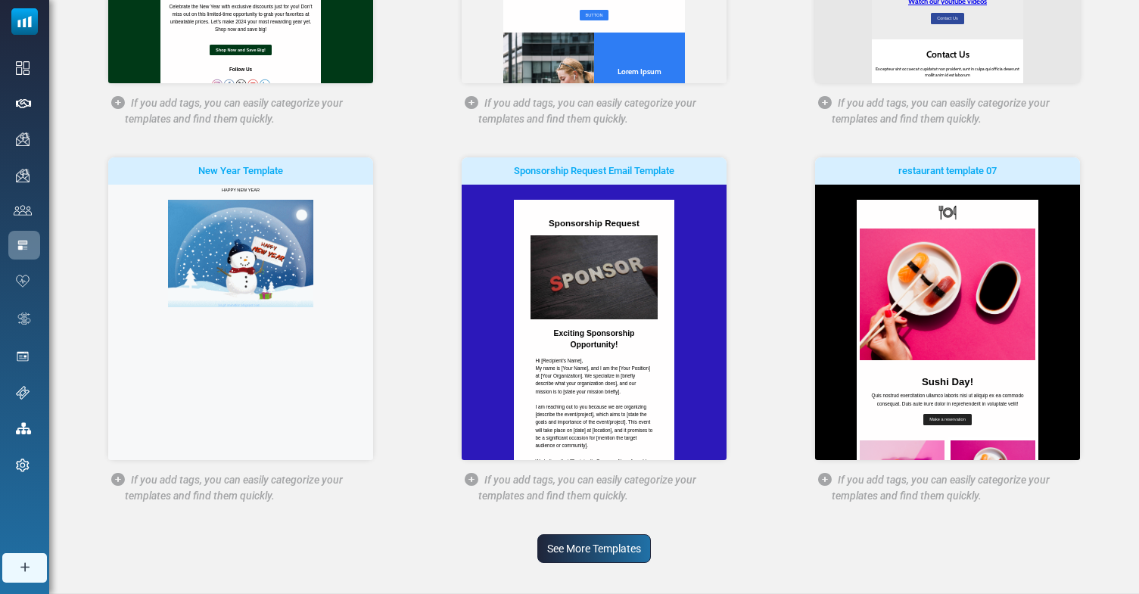
scroll to position [1209, 0]
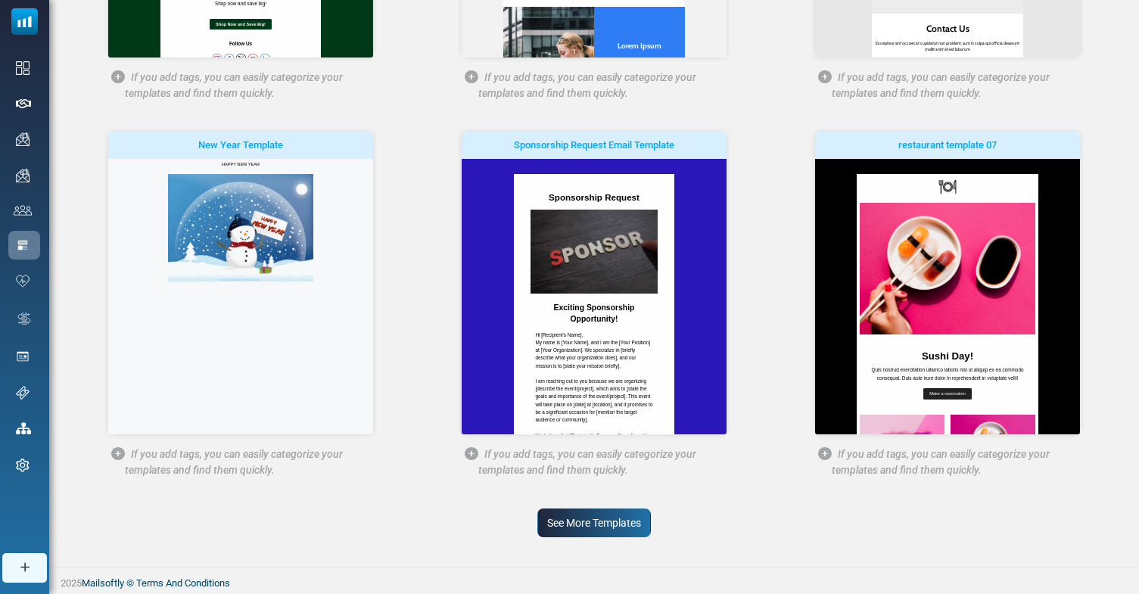
click at [589, 518] on link "See More Templates" at bounding box center [594, 523] width 114 height 29
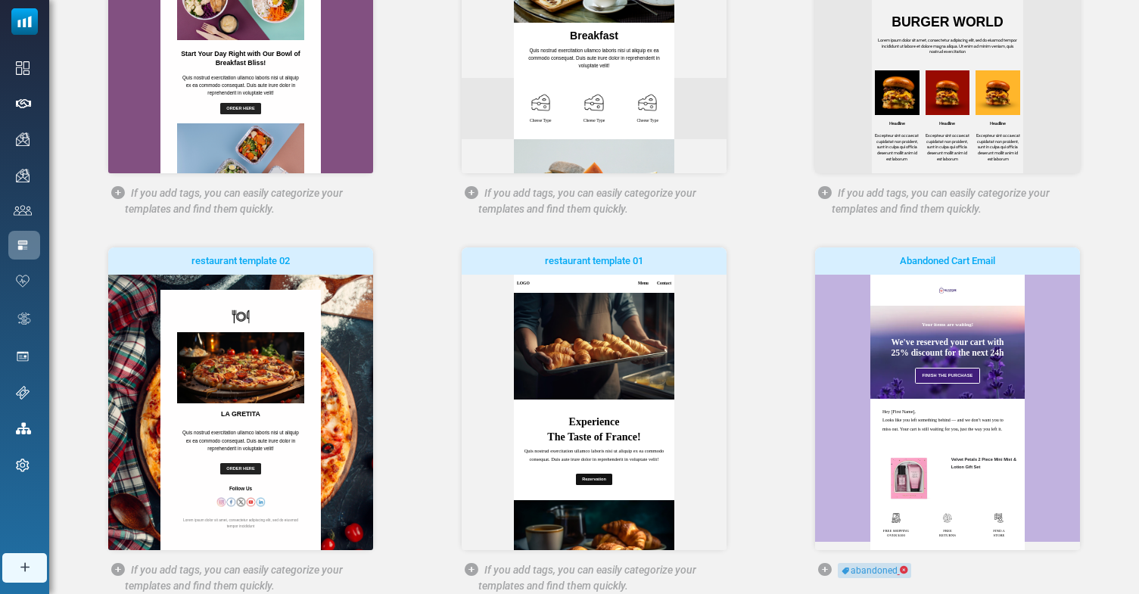
scroll to position [1969, 0]
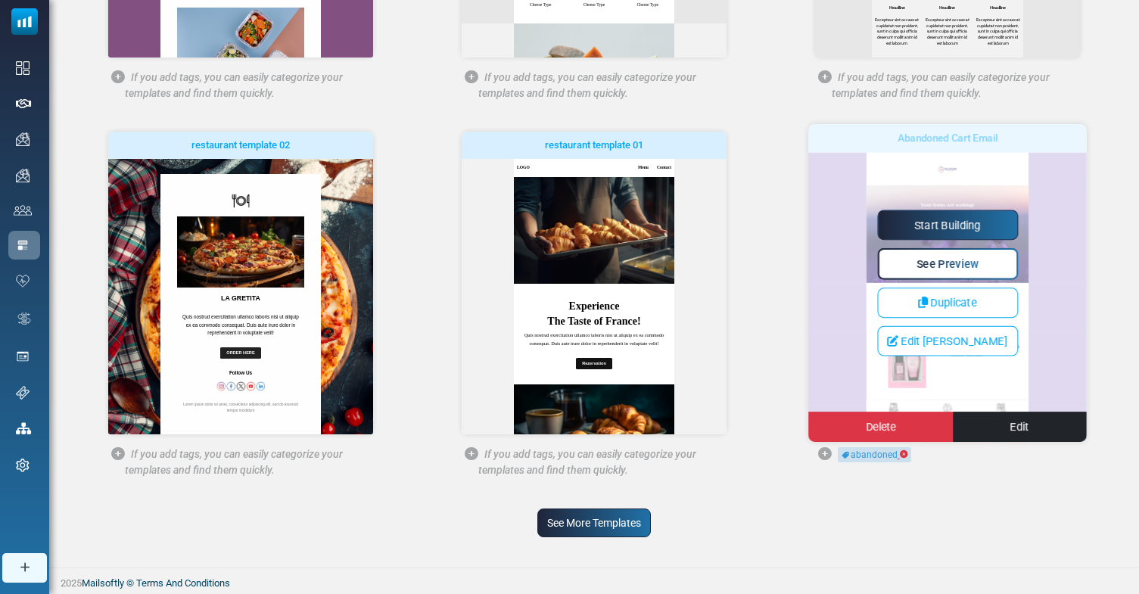
click at [932, 226] on link "Start Building" at bounding box center [947, 225] width 141 height 30
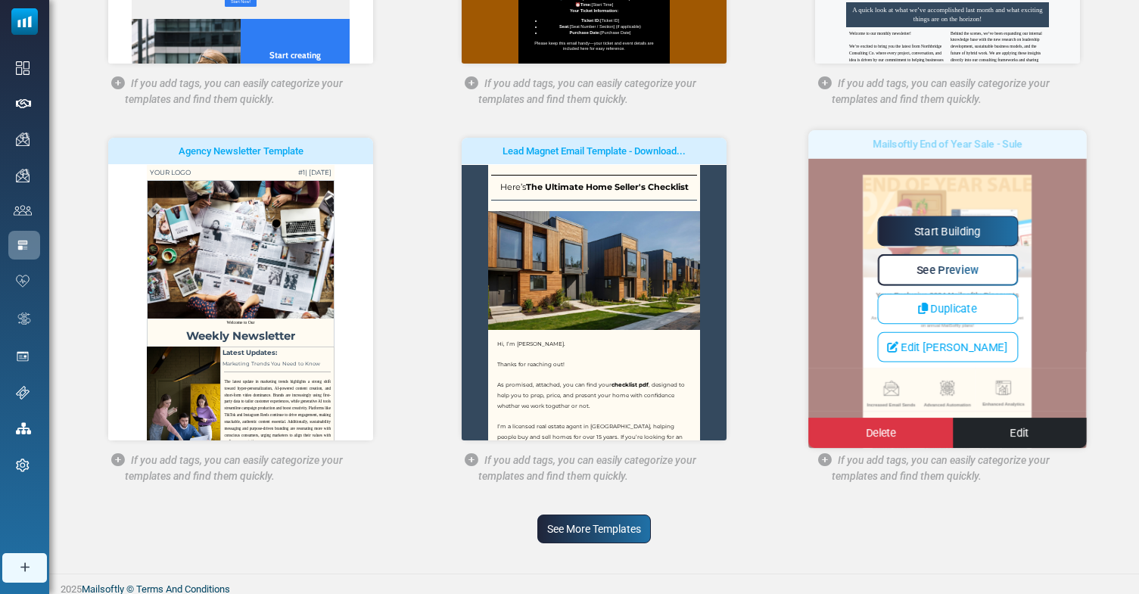
scroll to position [450, 0]
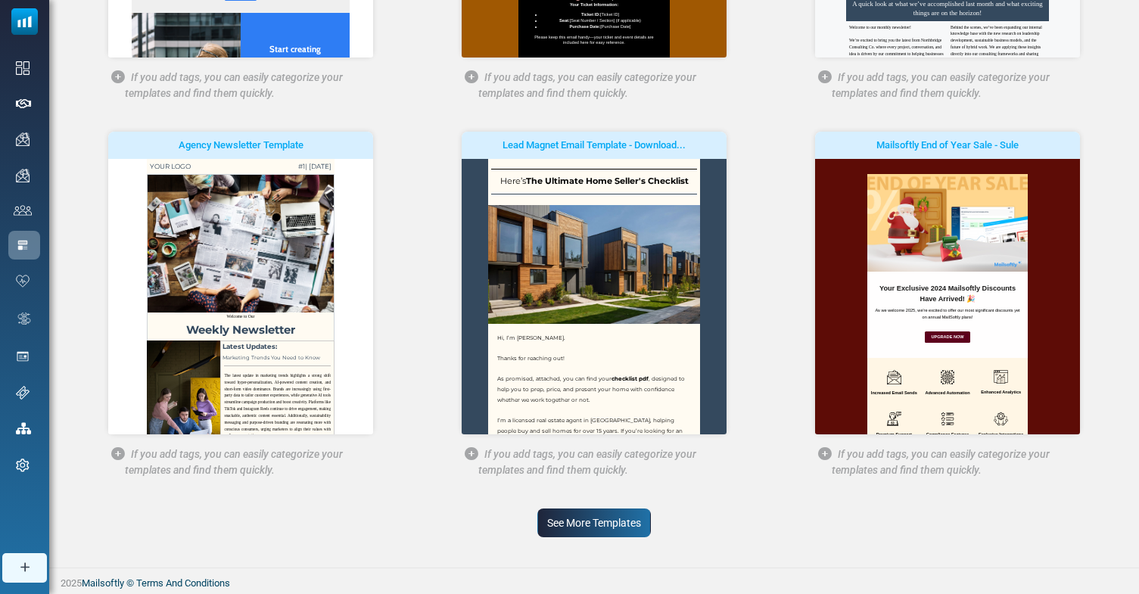
click at [560, 520] on link "See More Templates" at bounding box center [594, 523] width 114 height 29
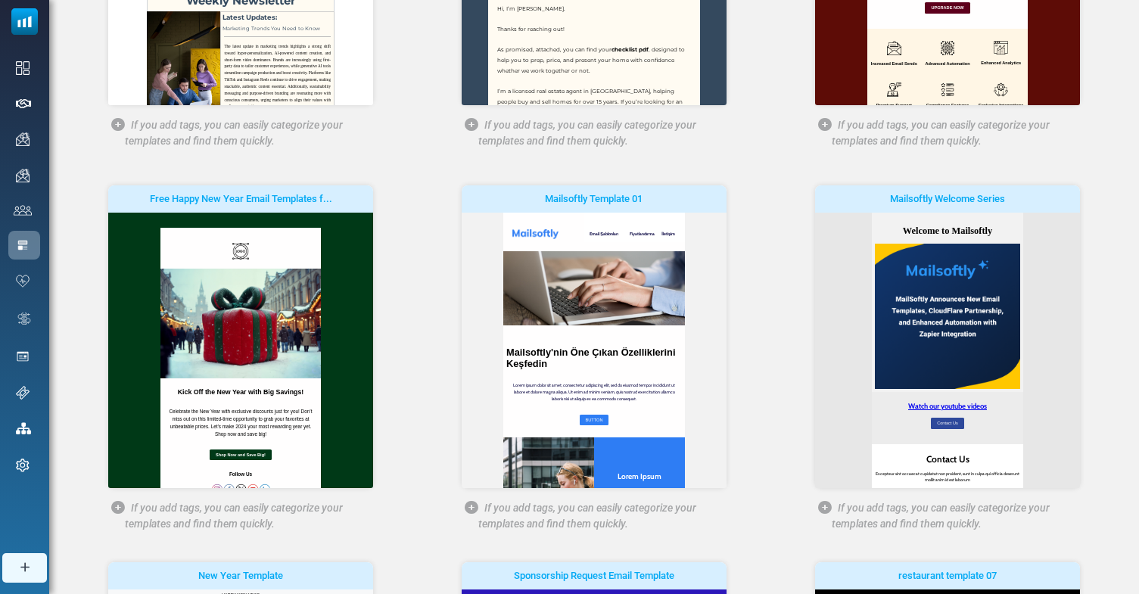
scroll to position [1209, 0]
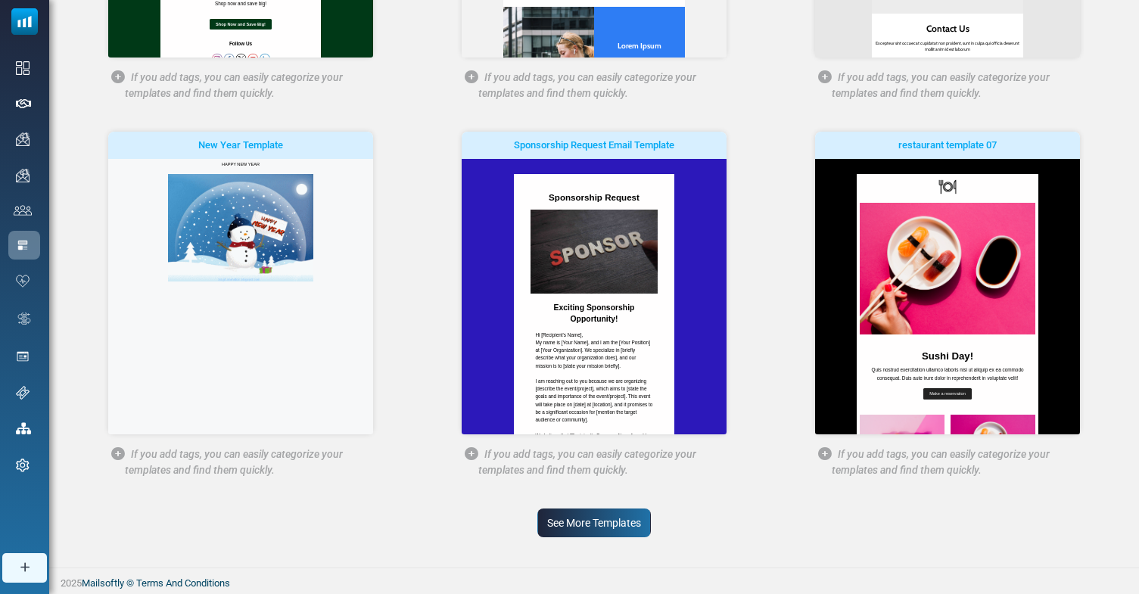
click at [565, 522] on link "See More Templates" at bounding box center [594, 523] width 114 height 29
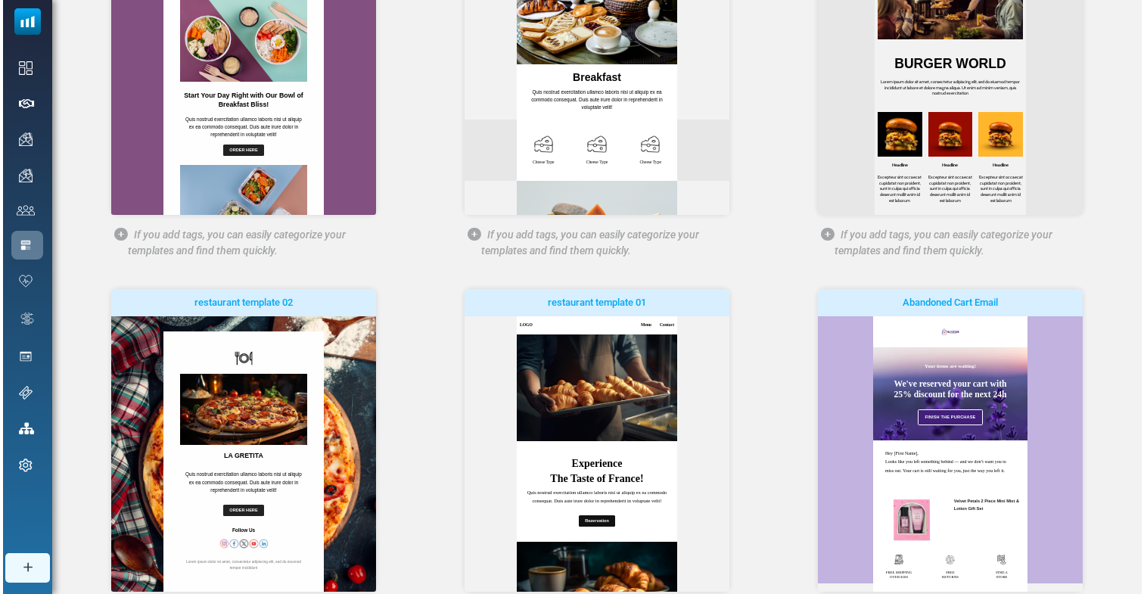
scroll to position [1969, 0]
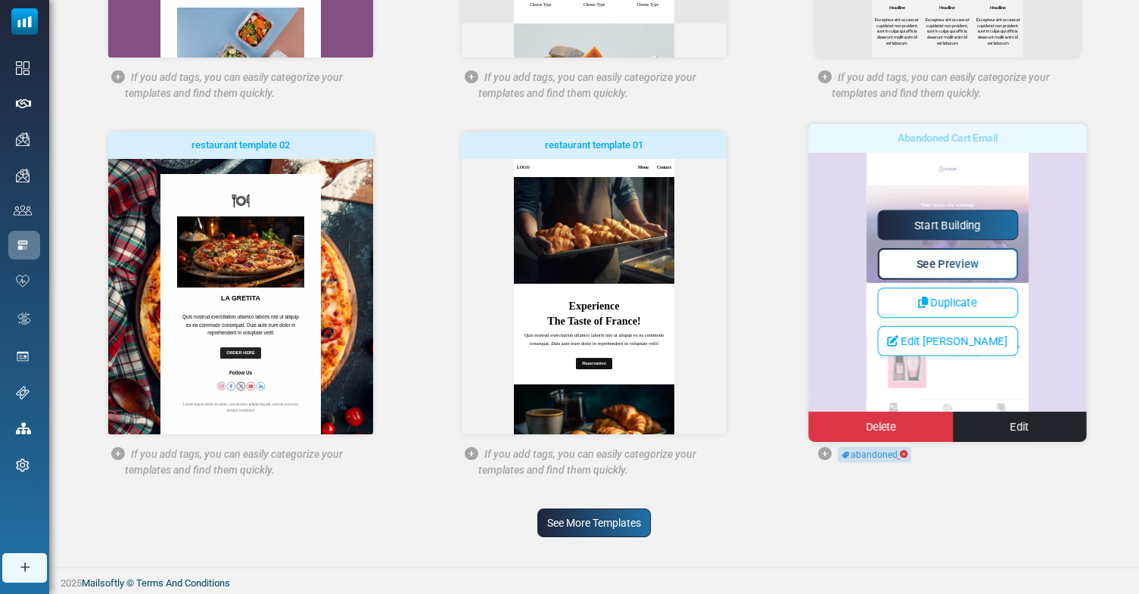
click at [941, 263] on span "See Preview" at bounding box center [948, 263] width 62 height 13
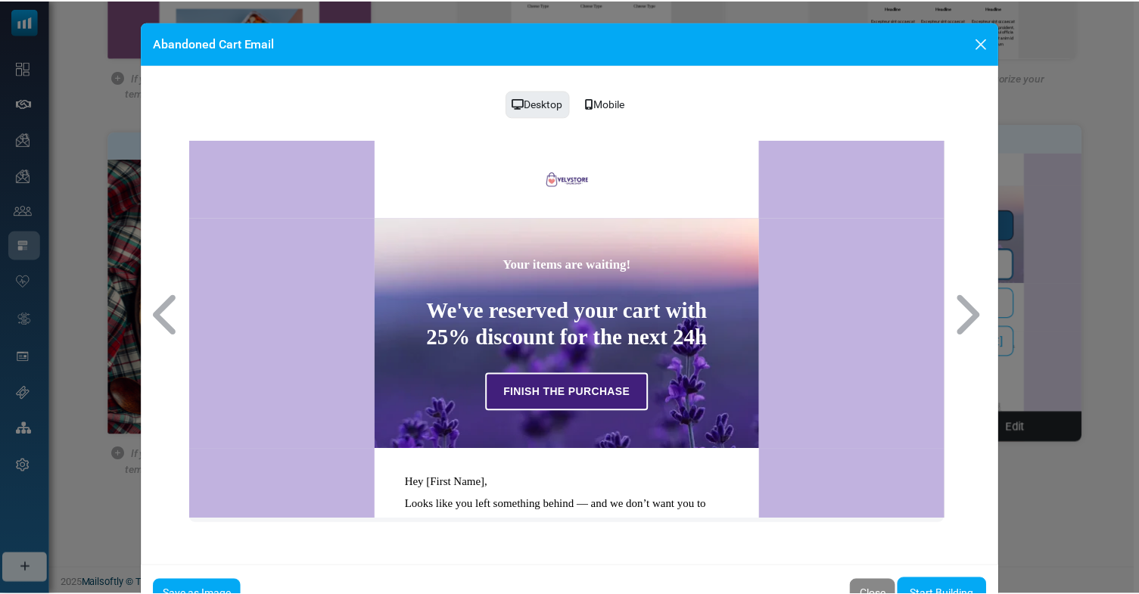
scroll to position [0, 0]
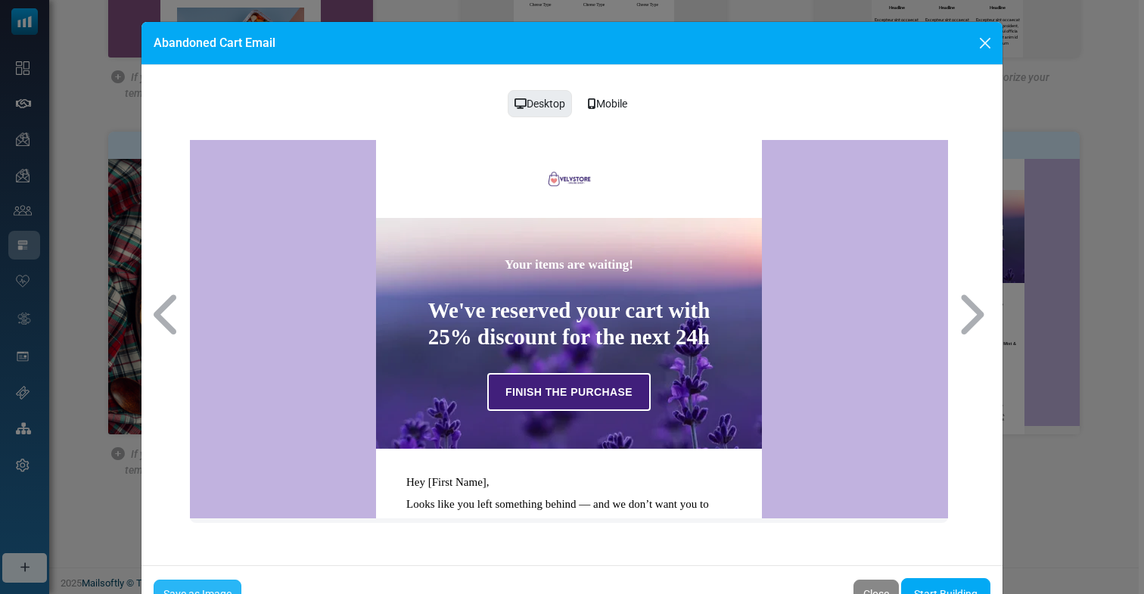
click at [171, 587] on link "Save as Image" at bounding box center [198, 594] width 88 height 29
click at [983, 42] on button "Close" at bounding box center [985, 43] width 23 height 23
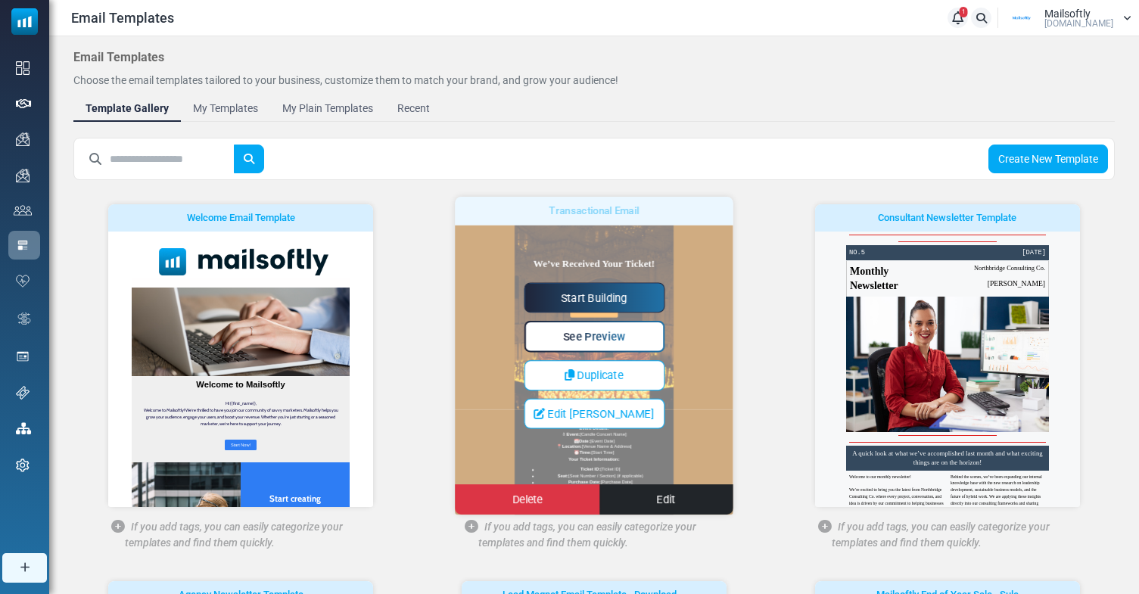
click at [595, 339] on span "See Preview" at bounding box center [594, 336] width 62 height 13
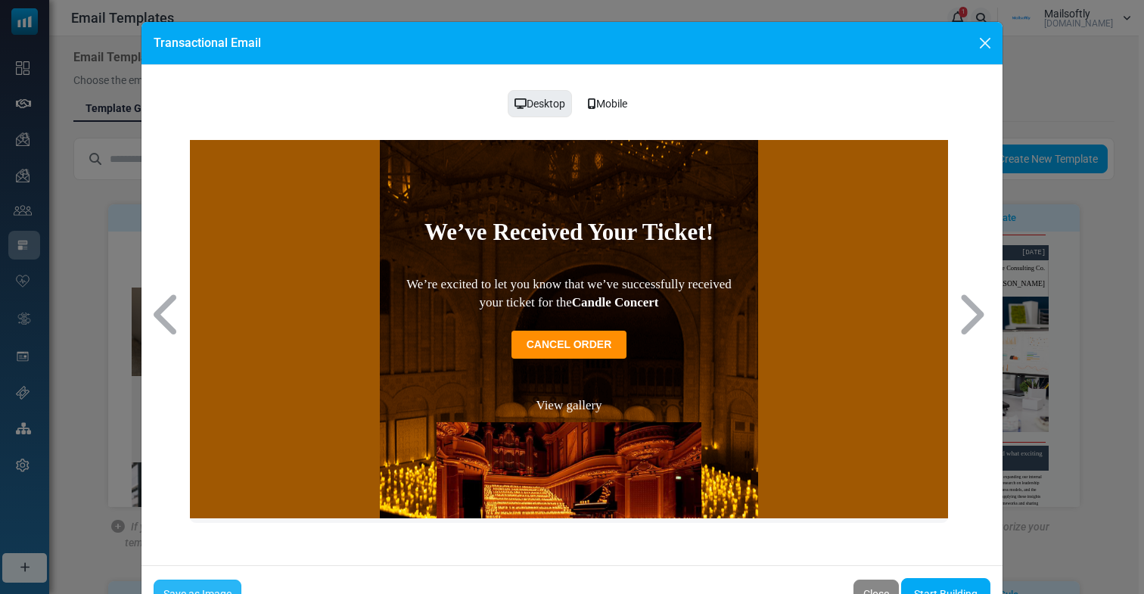
click at [211, 580] on link "Save as Image" at bounding box center [198, 594] width 88 height 29
